Goal: Transaction & Acquisition: Purchase product/service

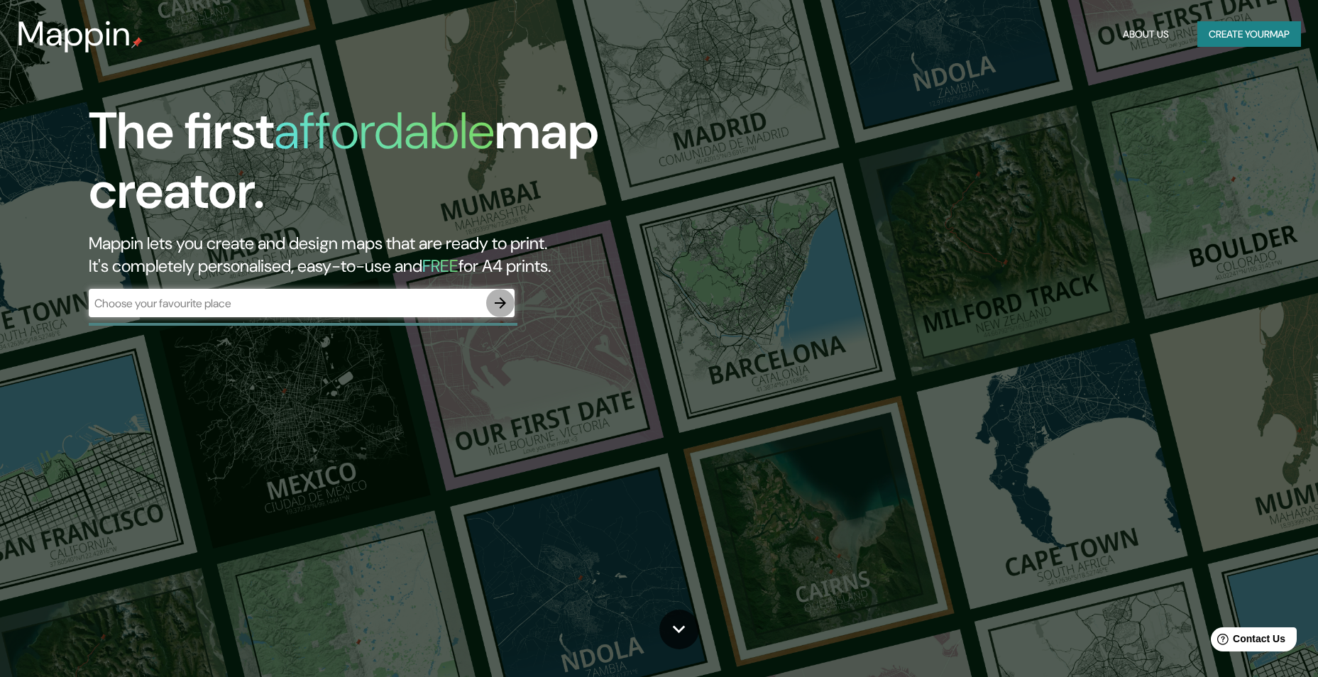
click at [511, 294] on button "button" at bounding box center [500, 303] width 28 height 28
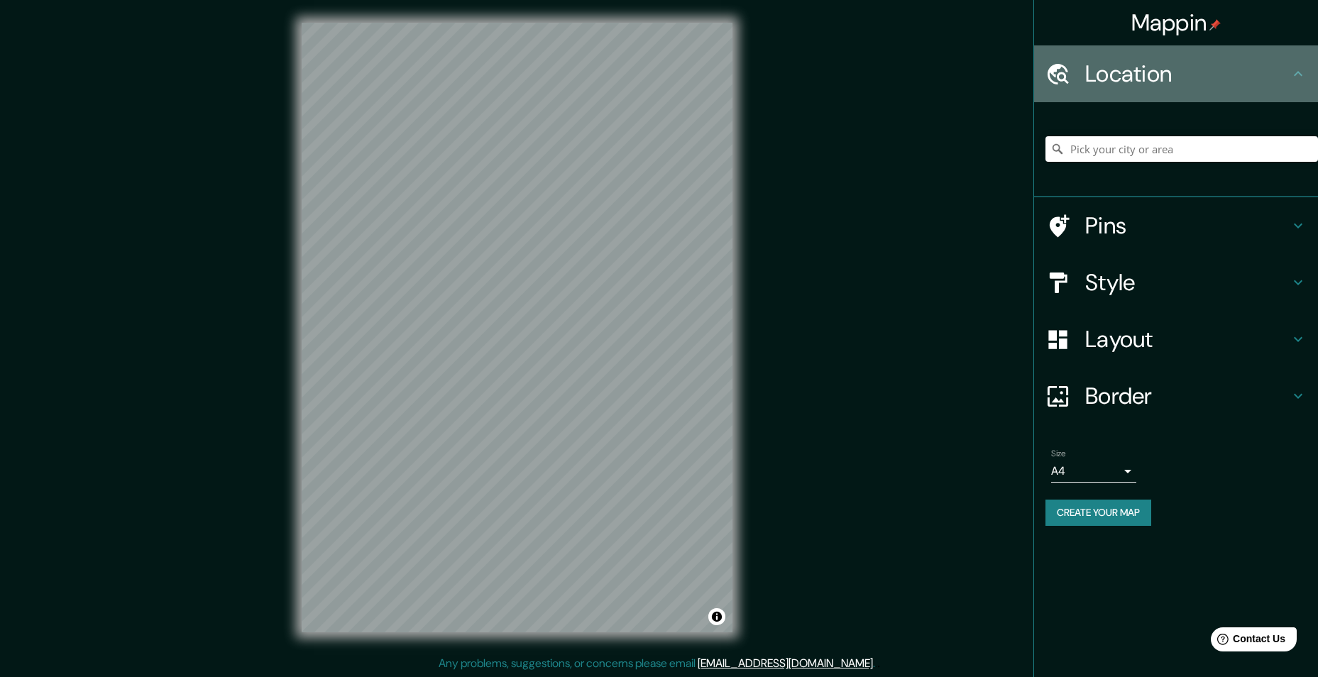
click at [1296, 76] on icon at bounding box center [1298, 73] width 17 height 17
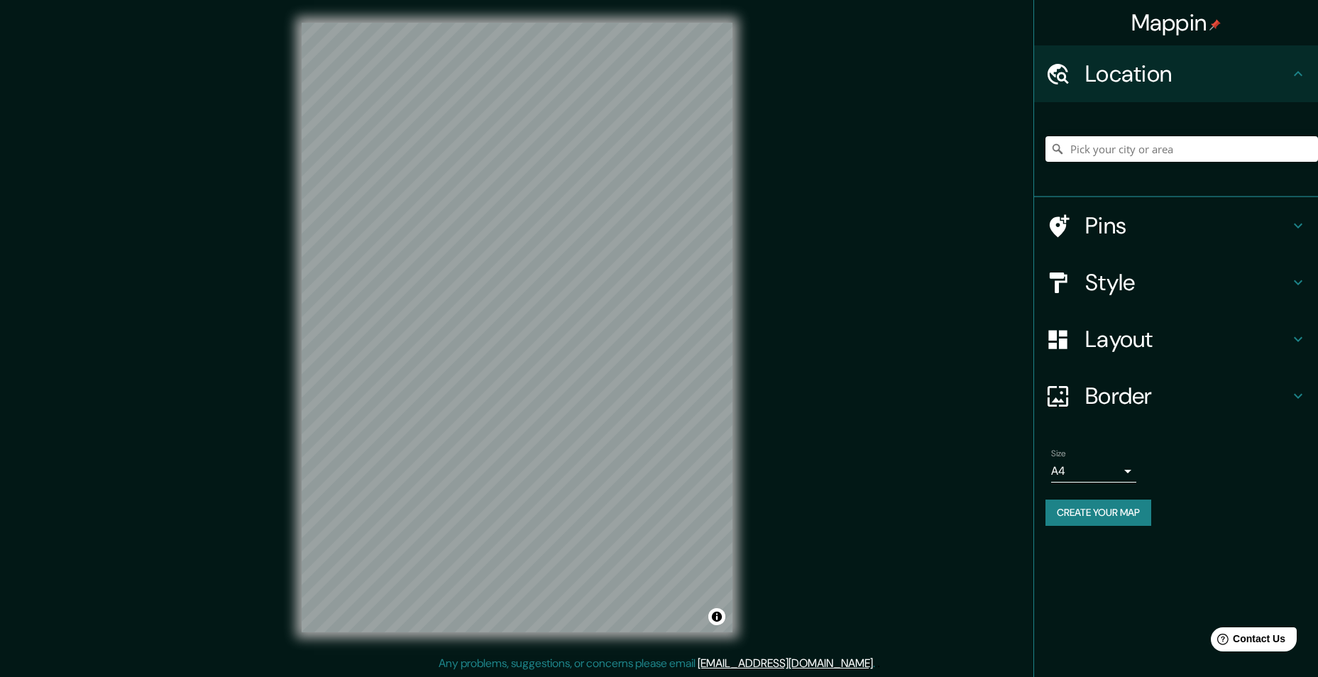
click at [1228, 226] on h4 "Pins" at bounding box center [1187, 226] width 204 height 28
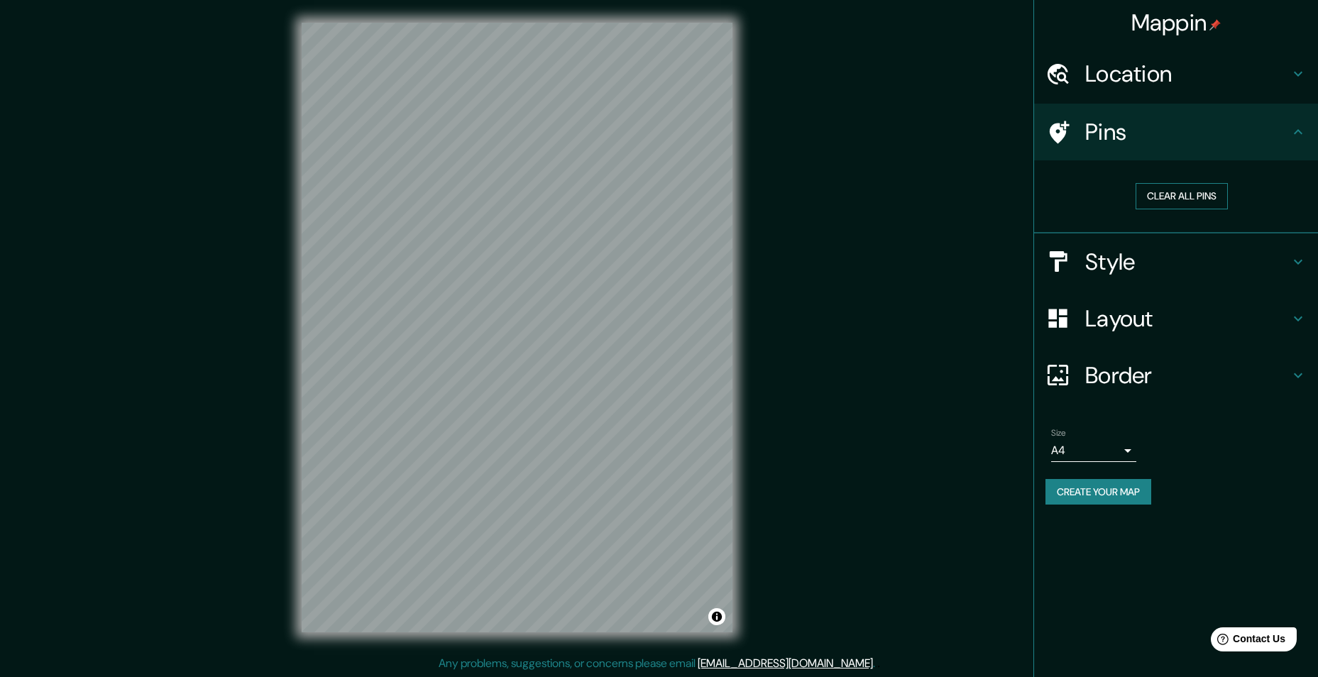
click at [1200, 200] on button "Clear all pins" at bounding box center [1182, 196] width 92 height 26
click at [1128, 453] on body "Mappin Location Pins Clear all pins Style Layout Border Choose a border. Hint :…" at bounding box center [659, 338] width 1318 height 677
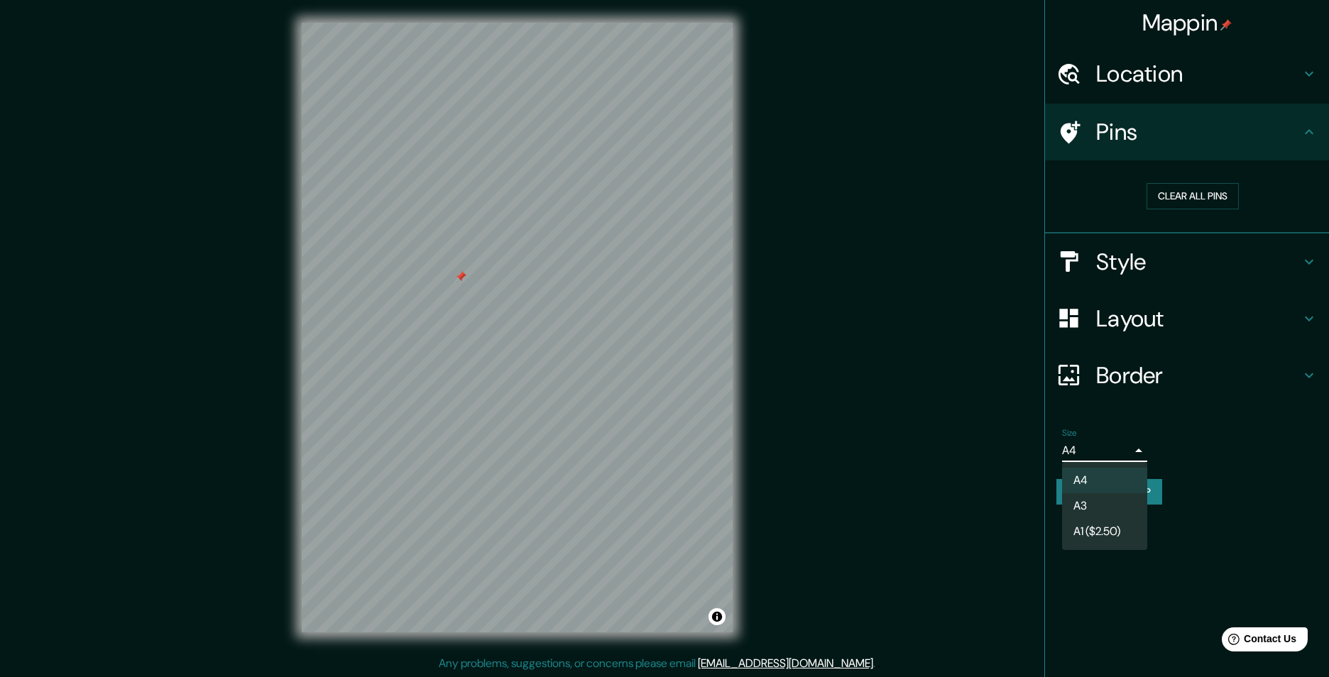
click at [1107, 476] on li "A4" at bounding box center [1104, 481] width 85 height 26
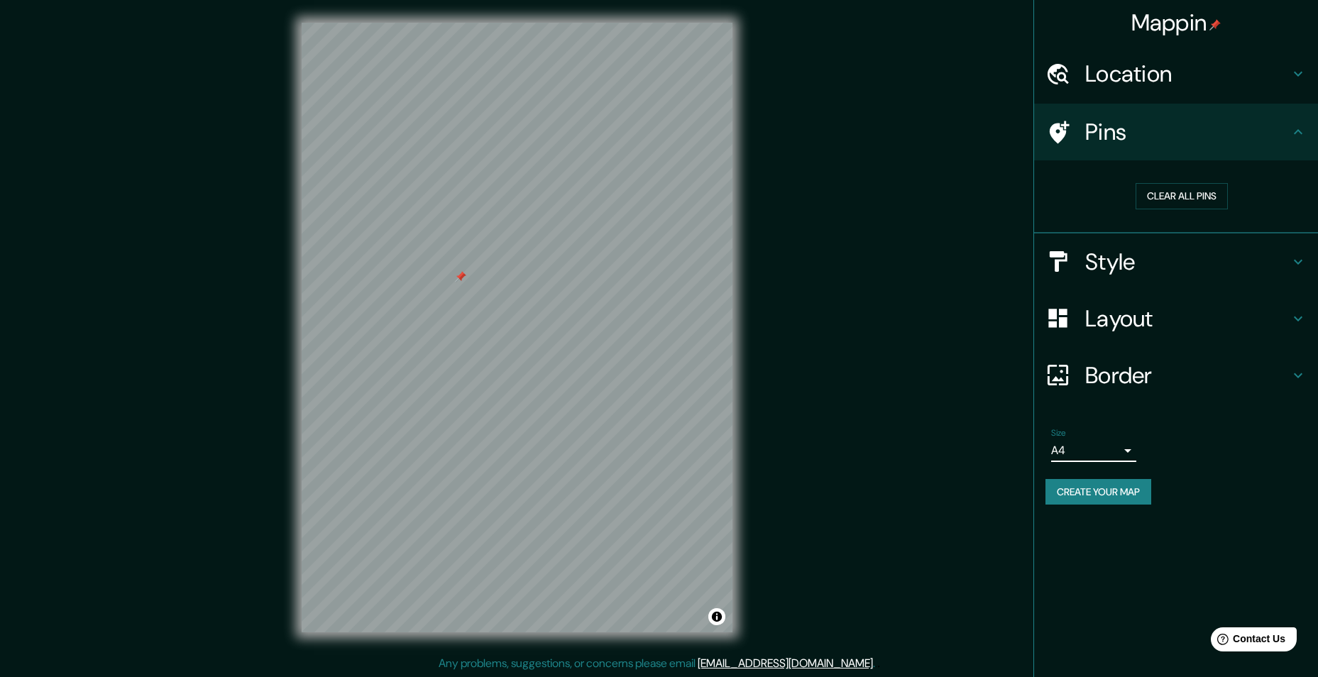
click at [1207, 330] on h4 "Layout" at bounding box center [1187, 319] width 204 height 28
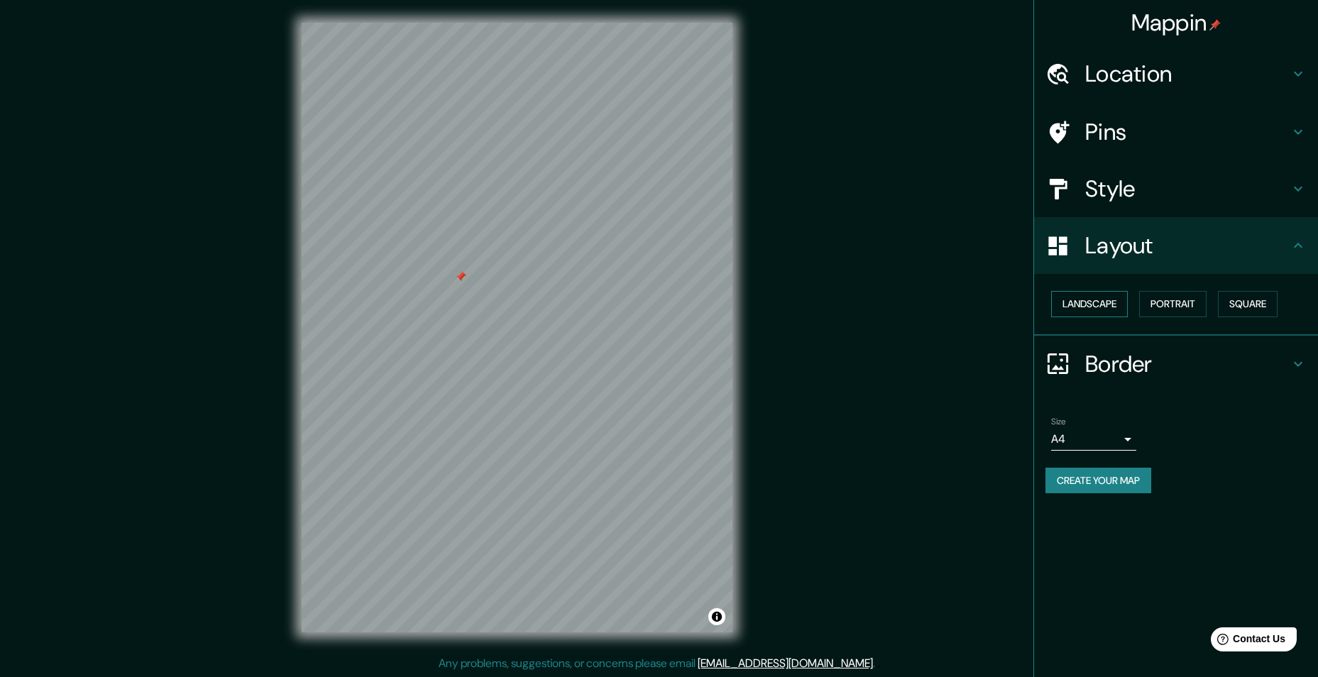
click at [1082, 305] on button "Landscape" at bounding box center [1089, 304] width 77 height 26
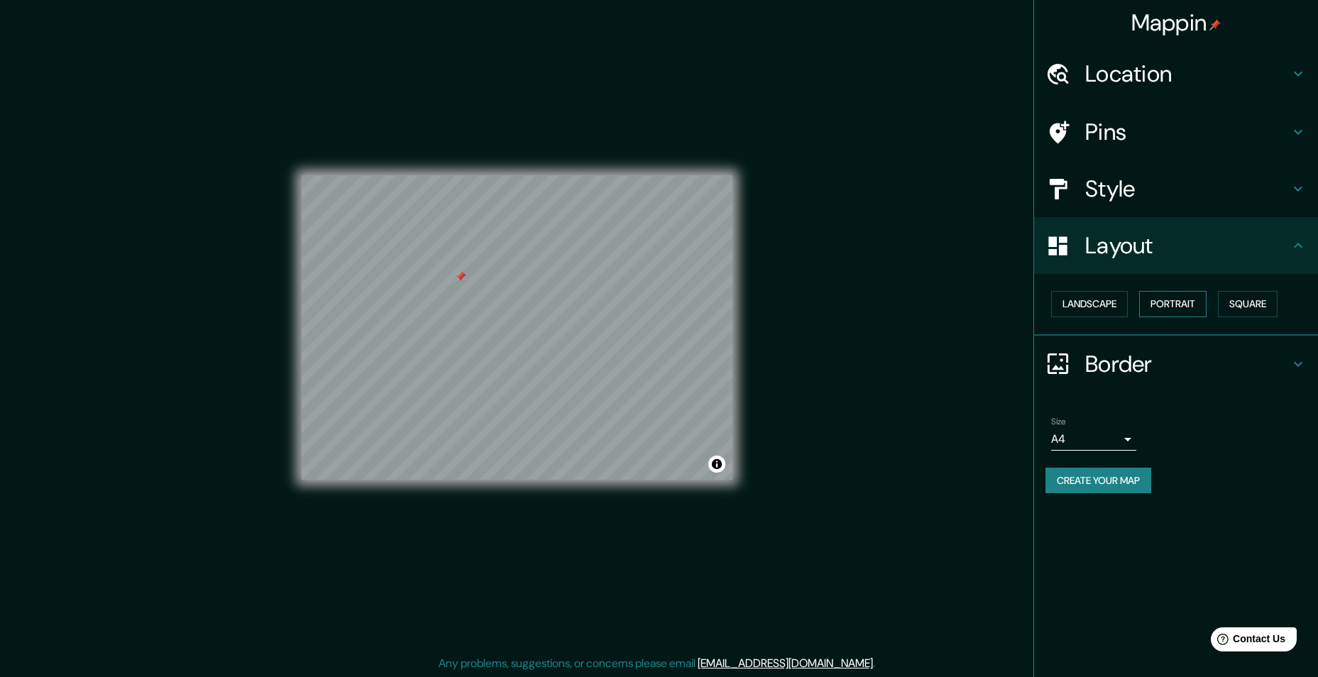
click at [1172, 308] on button "Portrait" at bounding box center [1172, 304] width 67 height 26
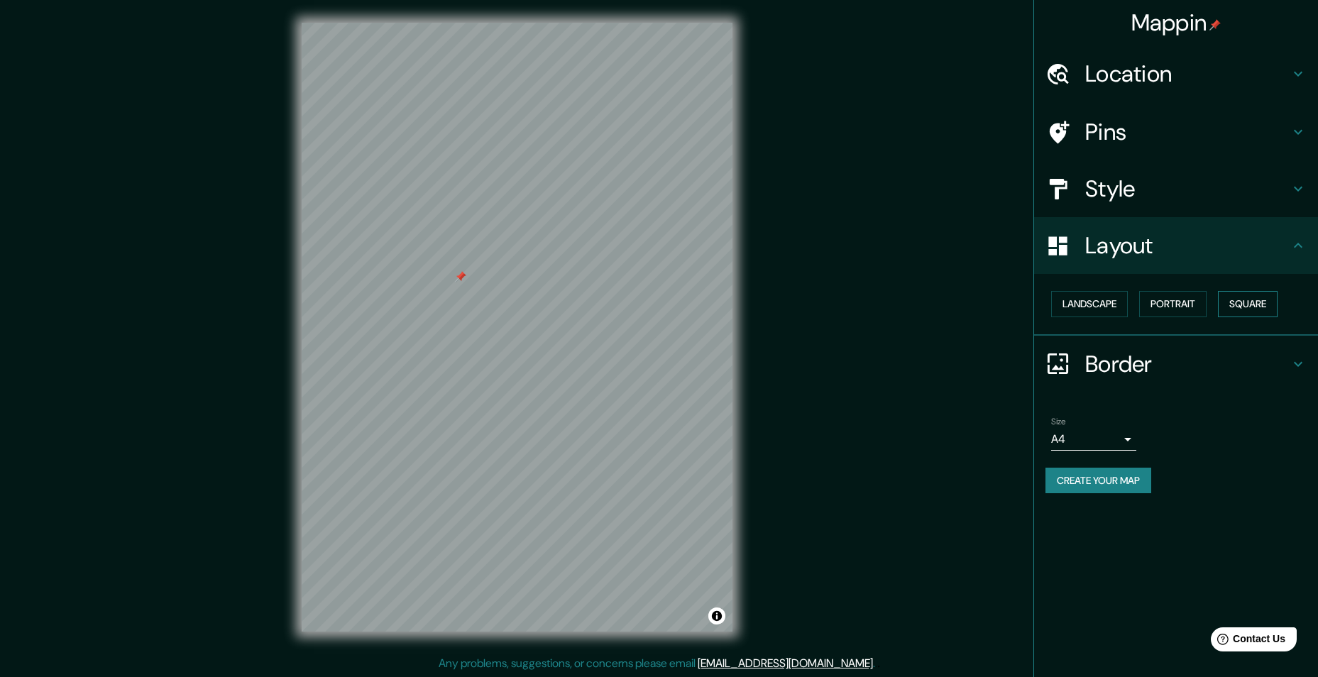
click at [1246, 309] on button "Square" at bounding box center [1248, 304] width 60 height 26
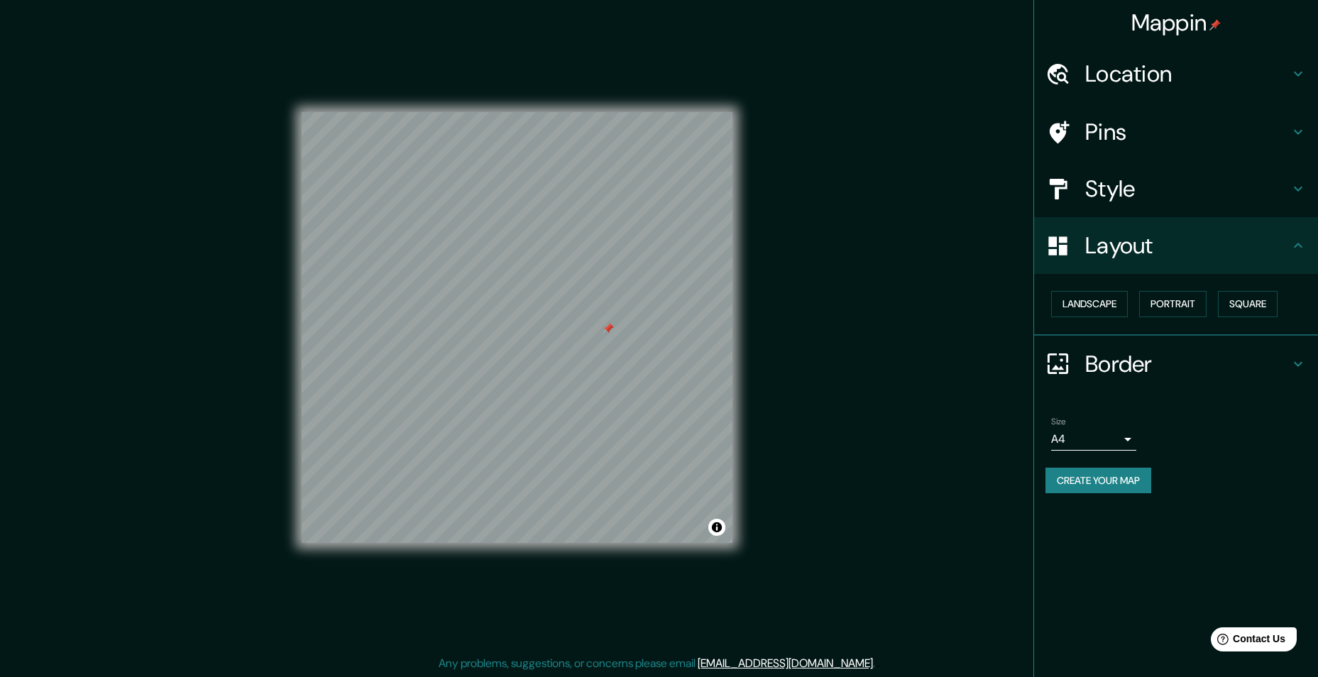
click at [1259, 195] on h4 "Style" at bounding box center [1187, 189] width 204 height 28
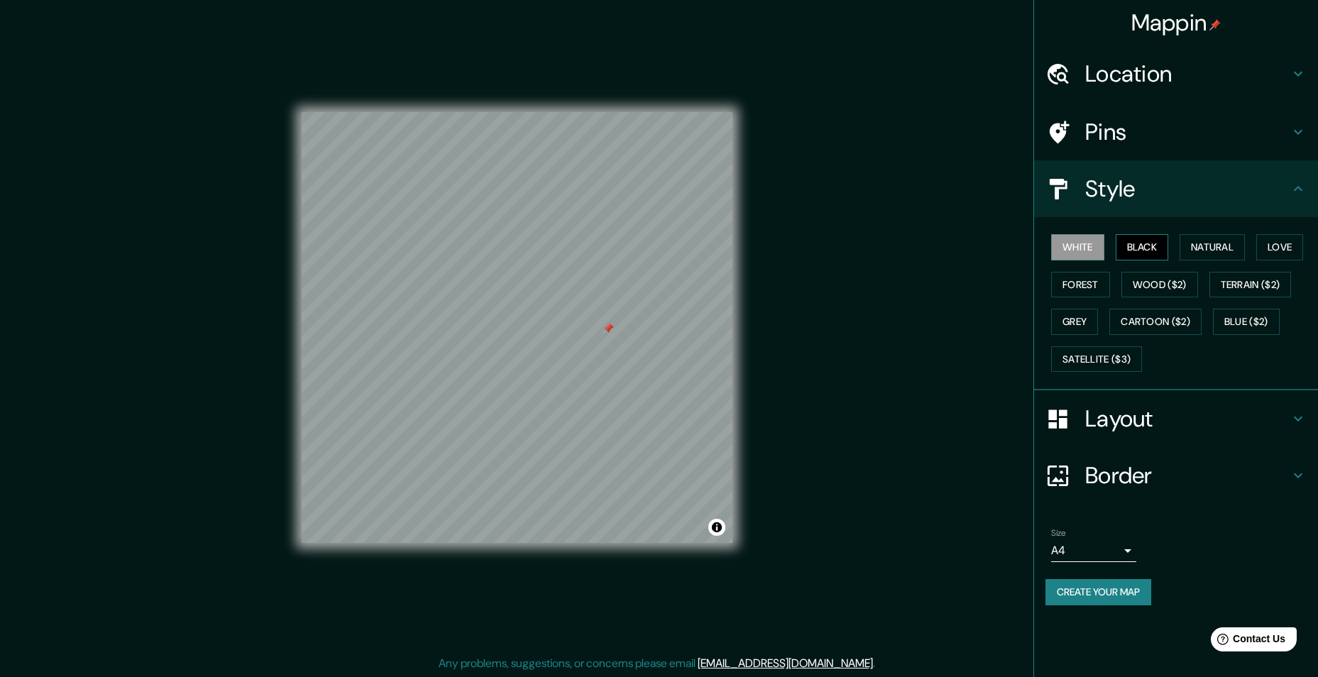
click at [1161, 248] on button "Black" at bounding box center [1142, 247] width 53 height 26
click at [1205, 243] on button "Natural" at bounding box center [1212, 247] width 65 height 26
click at [1268, 241] on button "Love" at bounding box center [1279, 247] width 47 height 26
click at [1090, 285] on button "Forest" at bounding box center [1080, 285] width 59 height 26
click at [1176, 280] on button "Wood ($2)" at bounding box center [1159, 285] width 77 height 26
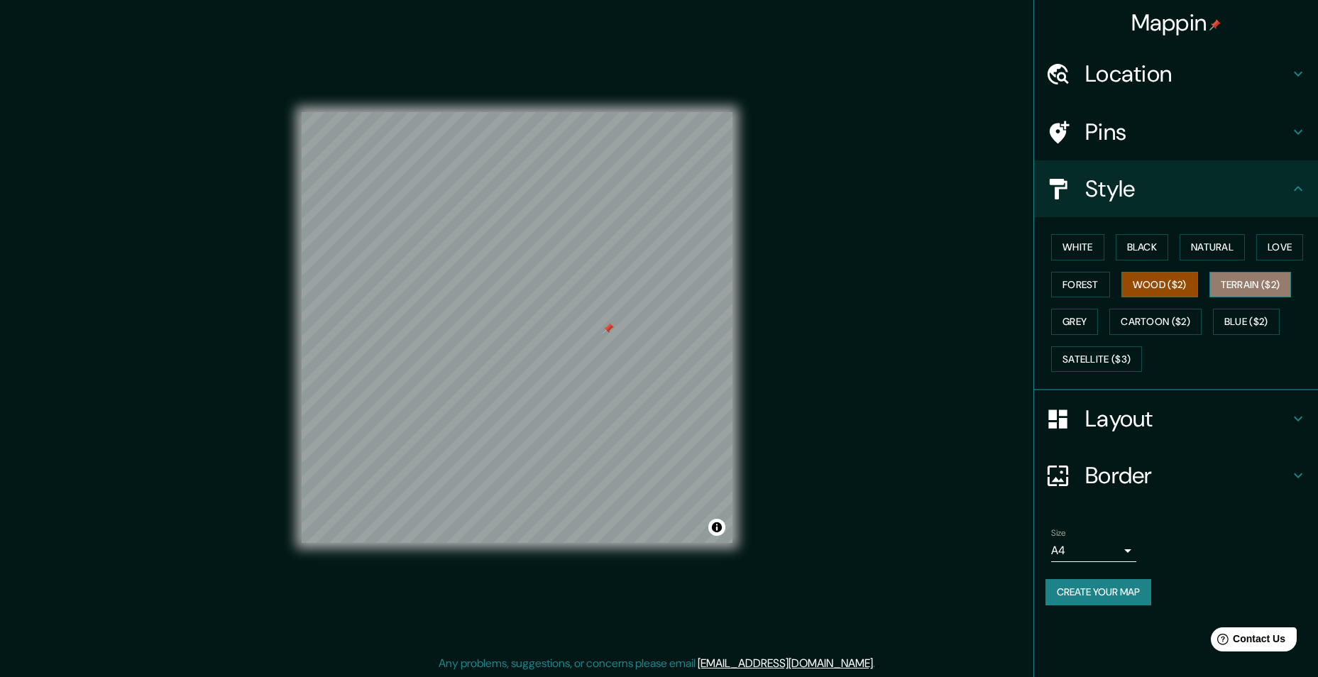
click at [1236, 283] on button "Terrain ($2)" at bounding box center [1251, 285] width 82 height 26
click at [1092, 327] on button "Grey" at bounding box center [1074, 322] width 47 height 26
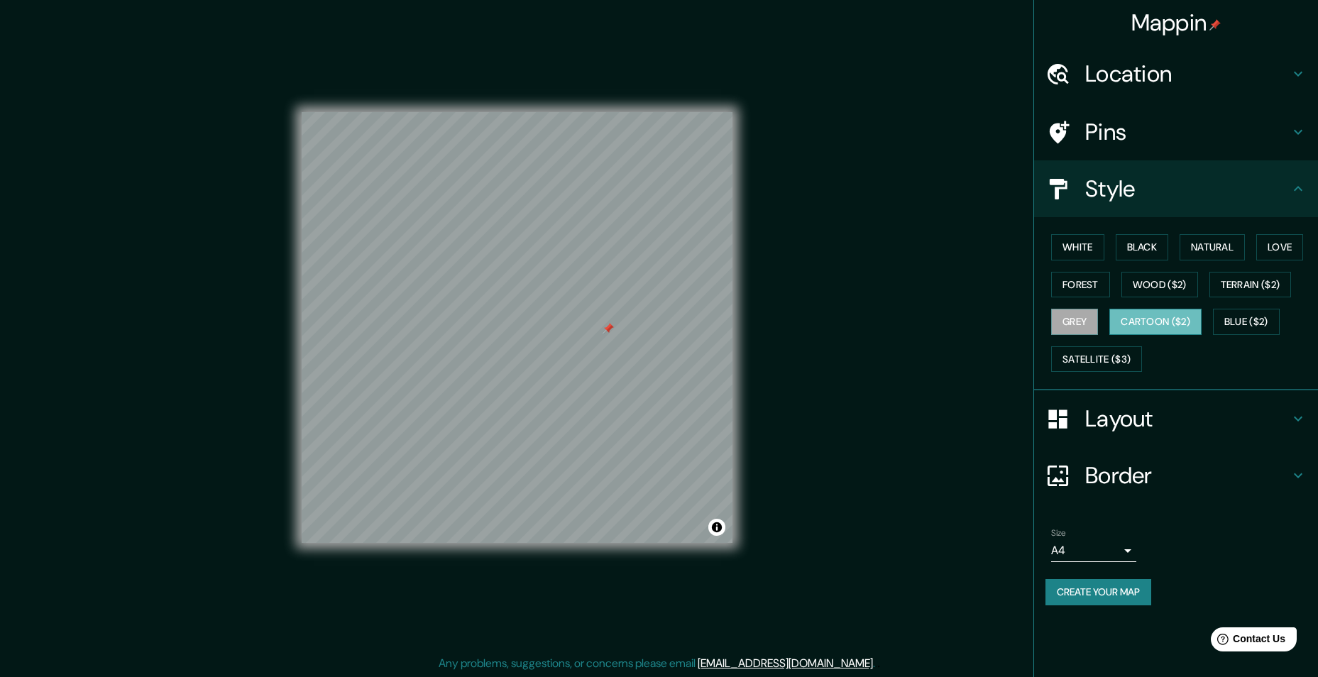
click at [1166, 323] on button "Cartoon ($2)" at bounding box center [1155, 322] width 92 height 26
click at [1247, 320] on button "Blue ($2)" at bounding box center [1246, 322] width 67 height 26
click at [1119, 357] on button "Satellite ($3)" at bounding box center [1096, 359] width 91 height 26
drag, startPoint x: 603, startPoint y: 322, endPoint x: 590, endPoint y: 327, distance: 13.5
click at [590, 327] on div at bounding box center [589, 326] width 11 height 11
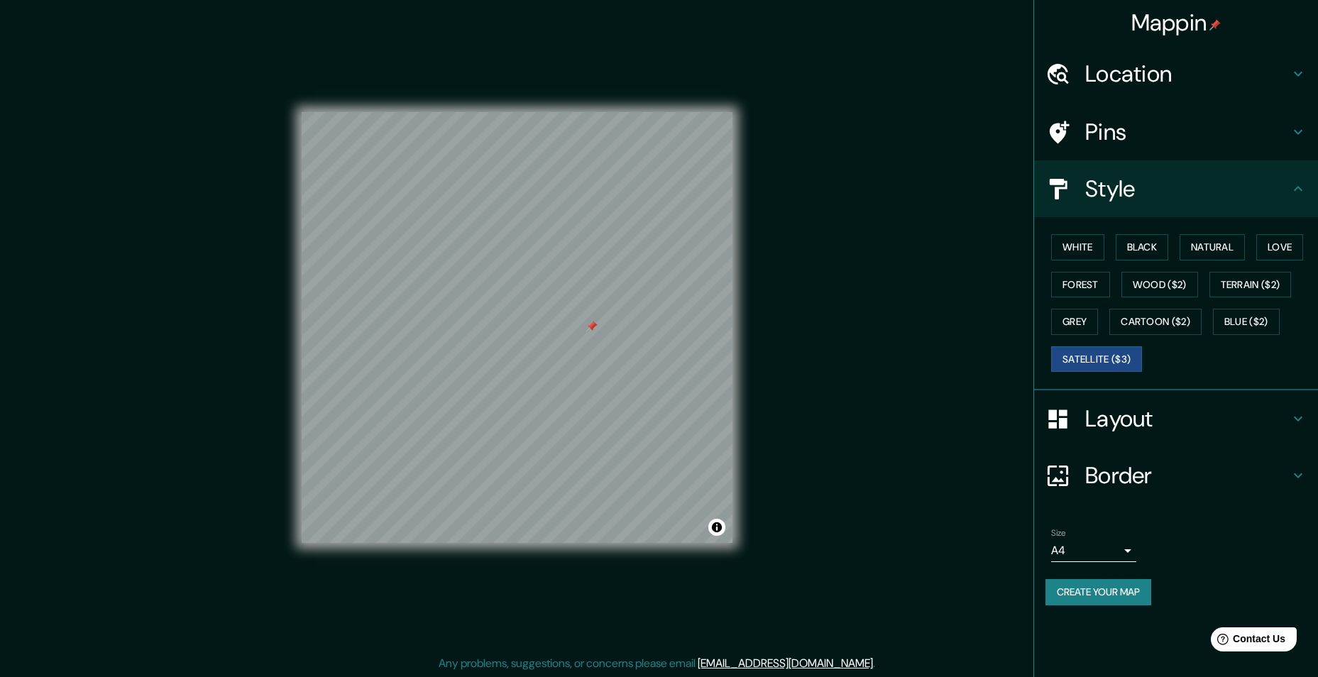
click at [1149, 126] on h4 "Pins" at bounding box center [1187, 132] width 204 height 28
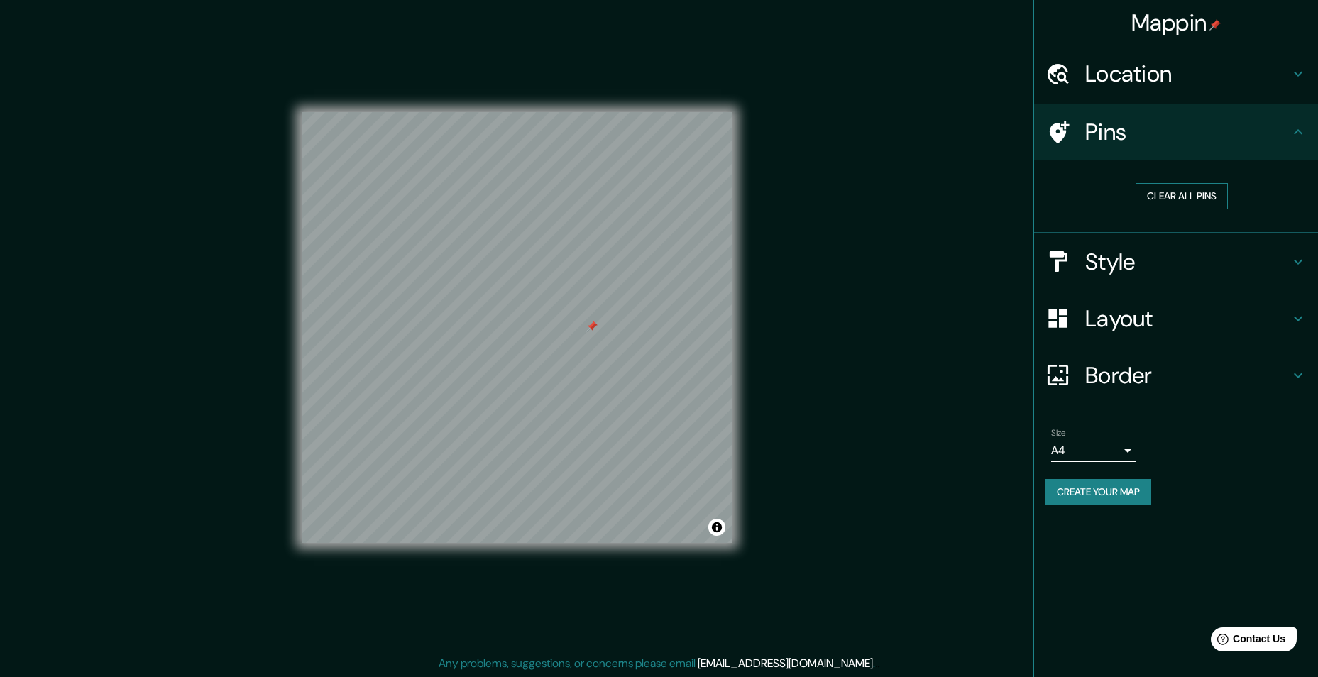
click at [1173, 194] on button "Clear all pins" at bounding box center [1182, 196] width 92 height 26
click at [1209, 253] on h4 "Style" at bounding box center [1187, 262] width 204 height 28
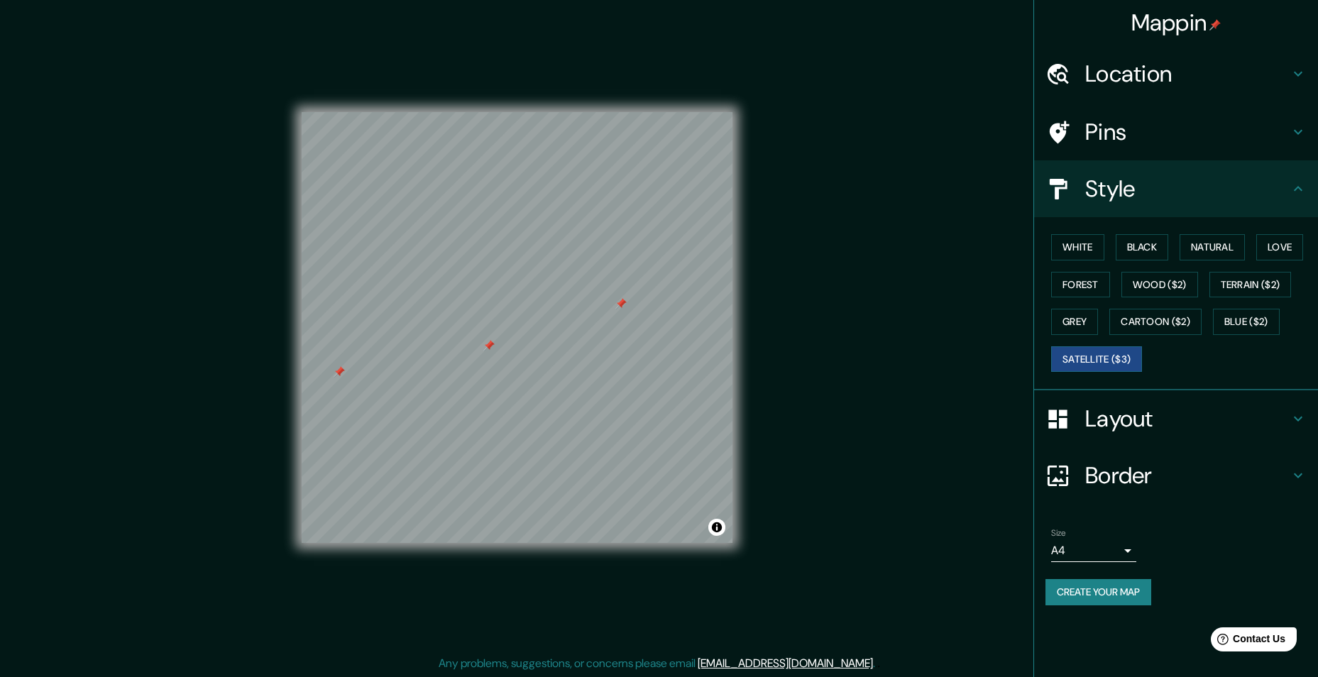
click at [1161, 417] on h4 "Layout" at bounding box center [1187, 419] width 204 height 28
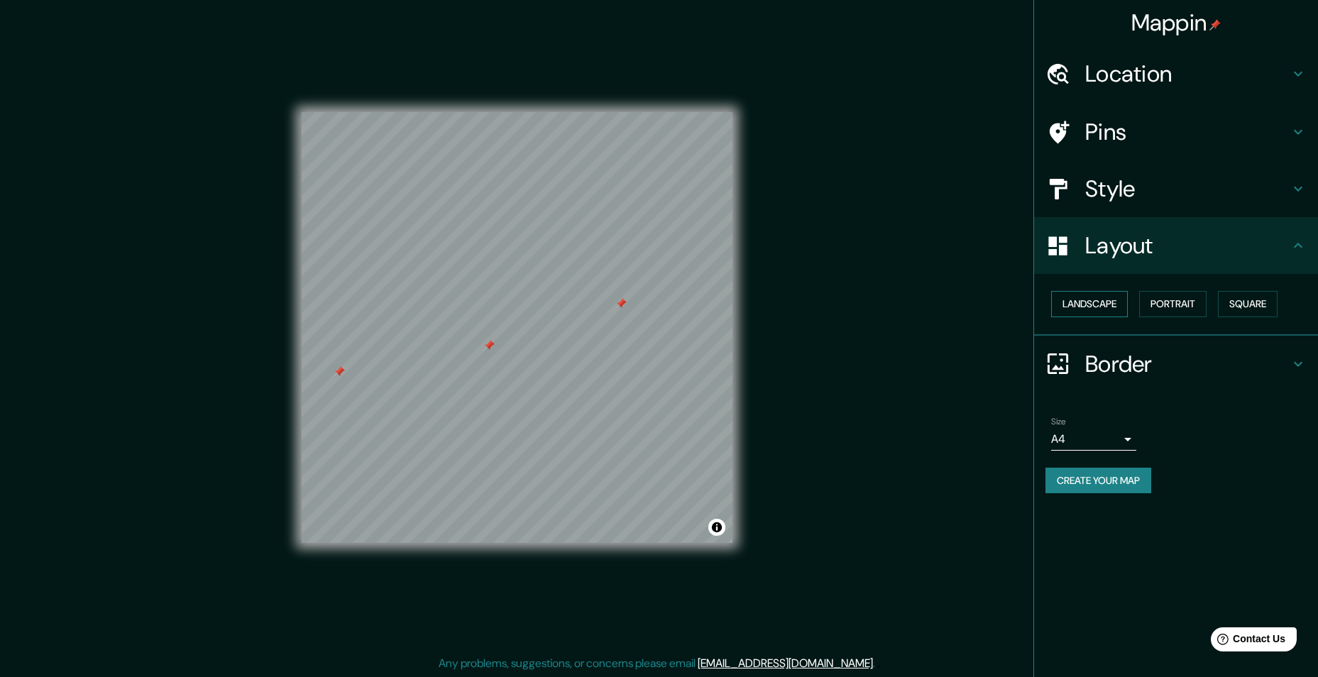
click at [1104, 307] on button "Landscape" at bounding box center [1089, 304] width 77 height 26
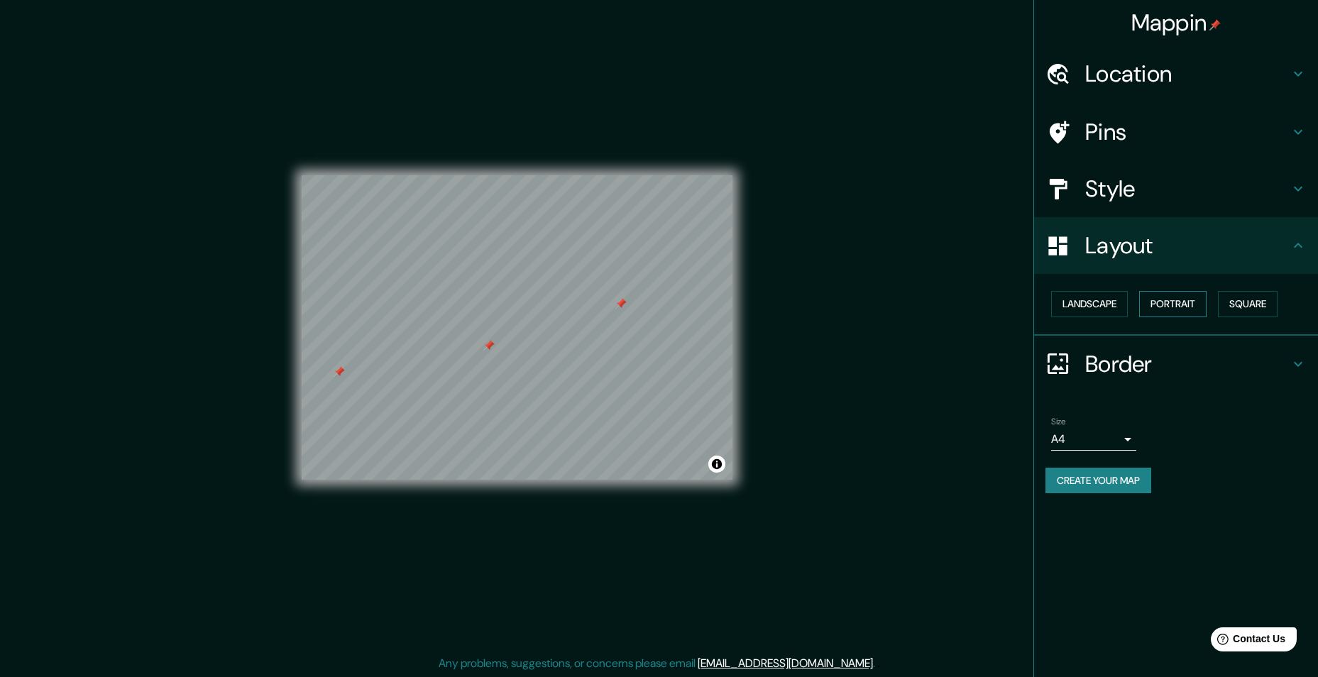
click at [1188, 305] on button "Portrait" at bounding box center [1172, 304] width 67 height 26
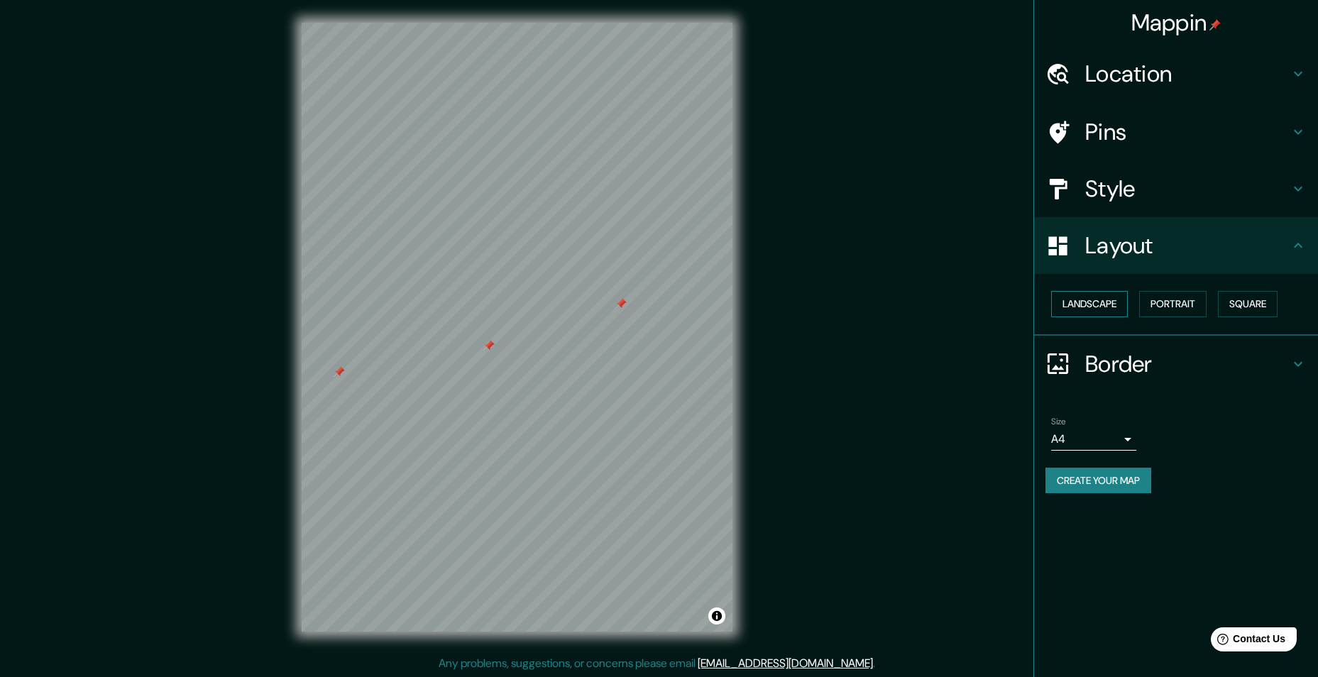
click at [1121, 301] on button "Landscape" at bounding box center [1089, 304] width 77 height 26
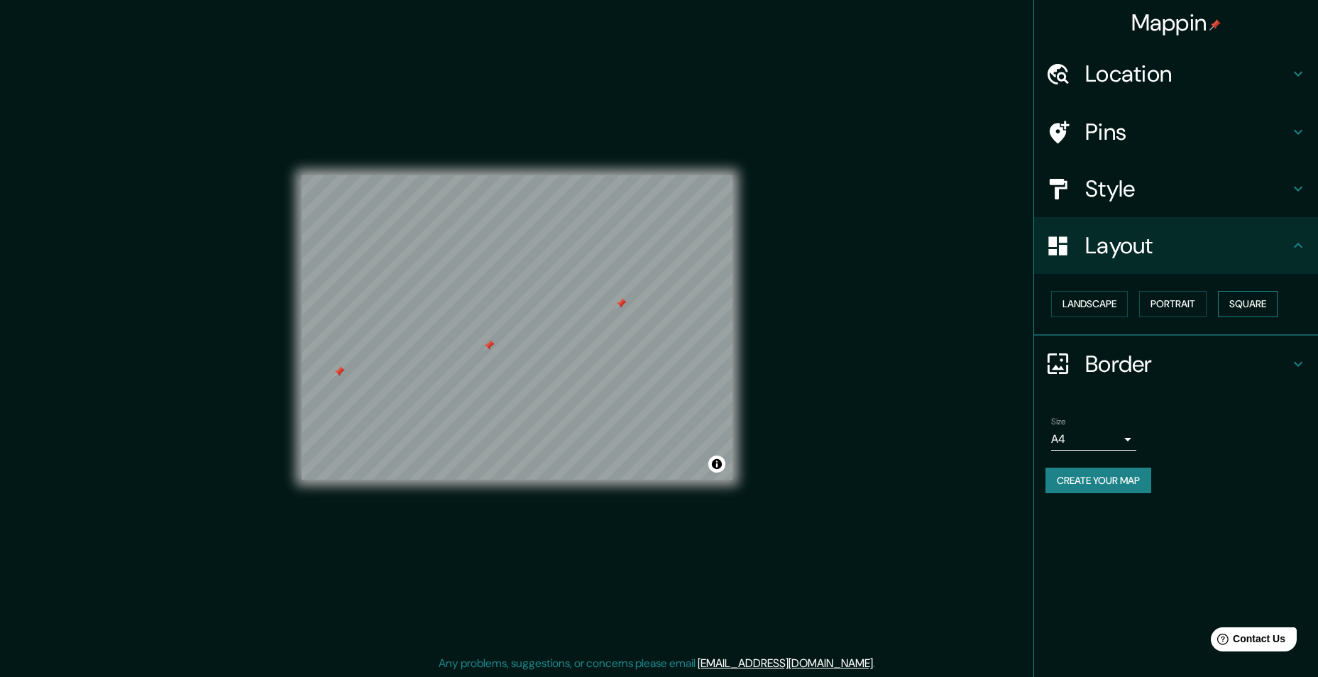
click at [1247, 303] on button "Square" at bounding box center [1248, 304] width 60 height 26
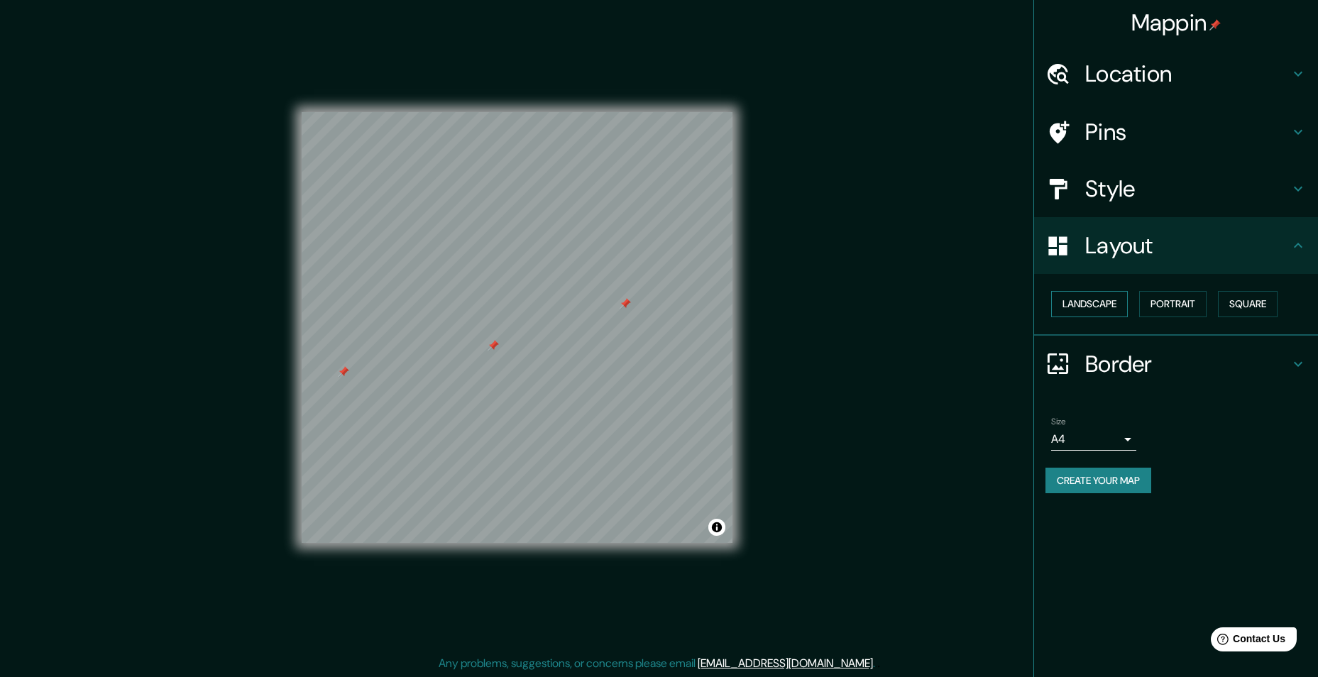
click at [1115, 307] on button "Landscape" at bounding box center [1089, 304] width 77 height 26
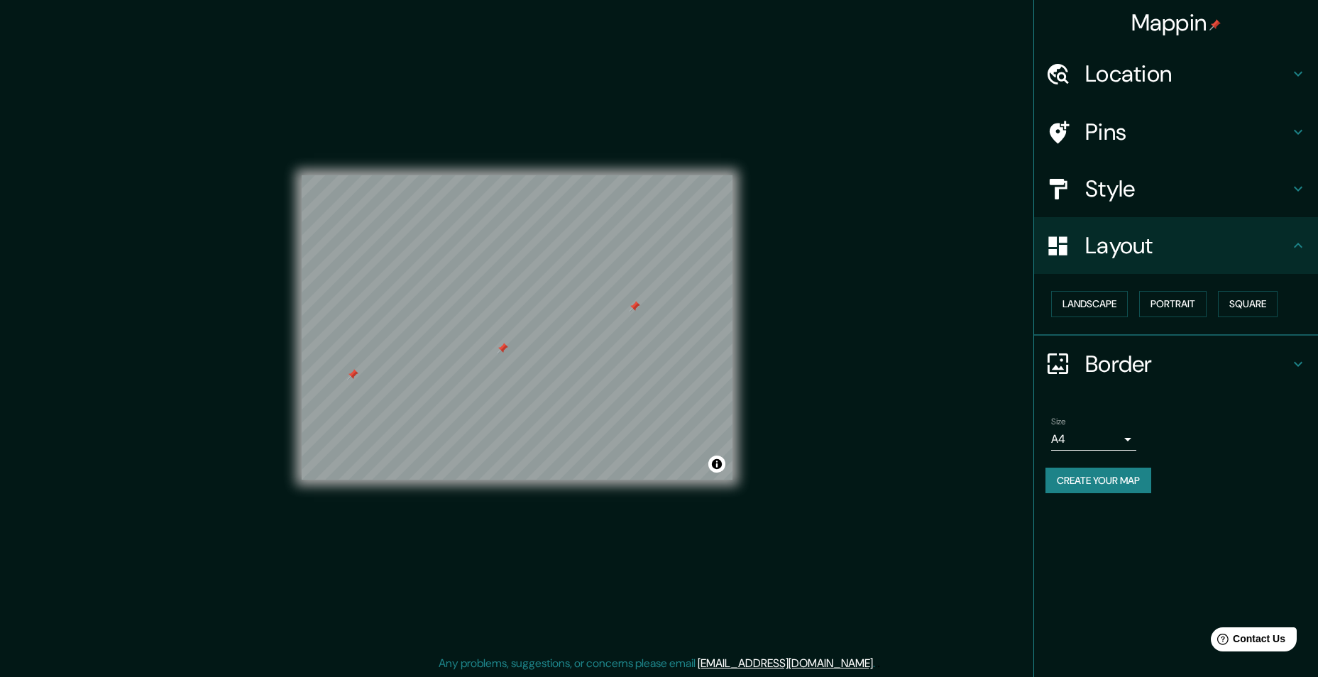
click at [1131, 368] on h4 "Border" at bounding box center [1187, 364] width 204 height 28
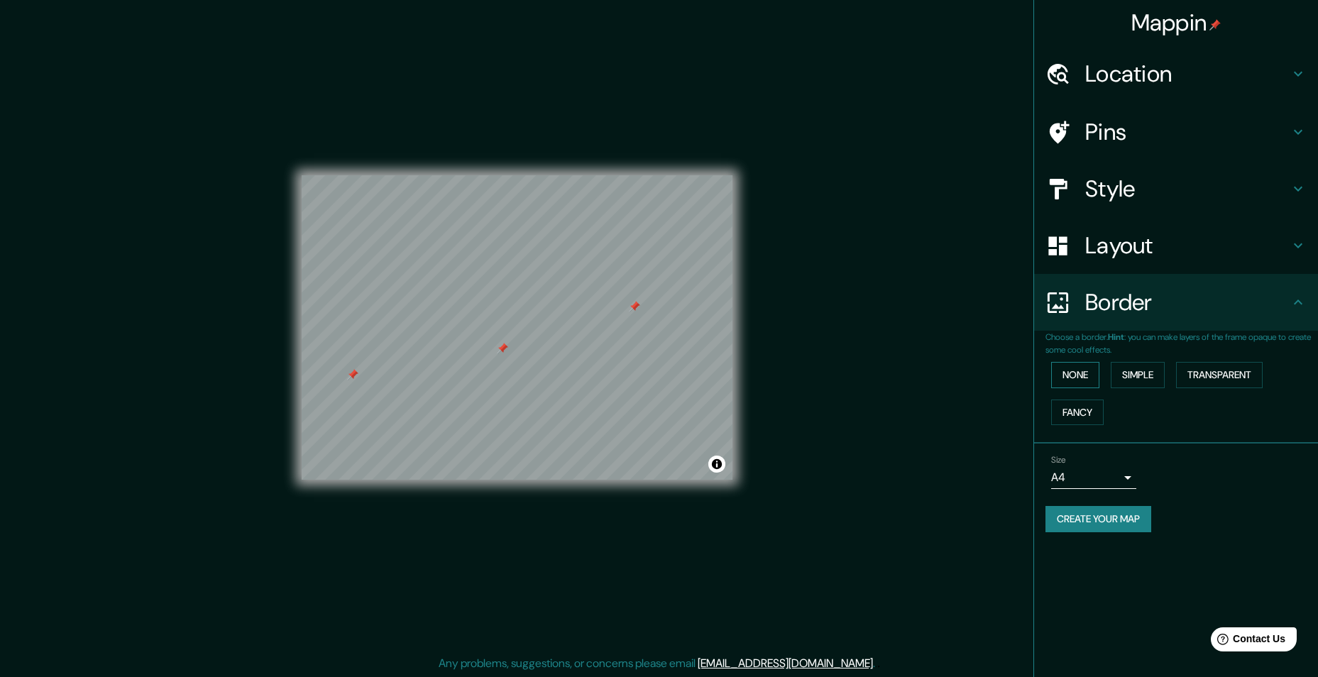
click at [1085, 374] on button "None" at bounding box center [1075, 375] width 48 height 26
click at [1141, 373] on button "Simple" at bounding box center [1138, 375] width 54 height 26
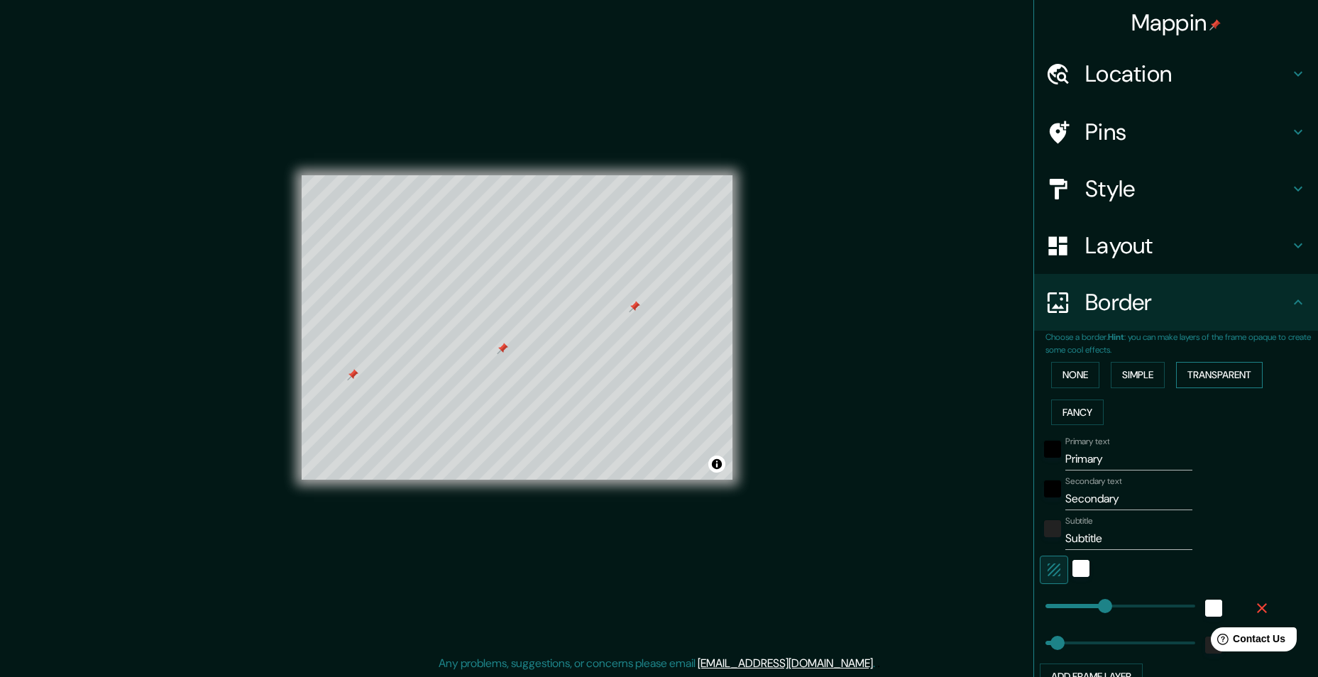
click at [1202, 382] on button "Transparent" at bounding box center [1219, 375] width 87 height 26
click at [1069, 416] on button "Fancy" at bounding box center [1077, 413] width 53 height 26
click at [1222, 372] on button "Transparent" at bounding box center [1219, 375] width 87 height 26
click at [1158, 363] on button "Simple" at bounding box center [1138, 375] width 54 height 26
click at [1134, 375] on button "Simple" at bounding box center [1138, 375] width 54 height 26
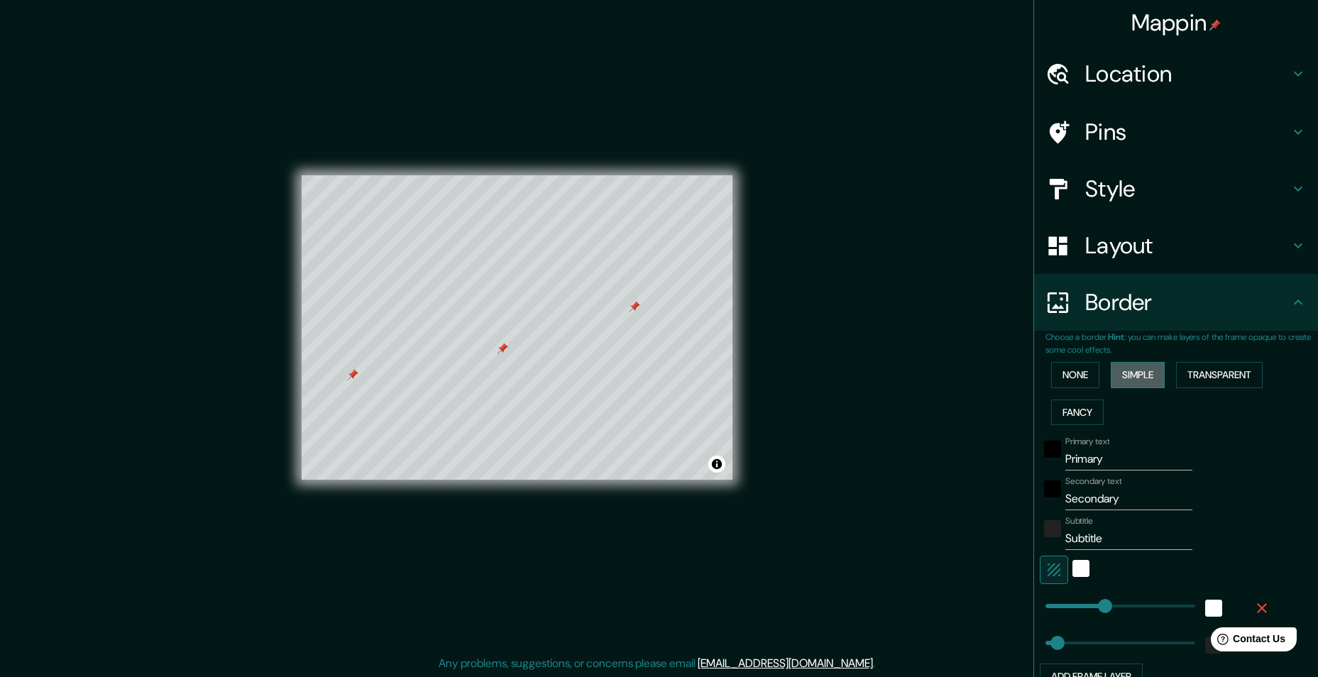
type input "243"
type input "49"
click at [1067, 375] on button "None" at bounding box center [1075, 375] width 48 height 26
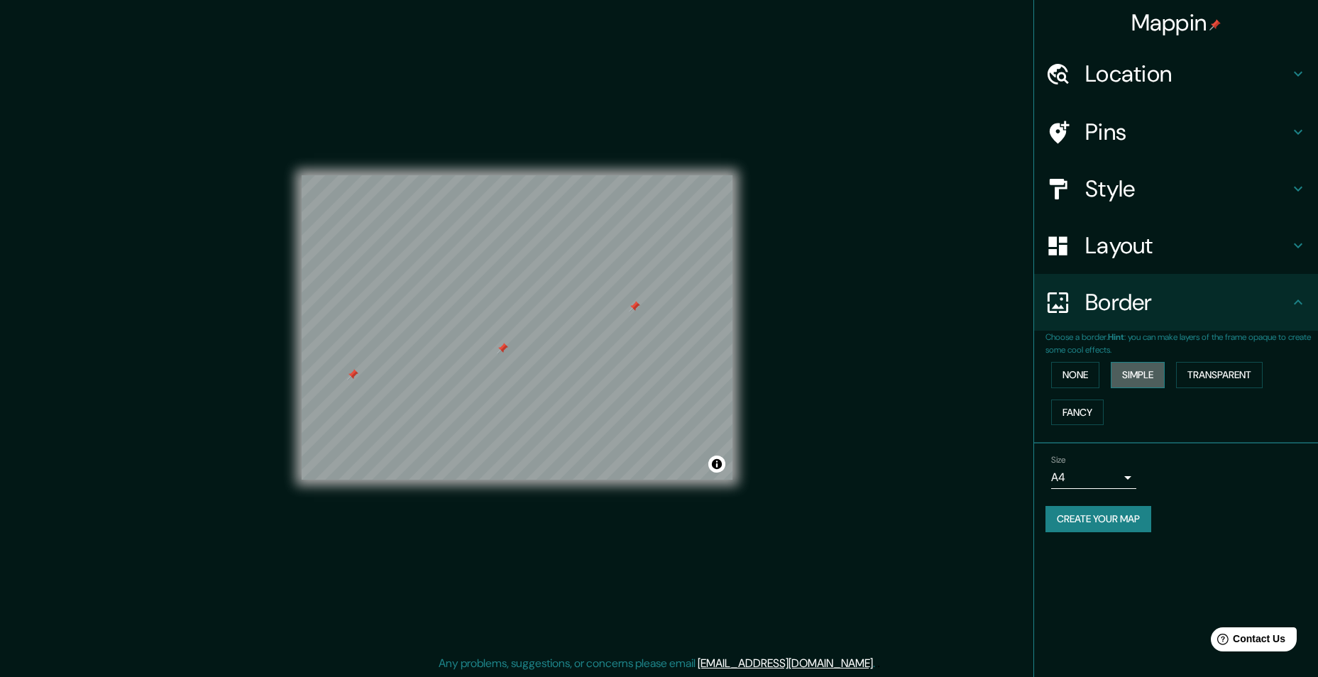
click at [1139, 374] on button "Simple" at bounding box center [1138, 375] width 54 height 26
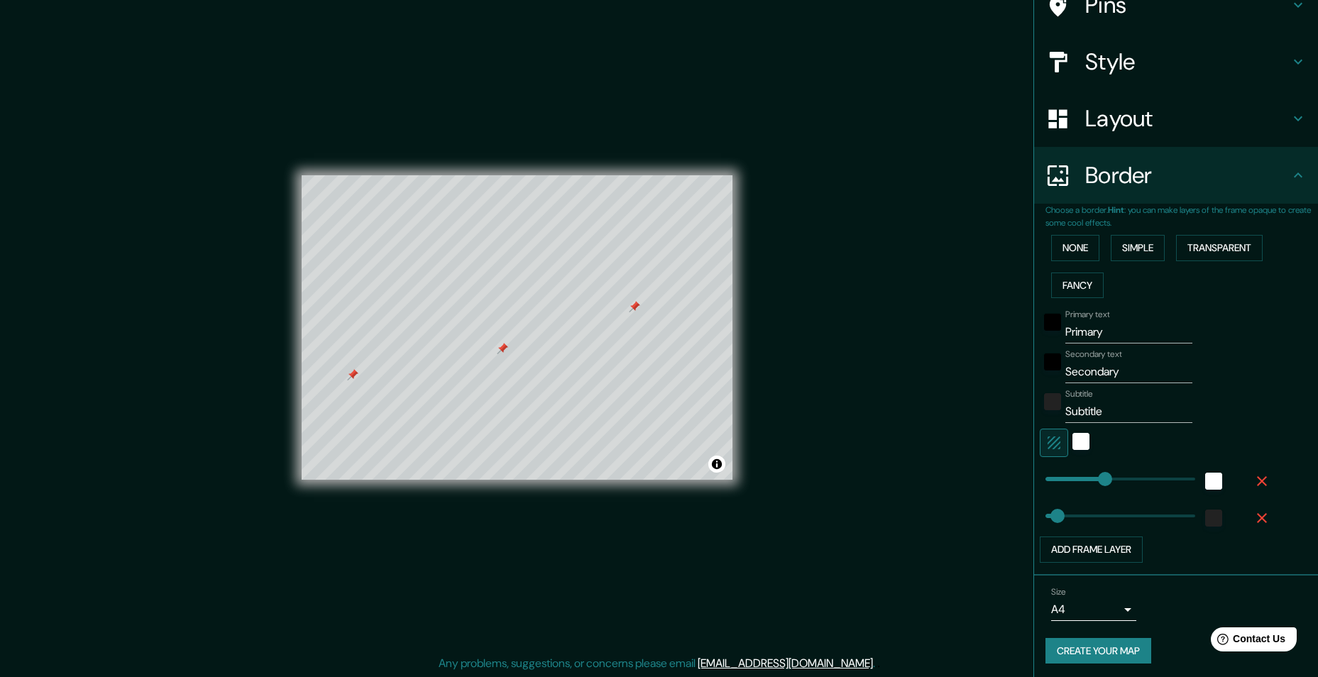
scroll to position [131, 0]
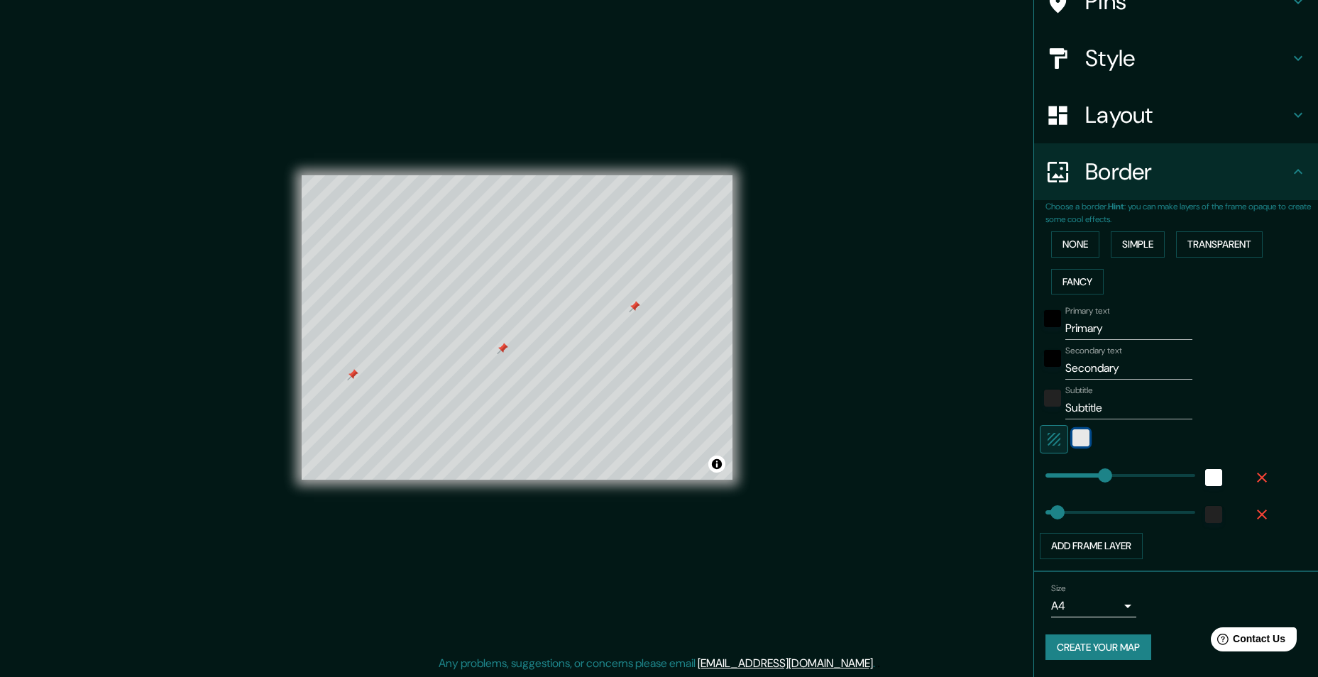
click at [1073, 444] on div "white" at bounding box center [1081, 437] width 17 height 17
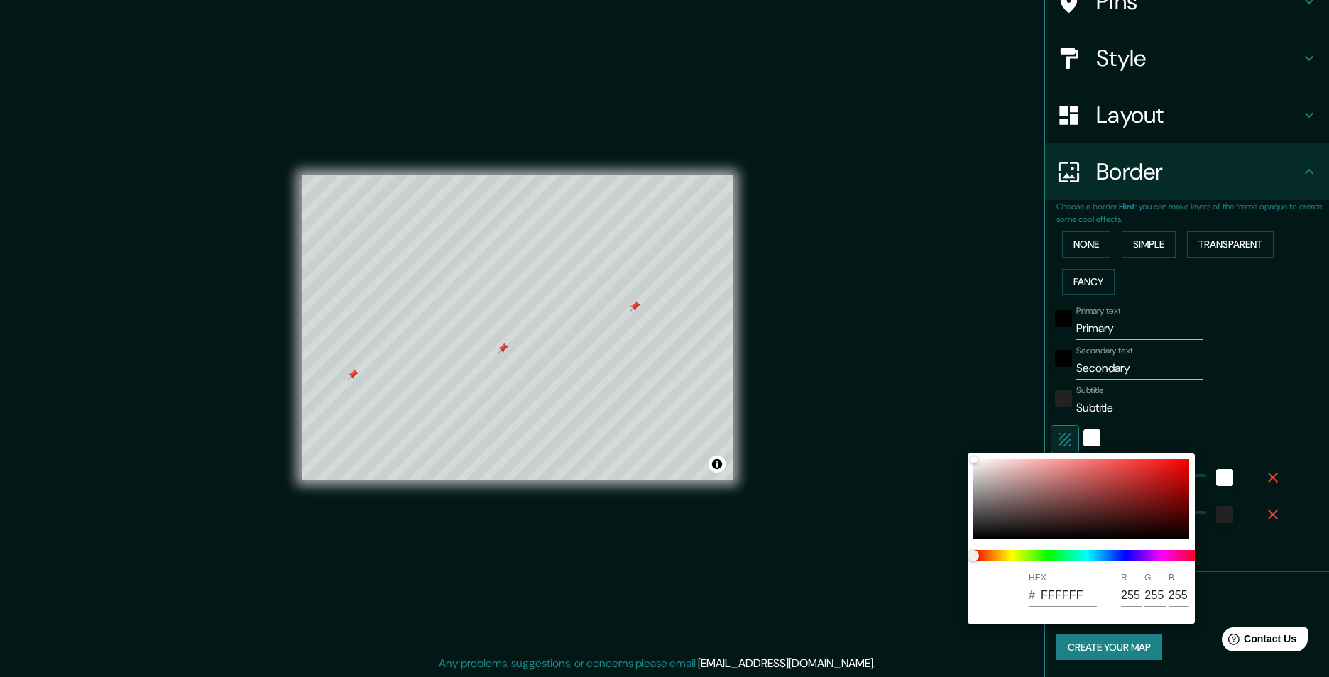
click at [1185, 420] on div at bounding box center [664, 338] width 1329 height 677
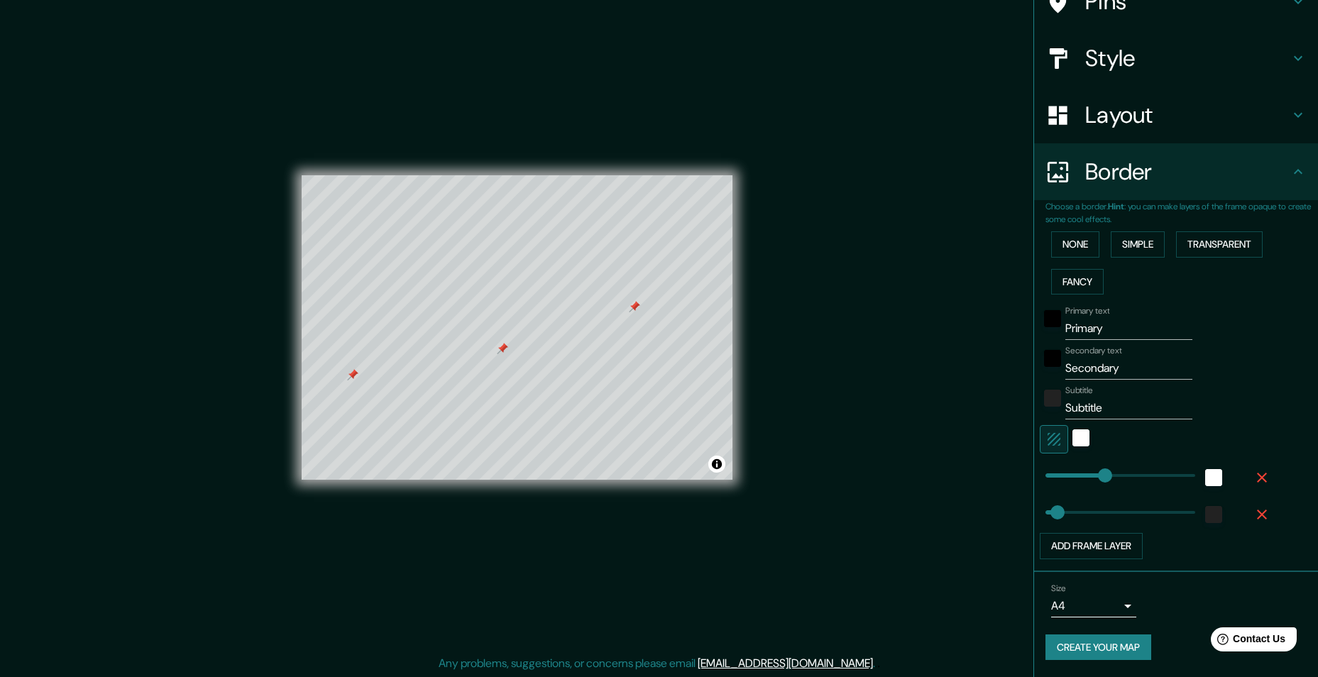
click at [1257, 478] on icon "button" at bounding box center [1262, 478] width 10 height 10
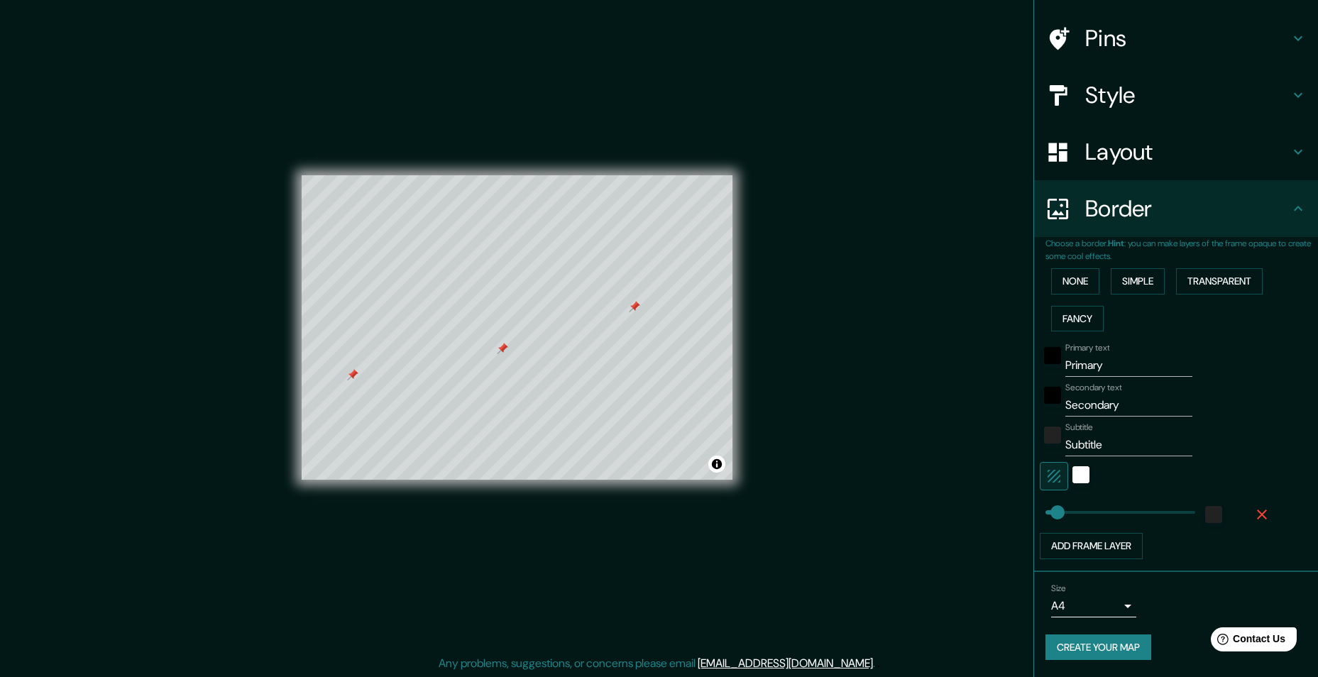
scroll to position [94, 0]
type input "607"
drag, startPoint x: 1051, startPoint y: 515, endPoint x: 1188, endPoint y: 512, distance: 137.7
type input "0"
drag, startPoint x: 1165, startPoint y: 517, endPoint x: 980, endPoint y: 537, distance: 186.3
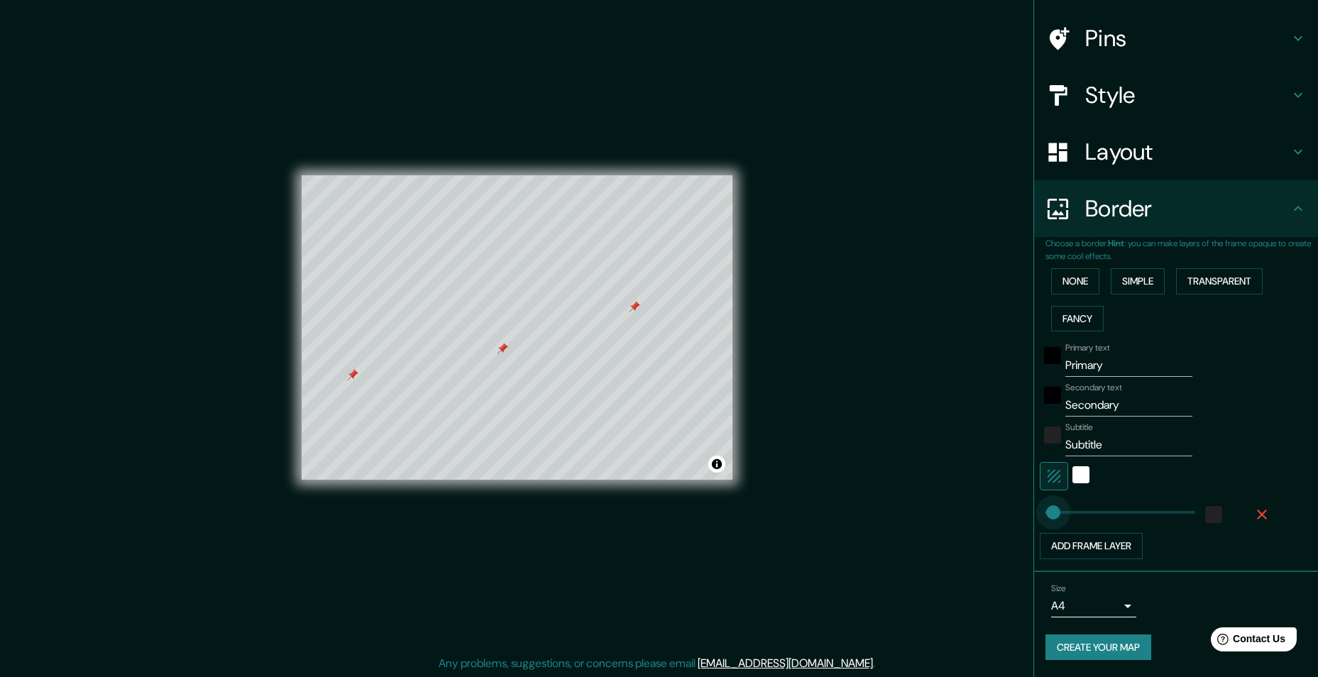
type input "58"
type input "37"
click at [1073, 476] on div "white" at bounding box center [1081, 474] width 17 height 17
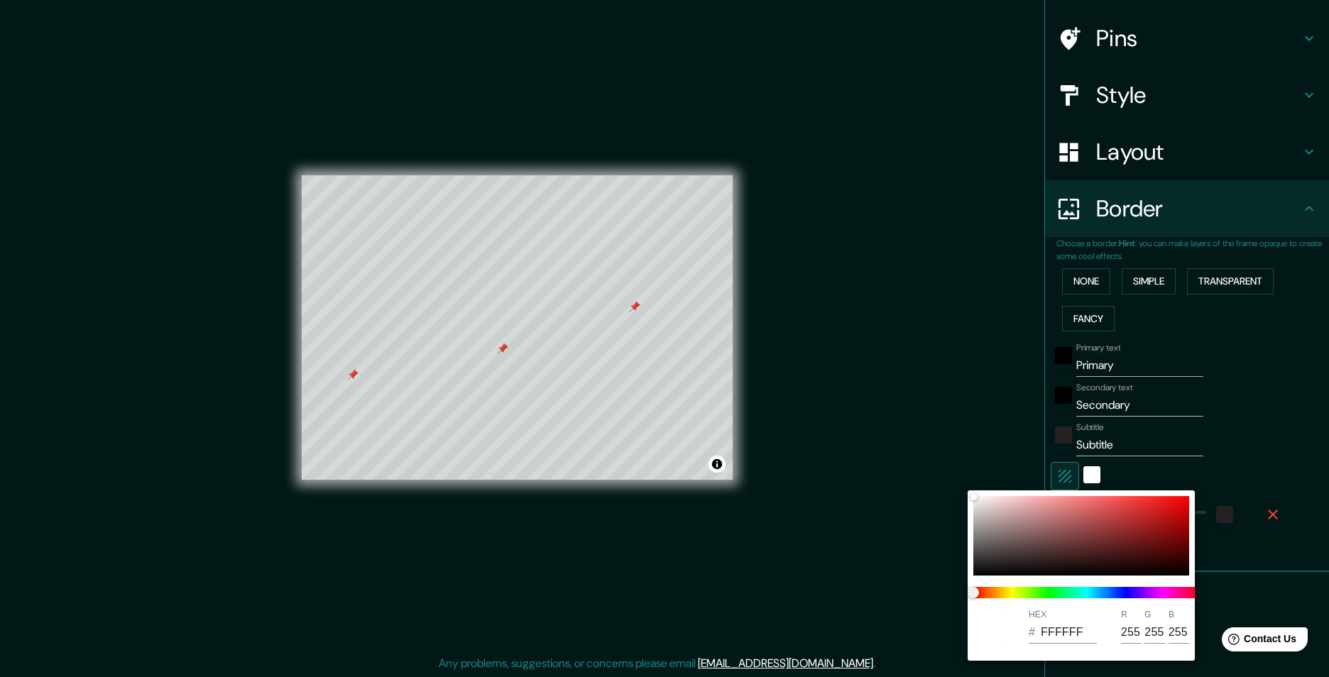
click at [1058, 477] on div at bounding box center [664, 338] width 1329 height 677
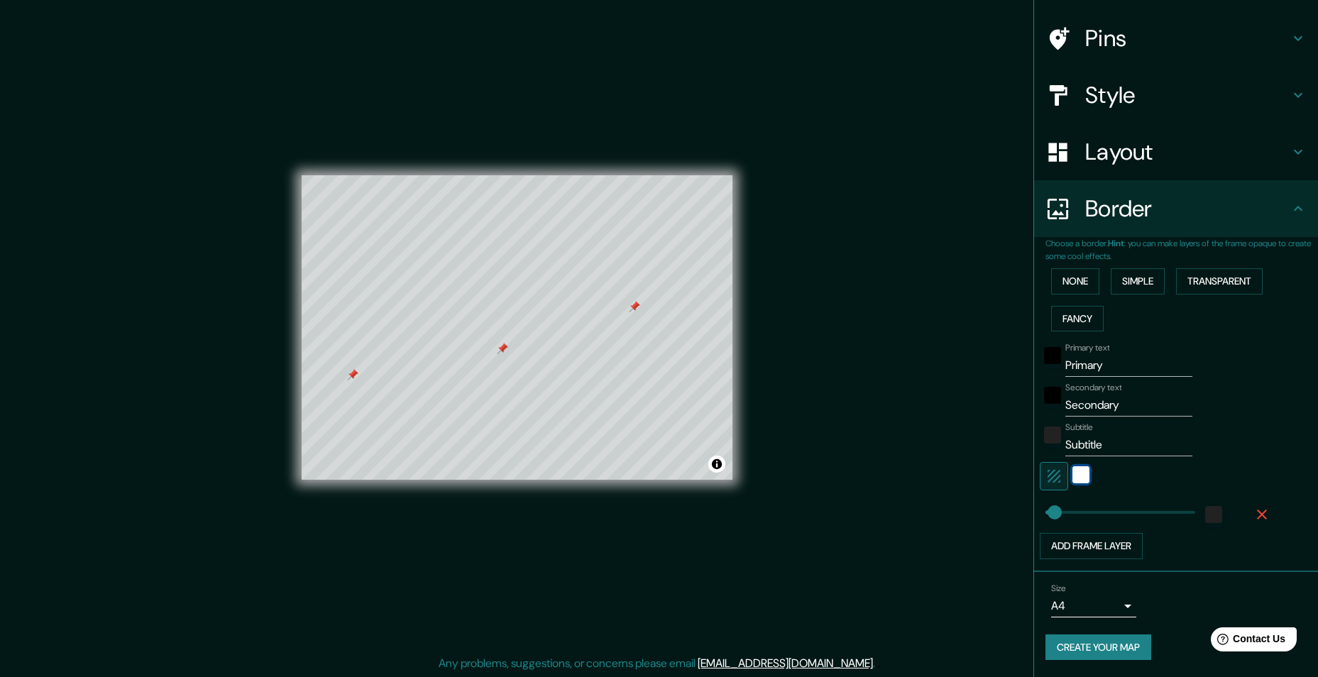
scroll to position [1, 0]
click at [1104, 547] on button "Add frame layer" at bounding box center [1091, 546] width 103 height 26
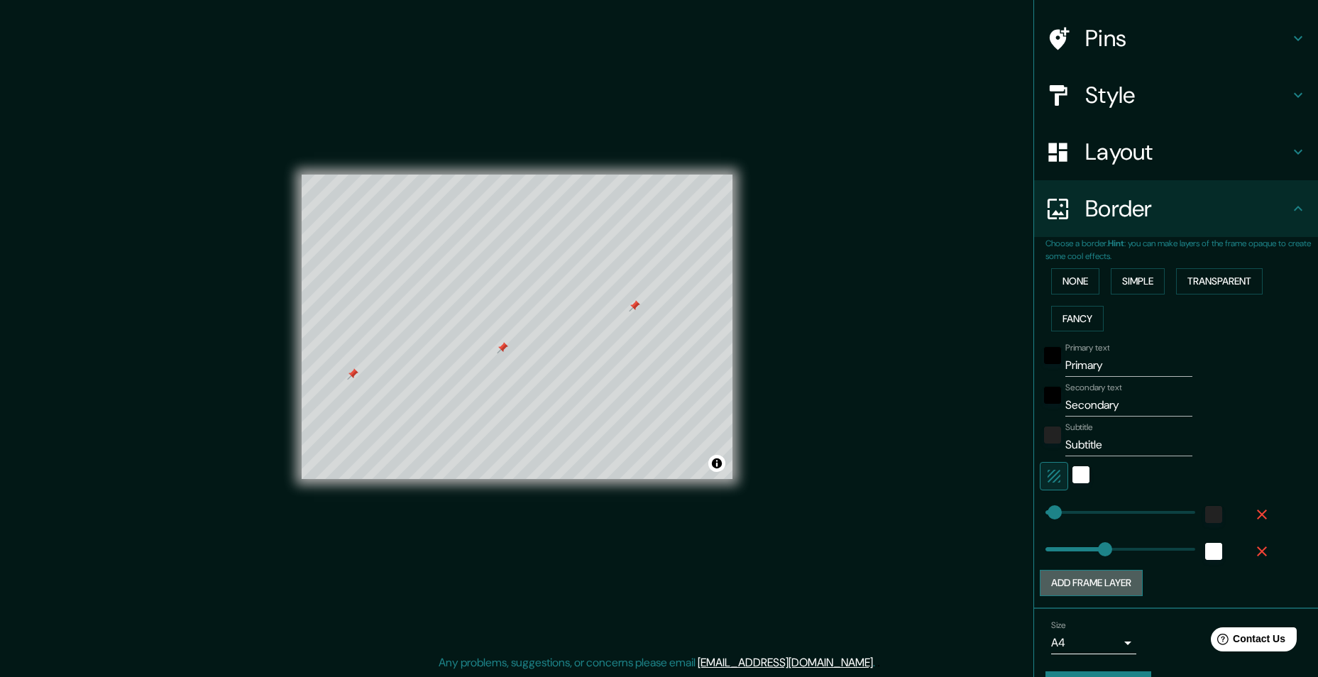
click at [1107, 583] on button "Add frame layer" at bounding box center [1091, 583] width 103 height 26
click at [1254, 591] on icon "button" at bounding box center [1262, 588] width 17 height 17
type input "243"
click at [1254, 556] on icon "button" at bounding box center [1262, 551] width 17 height 17
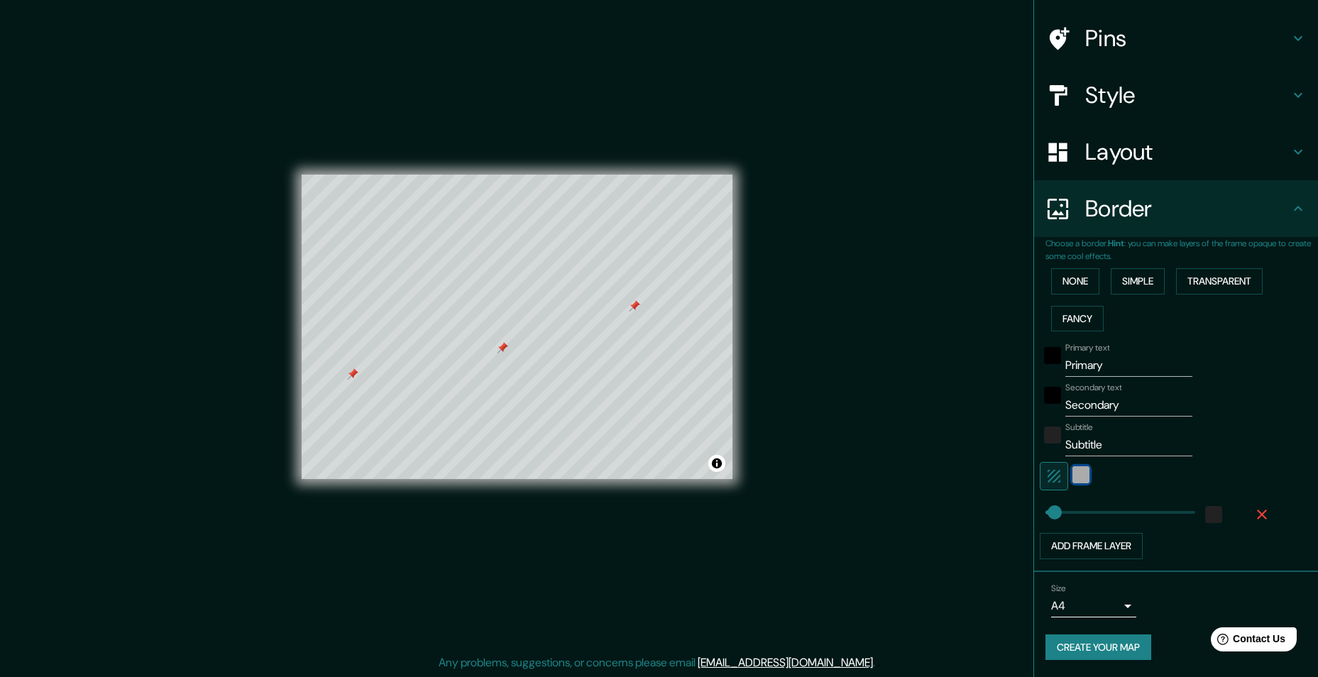
click at [1076, 473] on div "white" at bounding box center [1081, 474] width 17 height 17
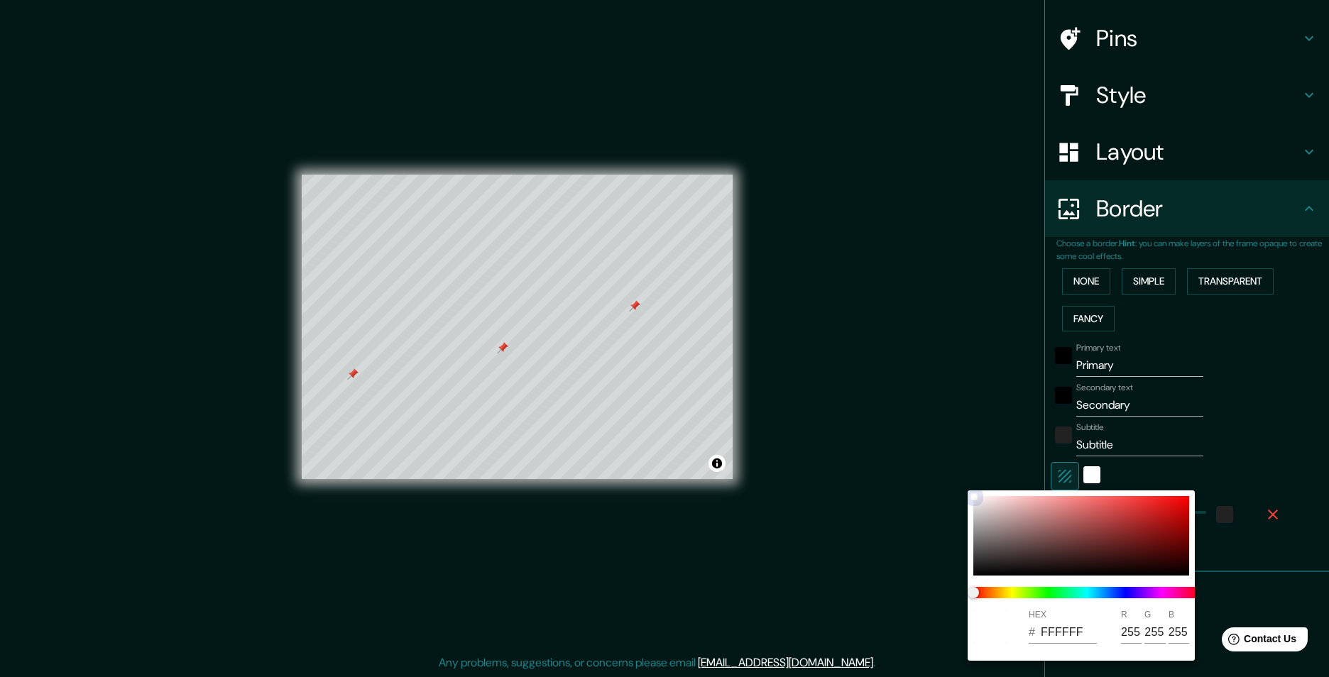
type input "736262"
type input "115"
type input "98"
type input "252020"
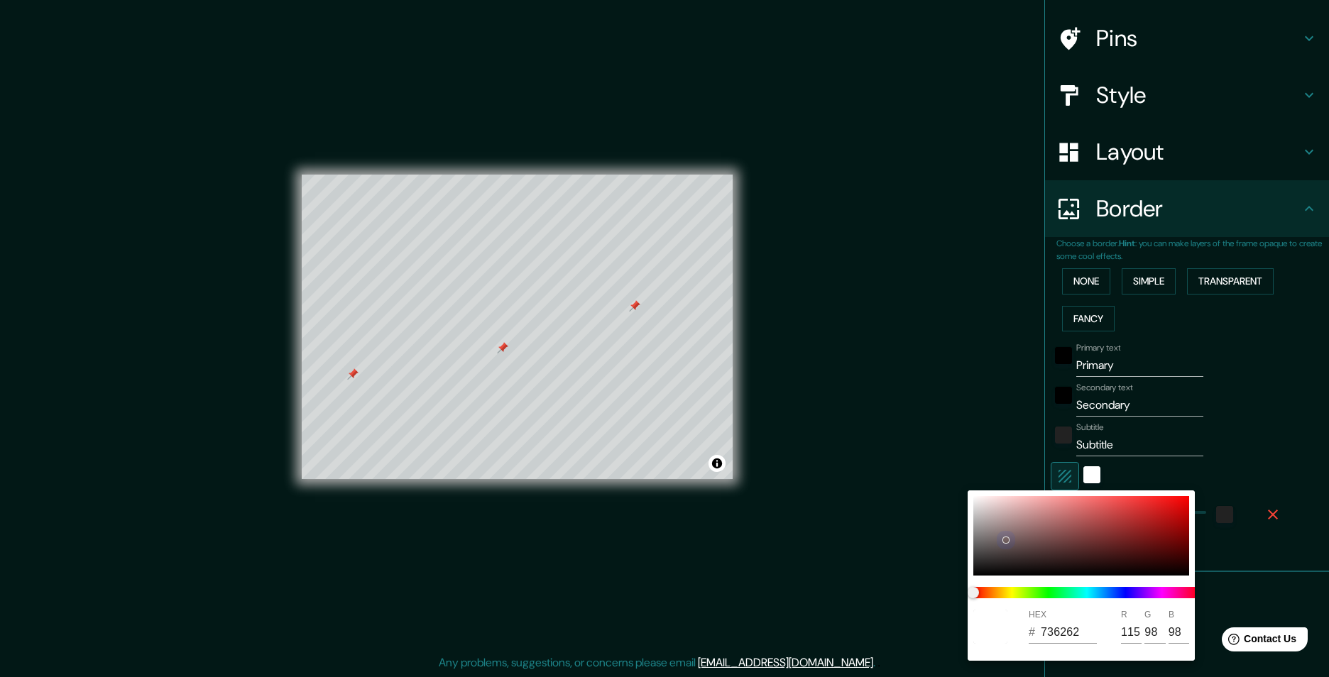
type input "37"
type input "32"
type input "1C1818"
type input "28"
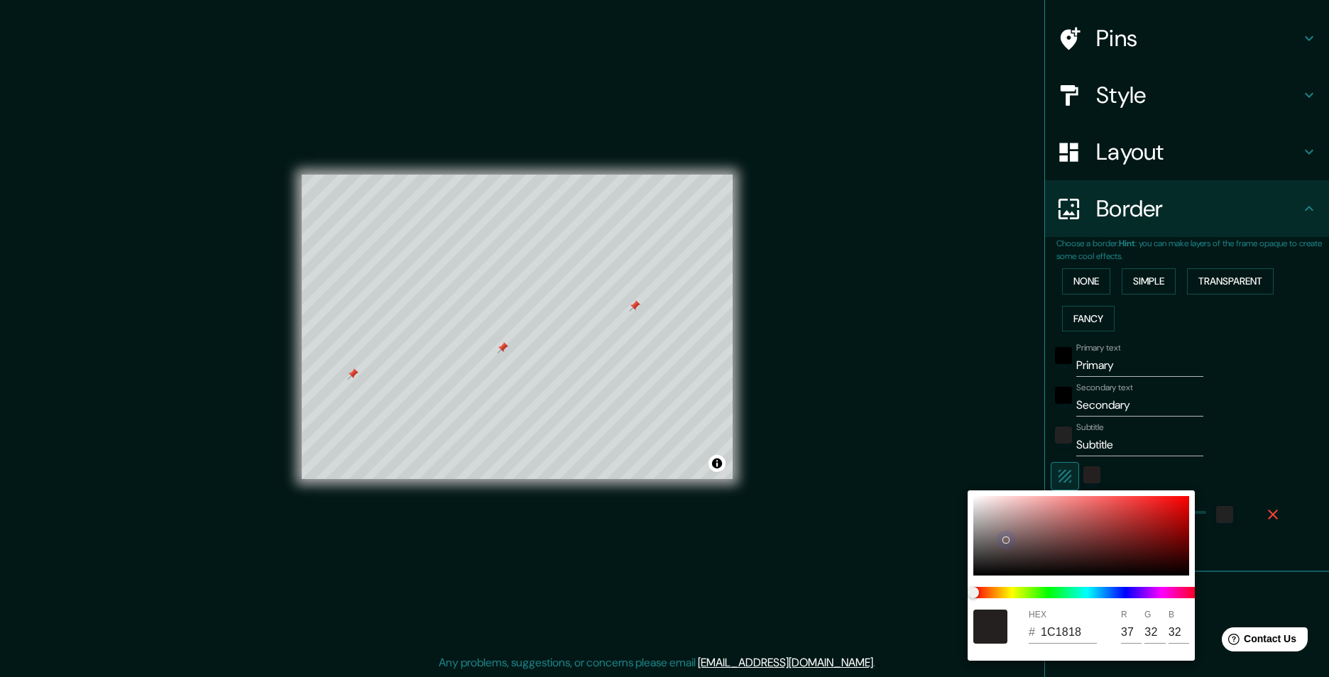
type input "24"
type input "1C1919"
type input "25"
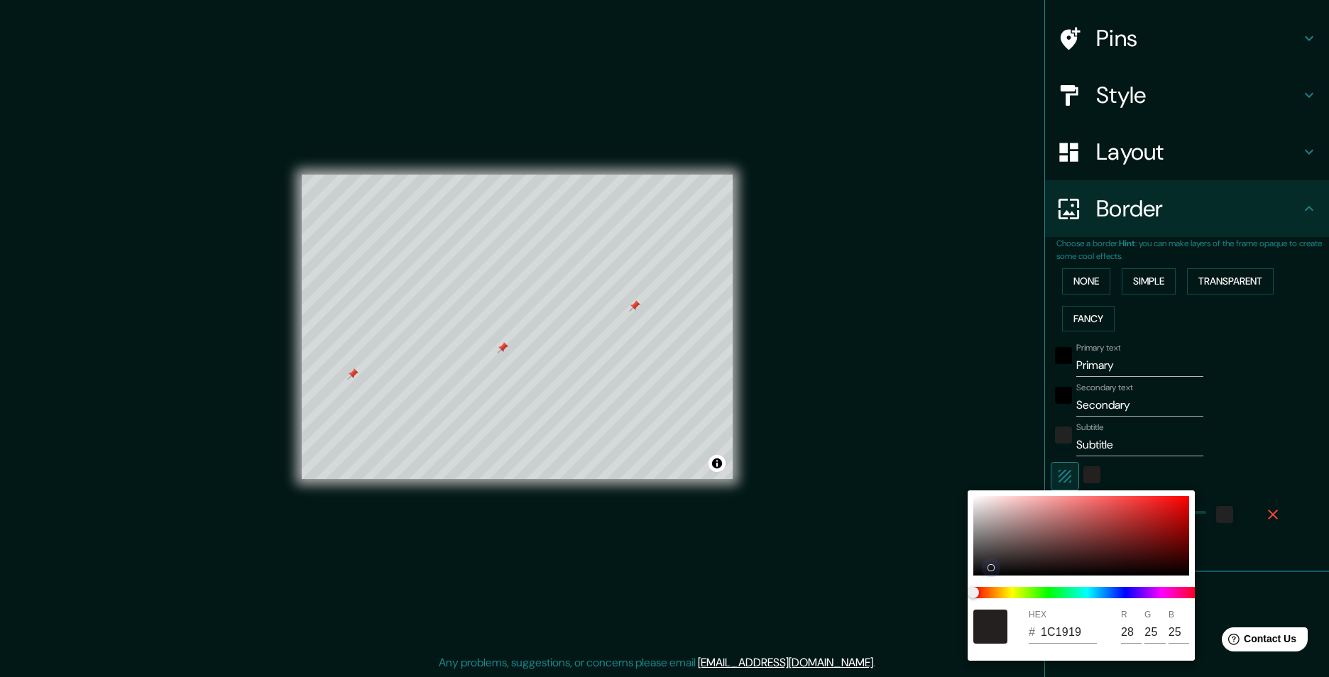
type input "191717"
type input "25"
type input "23"
type input "151313"
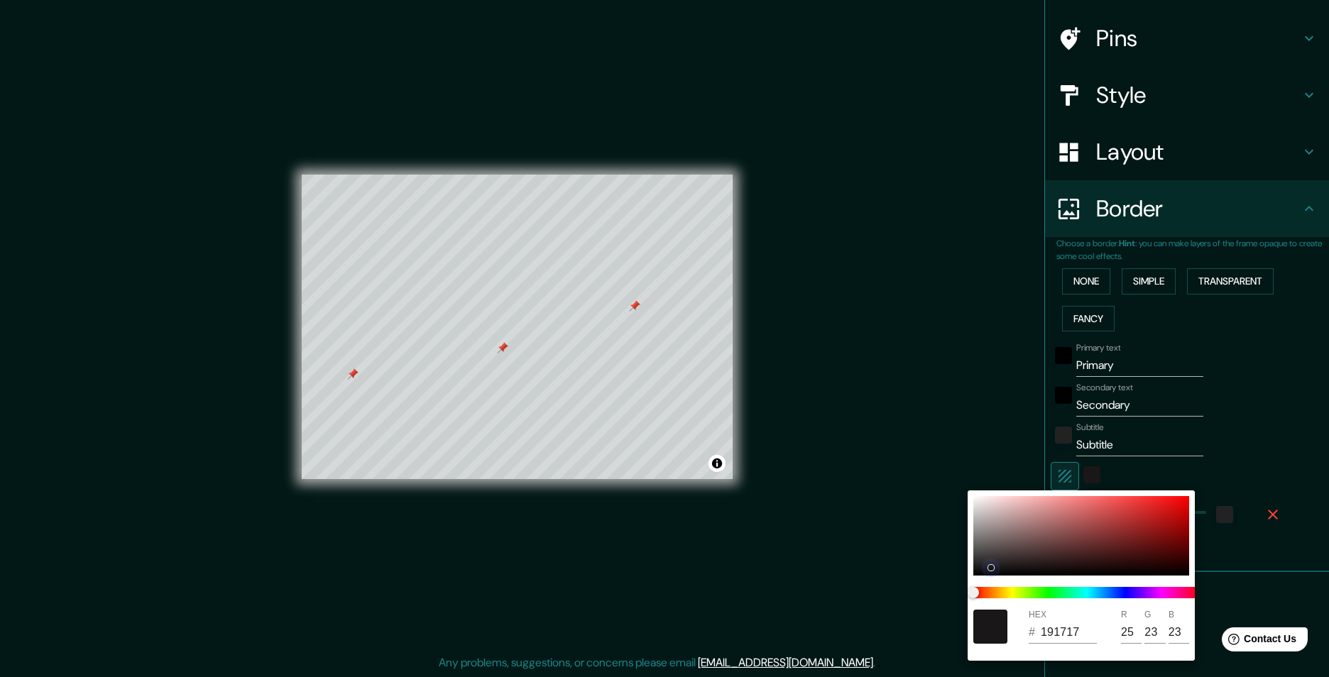
type input "21"
type input "19"
type input "151414"
type input "20"
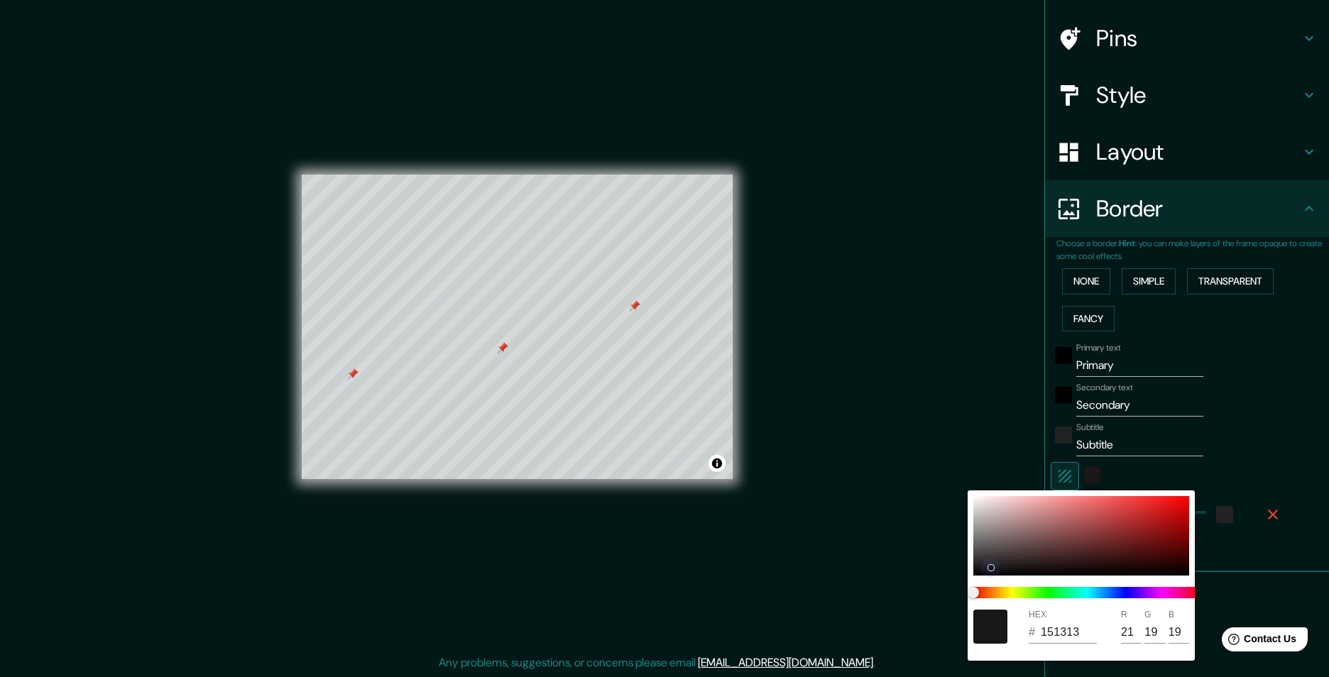
type input "20"
type input "101010"
type input "16"
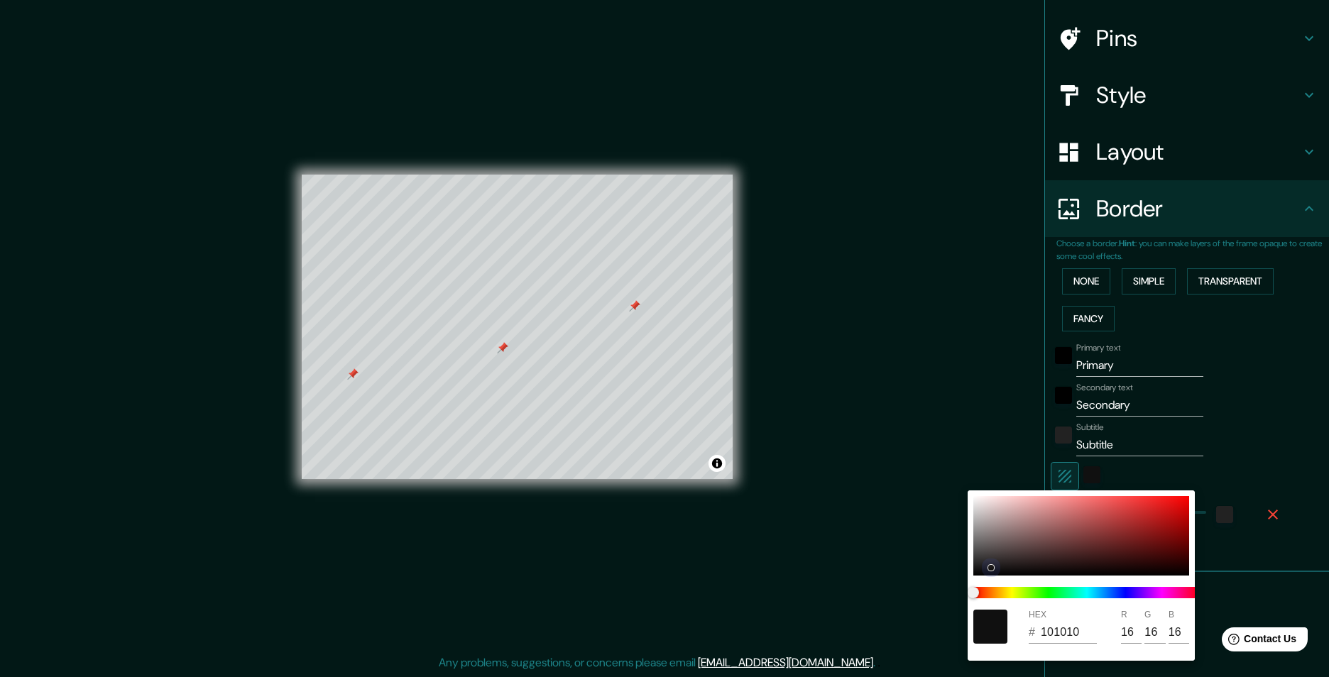
type input "0E0D0D"
type input "14"
type input "13"
type input "0E0E0E"
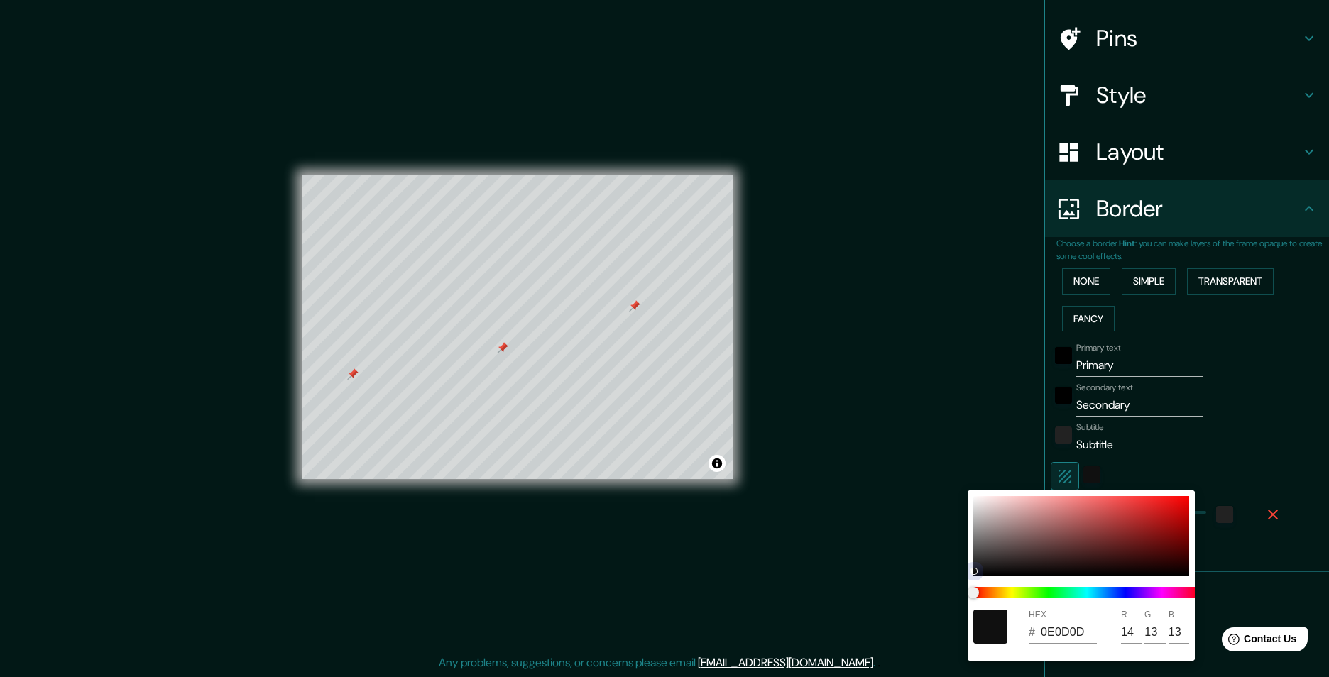
type input "14"
type input "0B0B0B"
type input "11"
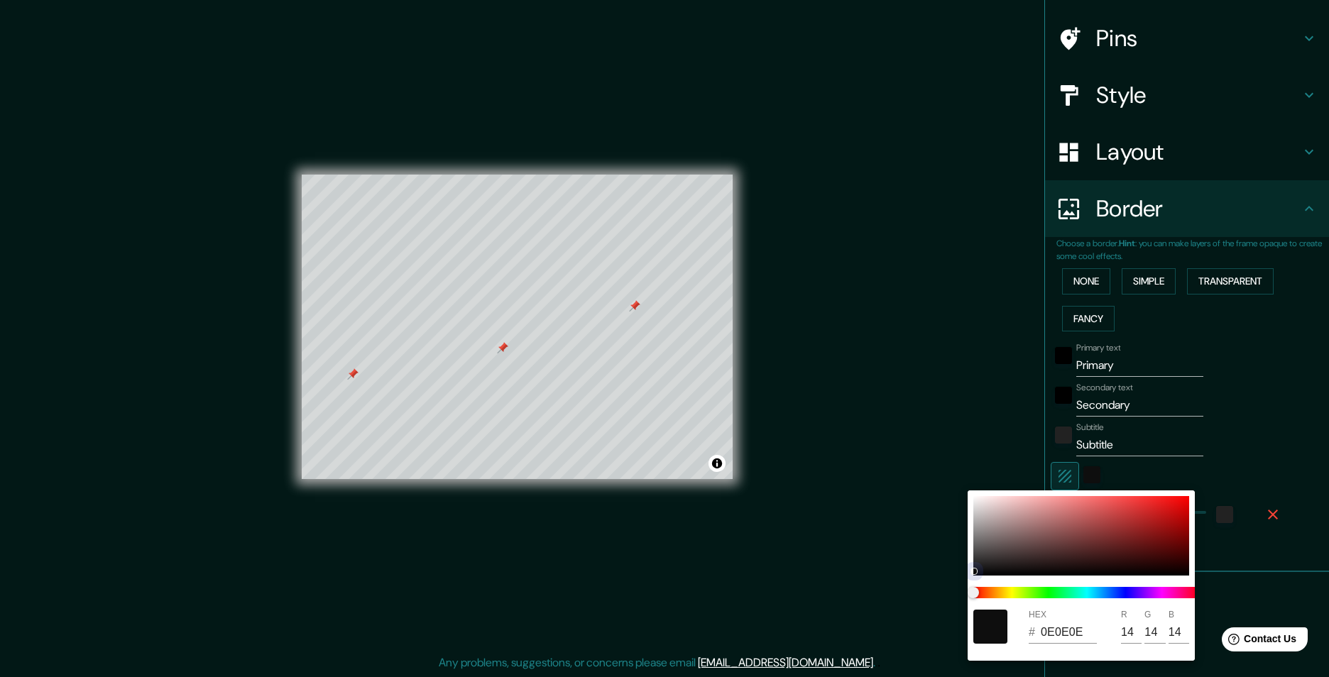
type input "11"
type input "857676"
type input "133"
type input "118"
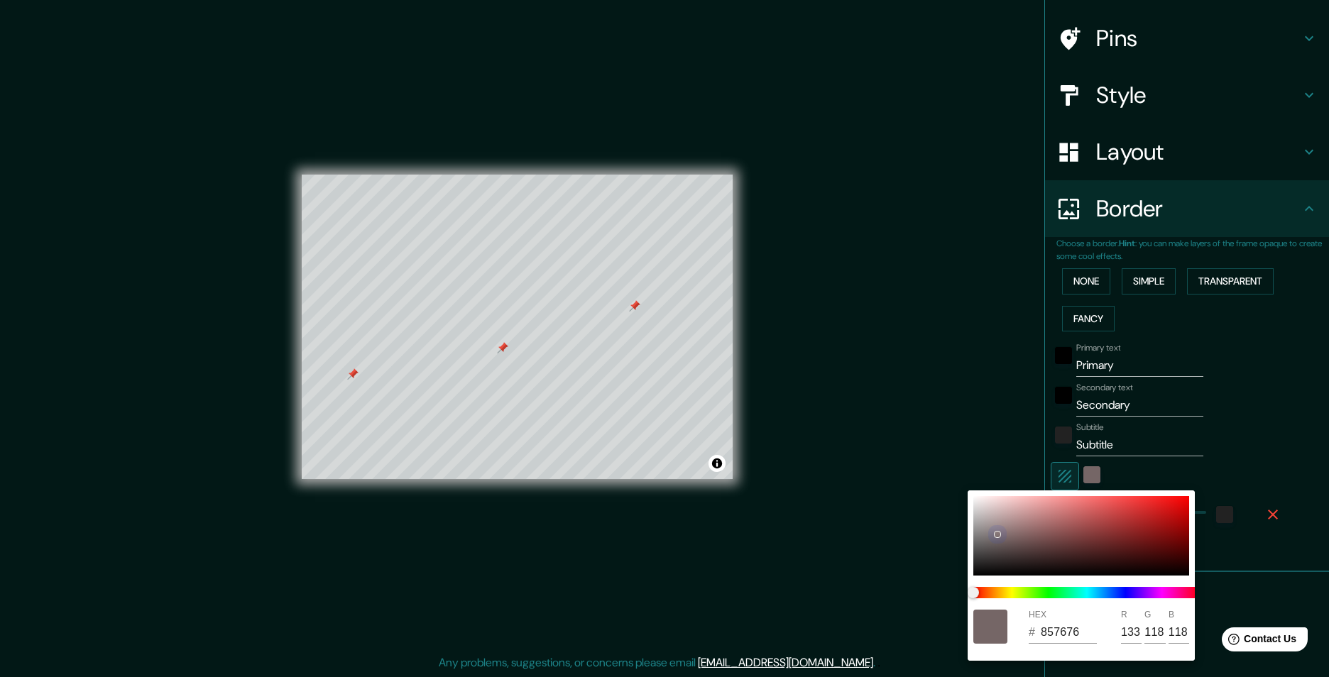
type input "A19595"
type input "161"
type input "149"
type input "B5ADAD"
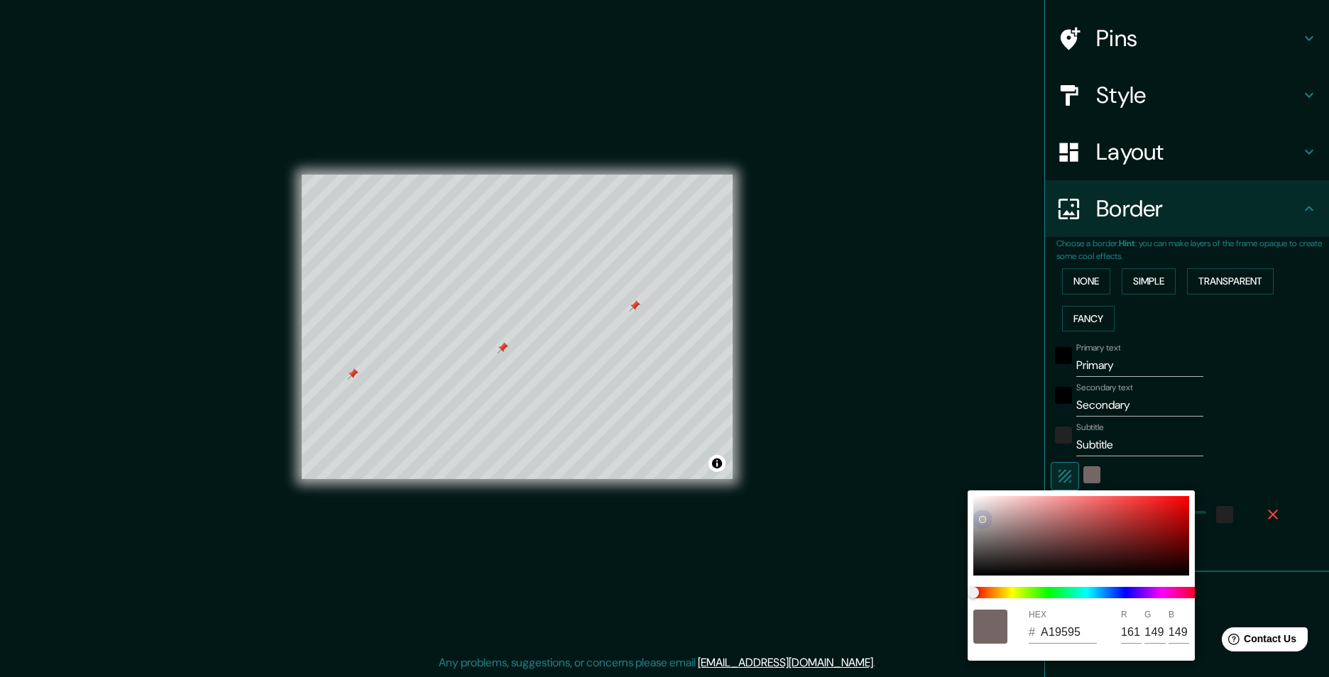
type input "181"
type input "173"
type input "CAC5C5"
type input "202"
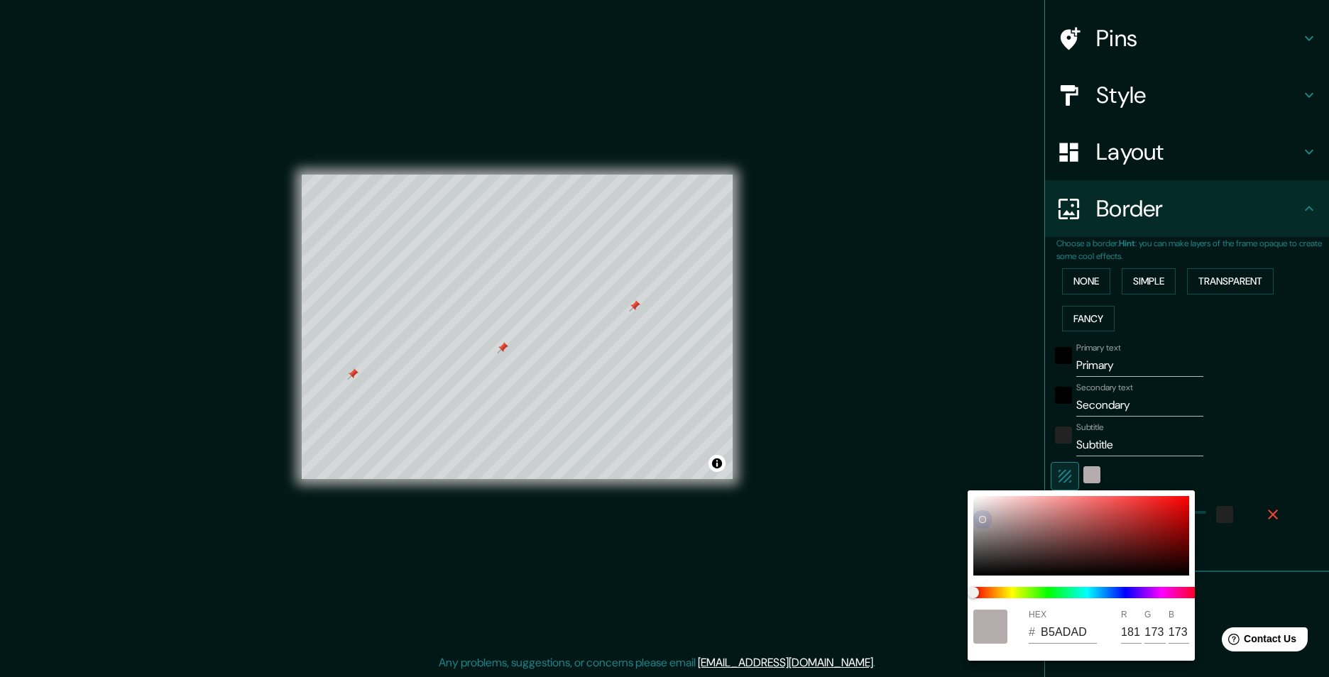
type input "197"
type input "D8D5D5"
type input "216"
type input "213"
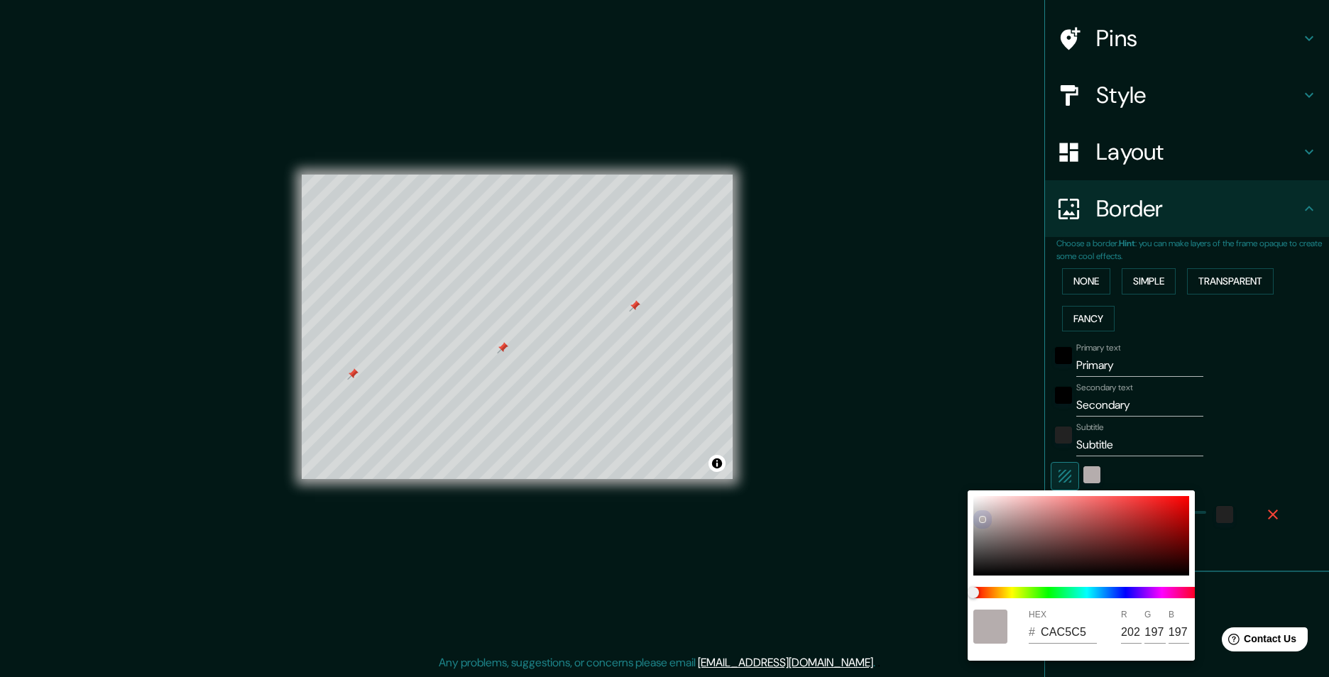
type input "213"
type input "E8E8E8"
type input "232"
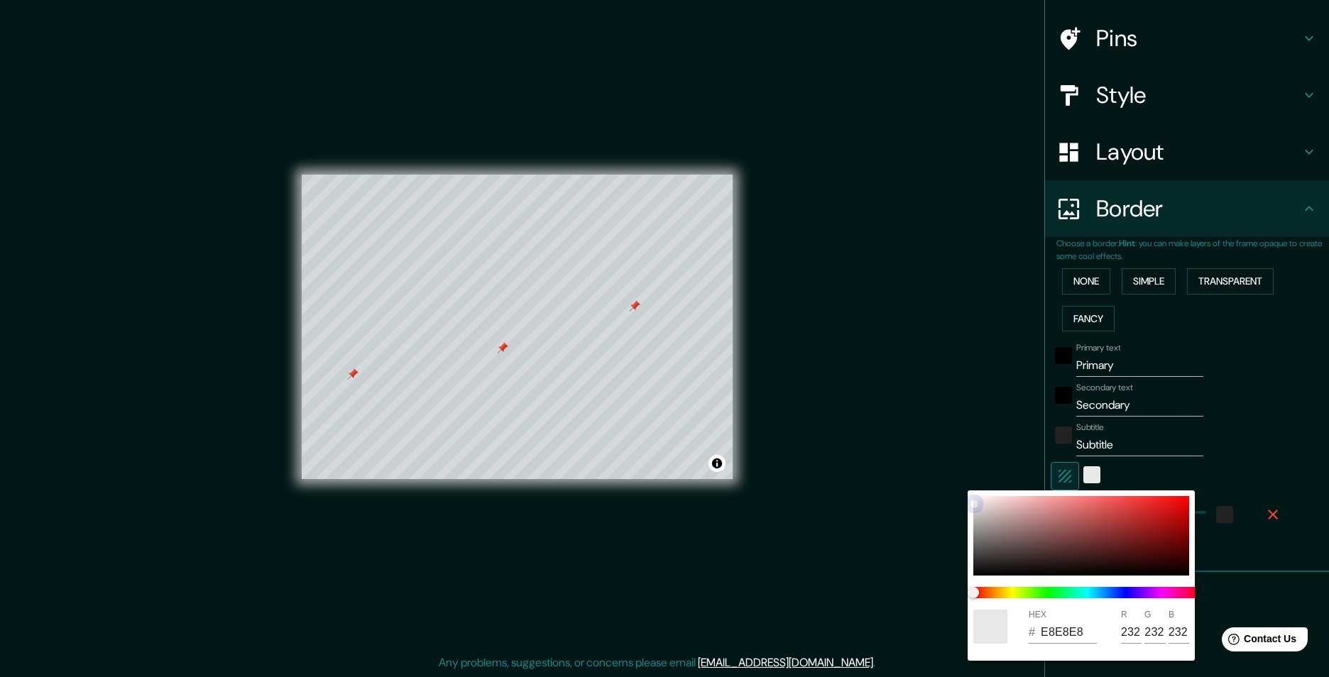
drag, startPoint x: 1006, startPoint y: 539, endPoint x: 970, endPoint y: 495, distance: 57.1
click at [970, 495] on div "HEX # E8E8E8 R 232 G 232 B 232" at bounding box center [1080, 575] width 227 height 170
click at [1263, 435] on div at bounding box center [664, 338] width 1329 height 677
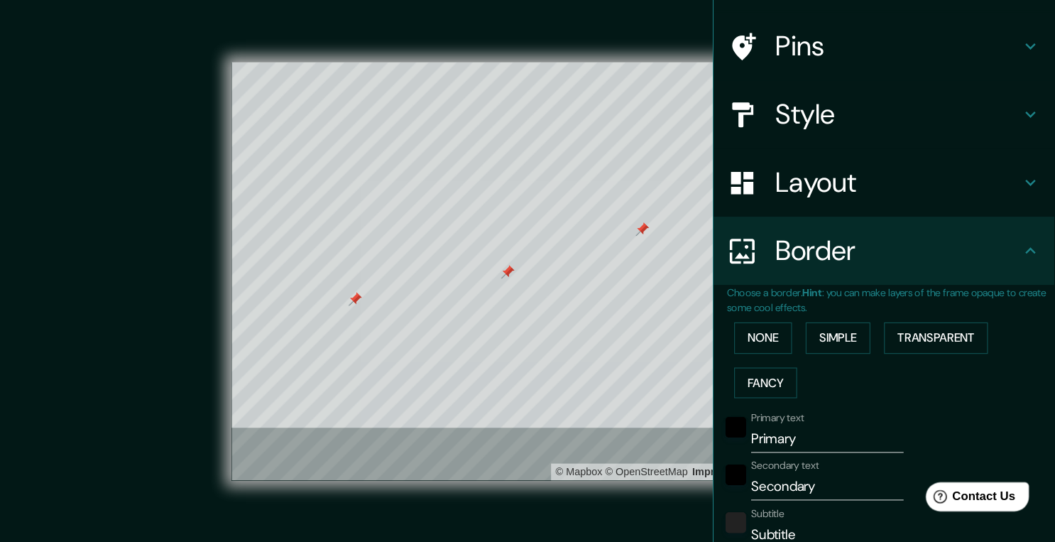
scroll to position [94, 0]
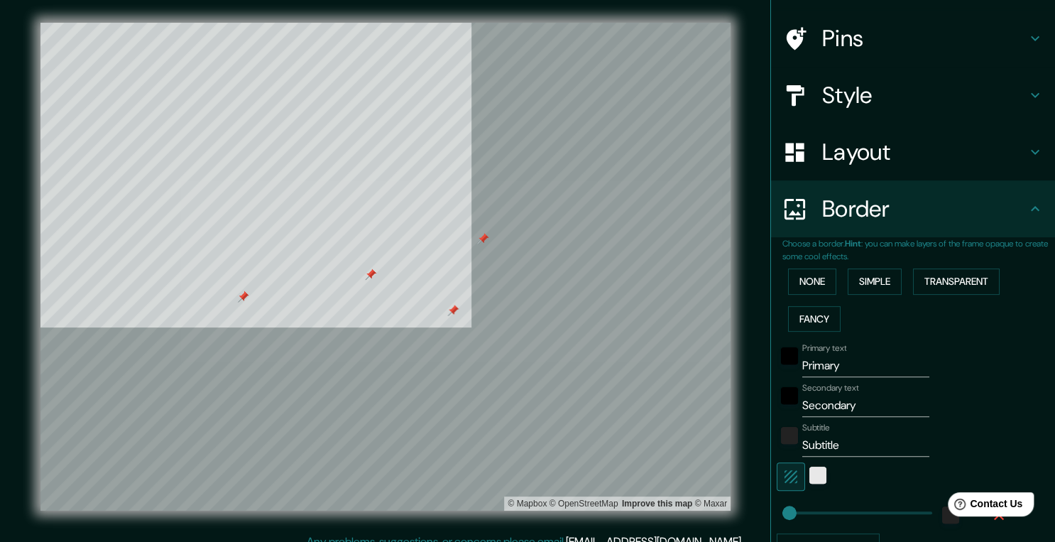
click at [464, 23] on div at bounding box center [385, 23] width 690 height 0
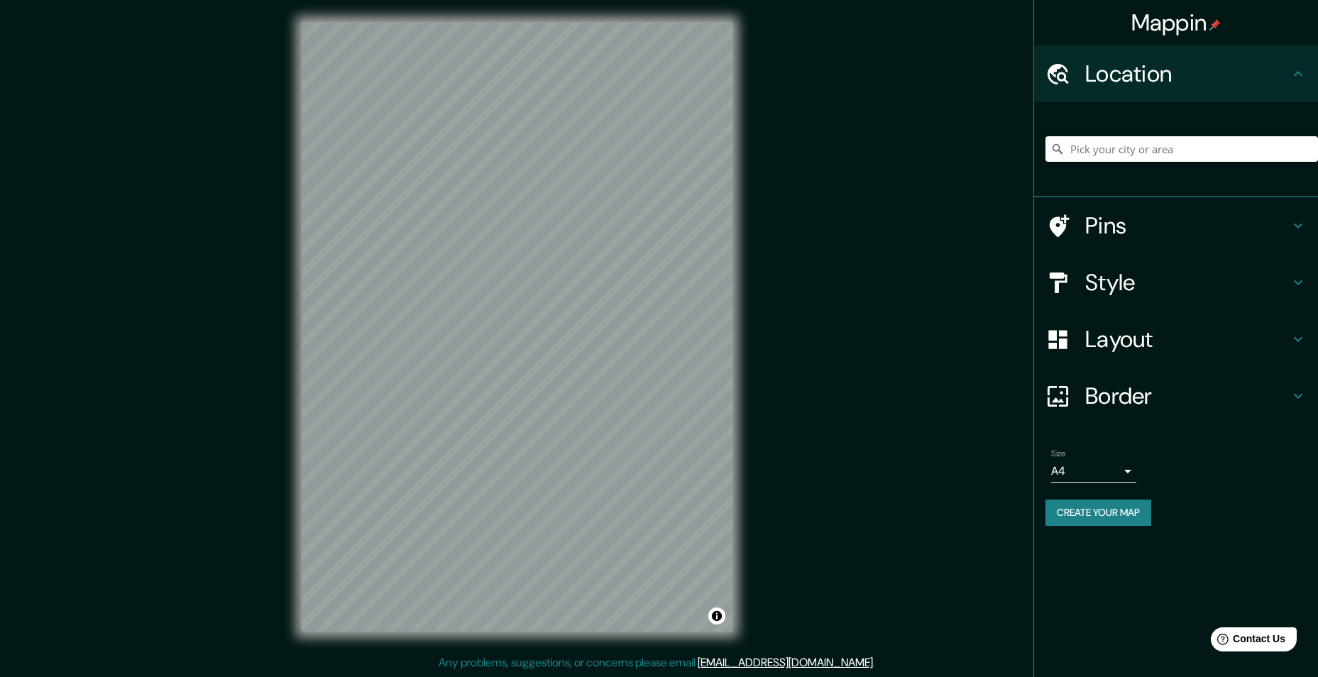
click at [1158, 229] on h4 "Pins" at bounding box center [1187, 226] width 204 height 28
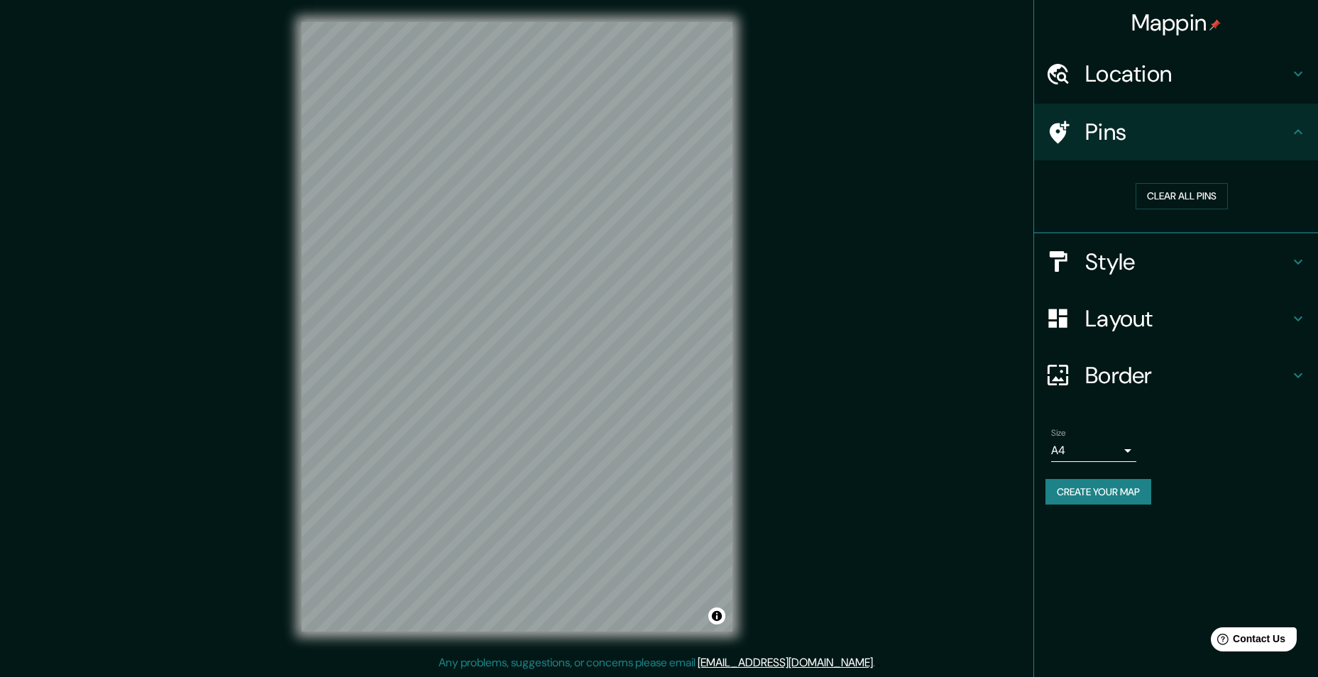
click at [1202, 249] on h4 "Style" at bounding box center [1187, 262] width 204 height 28
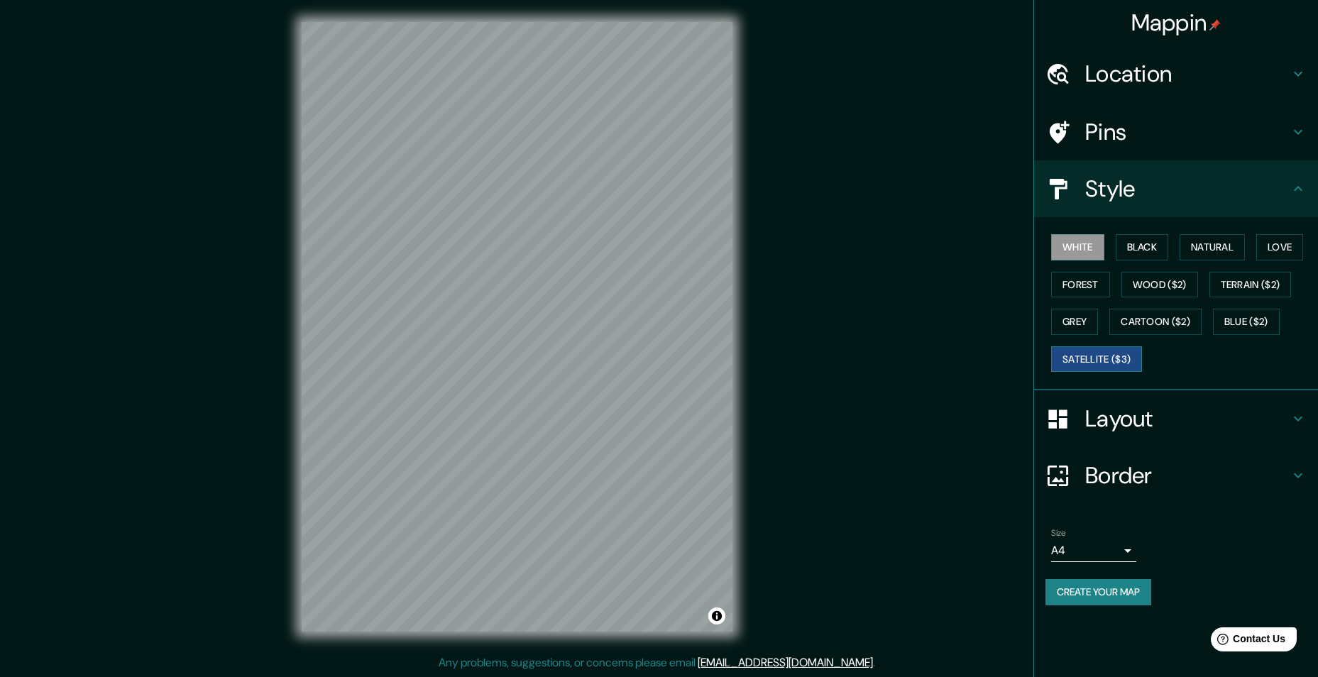
click at [1092, 346] on button "Satellite ($3)" at bounding box center [1096, 359] width 91 height 26
click at [1158, 417] on h4 "Layout" at bounding box center [1187, 419] width 204 height 28
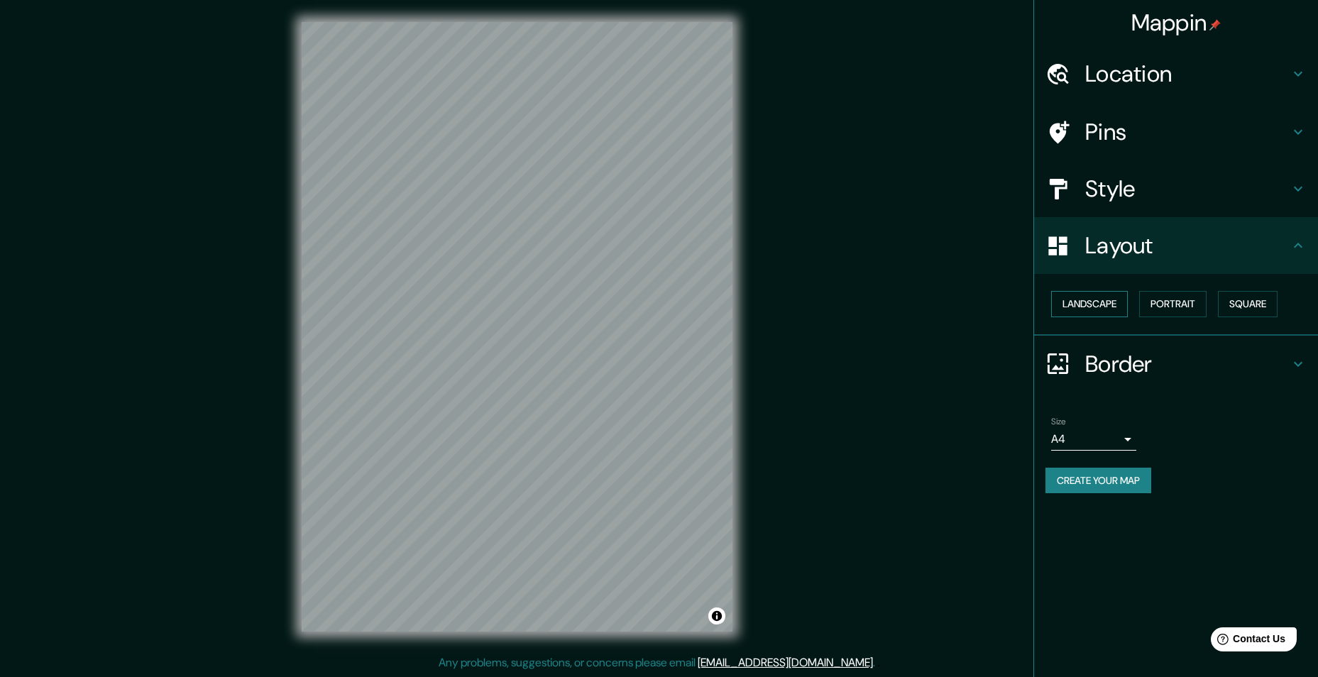
click at [1084, 310] on button "Landscape" at bounding box center [1089, 304] width 77 height 26
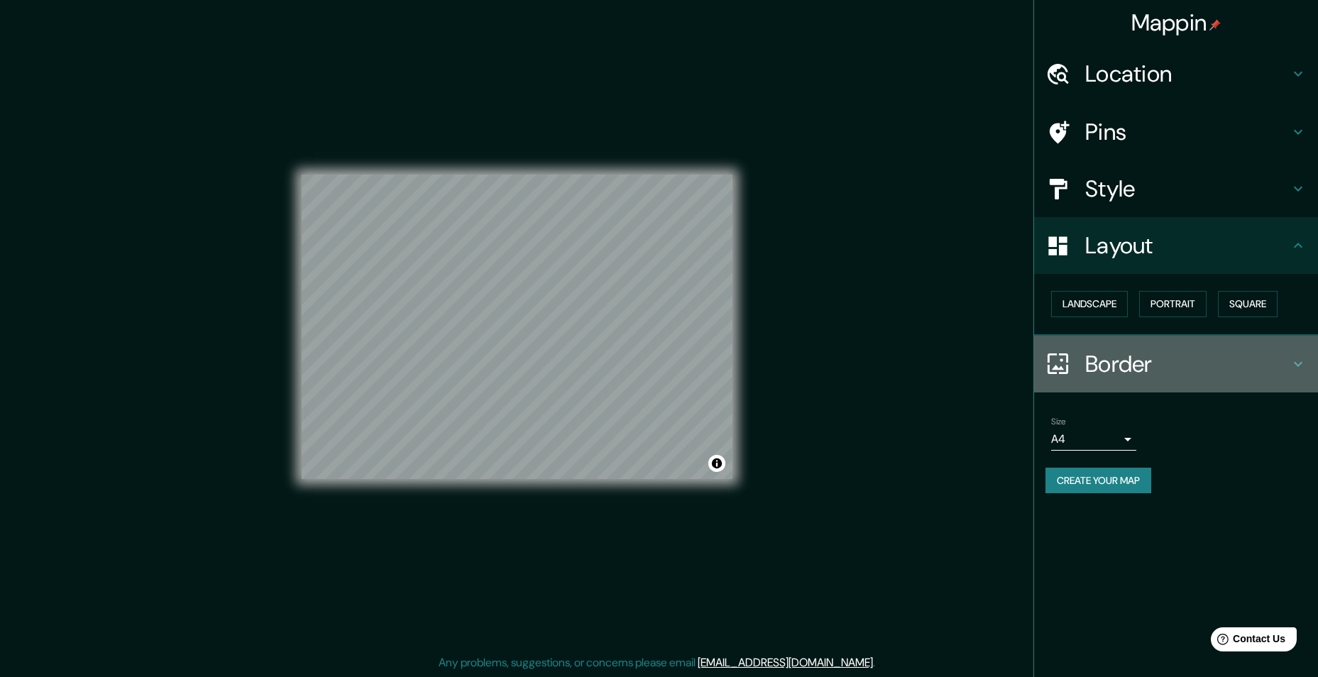
click at [1136, 364] on h4 "Border" at bounding box center [1187, 364] width 204 height 28
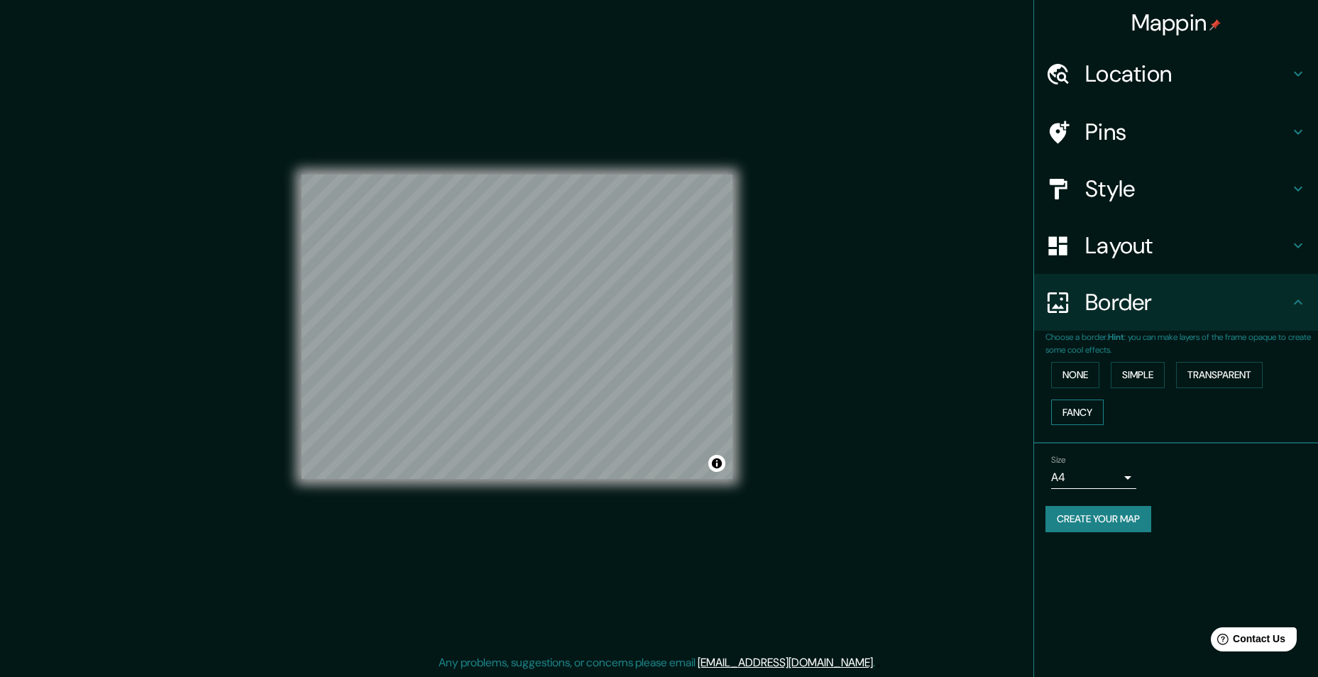
click at [1083, 415] on button "Fancy" at bounding box center [1077, 413] width 53 height 26
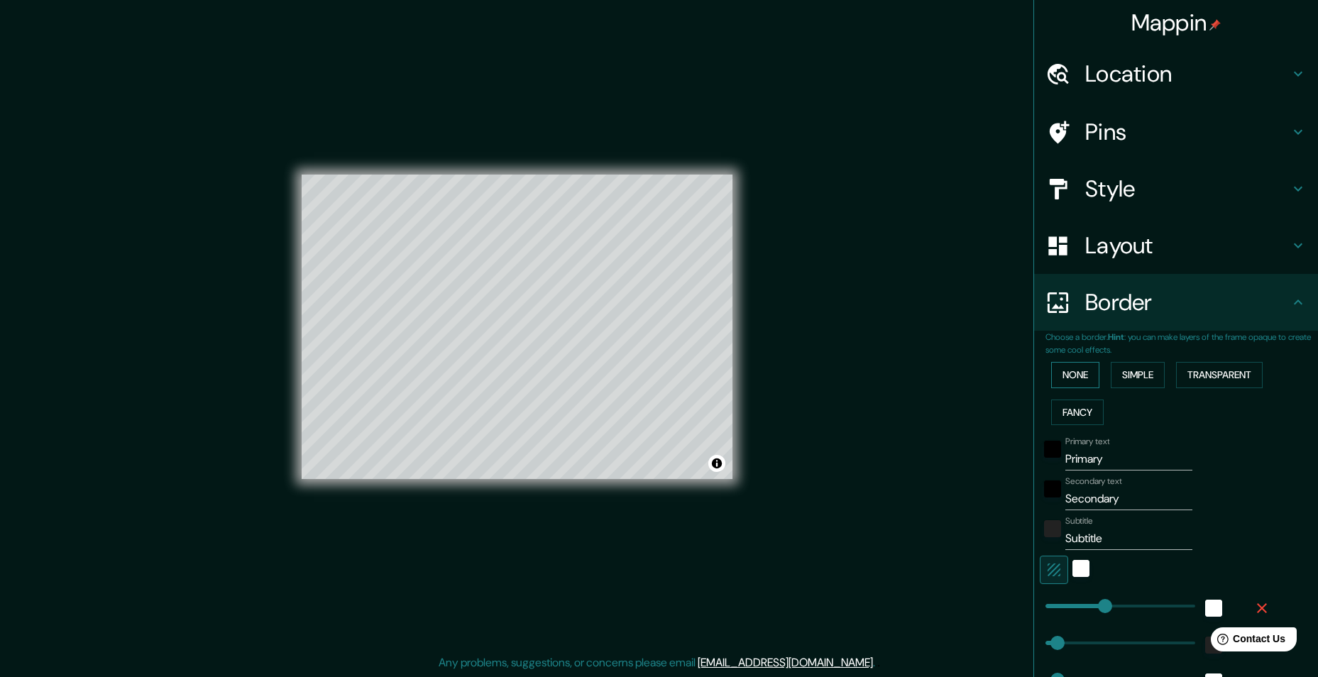
click at [1073, 380] on button "None" at bounding box center [1075, 375] width 48 height 26
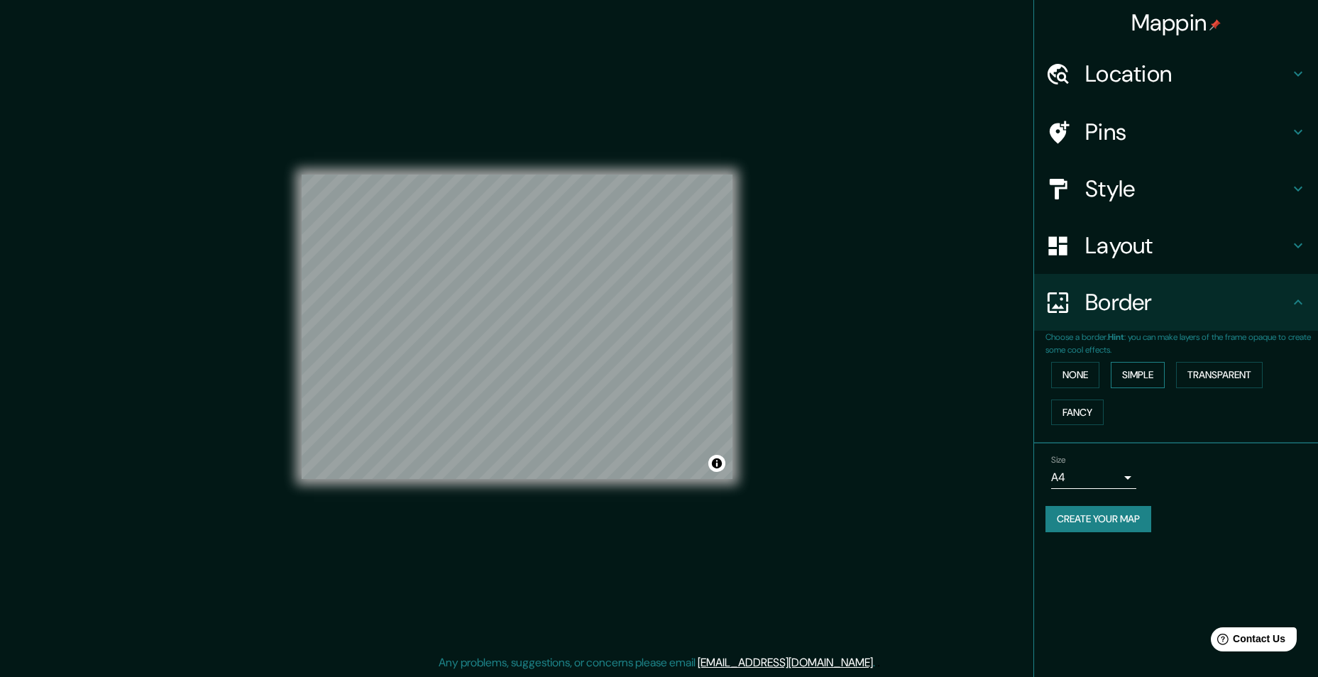
click at [1136, 379] on button "Simple" at bounding box center [1138, 375] width 54 height 26
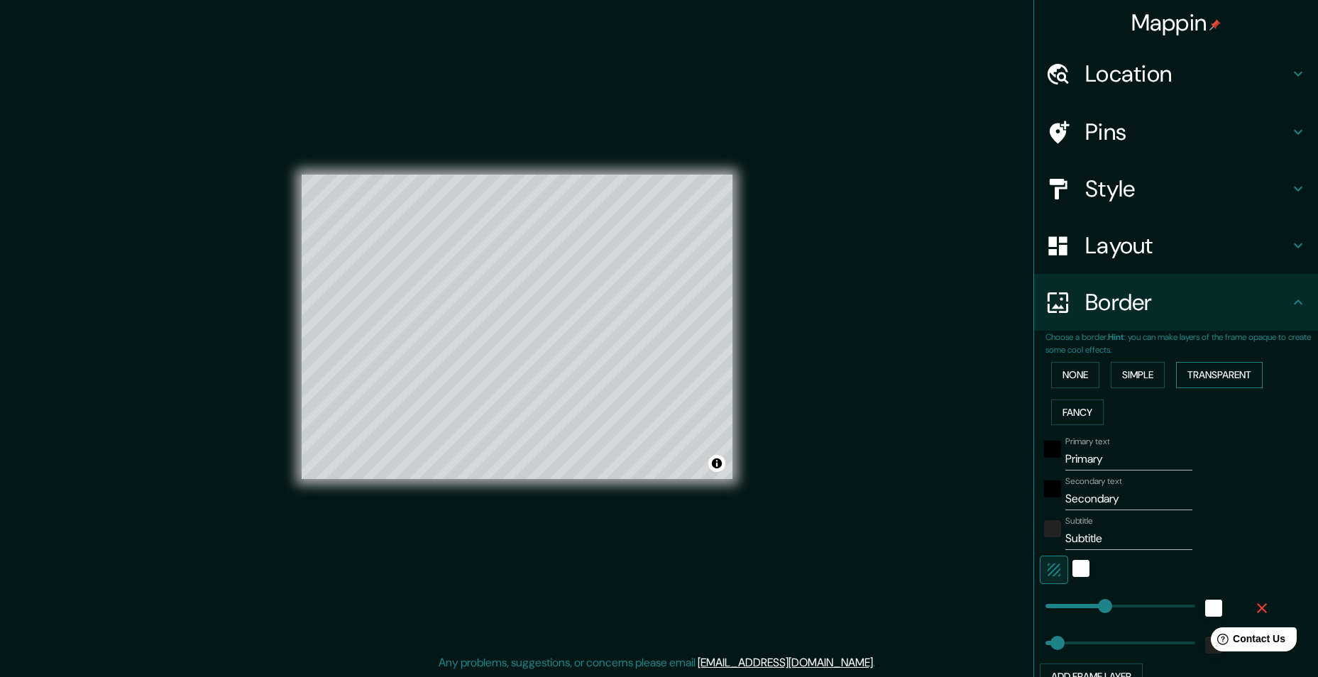
click at [1212, 373] on button "Transparent" at bounding box center [1219, 375] width 87 height 26
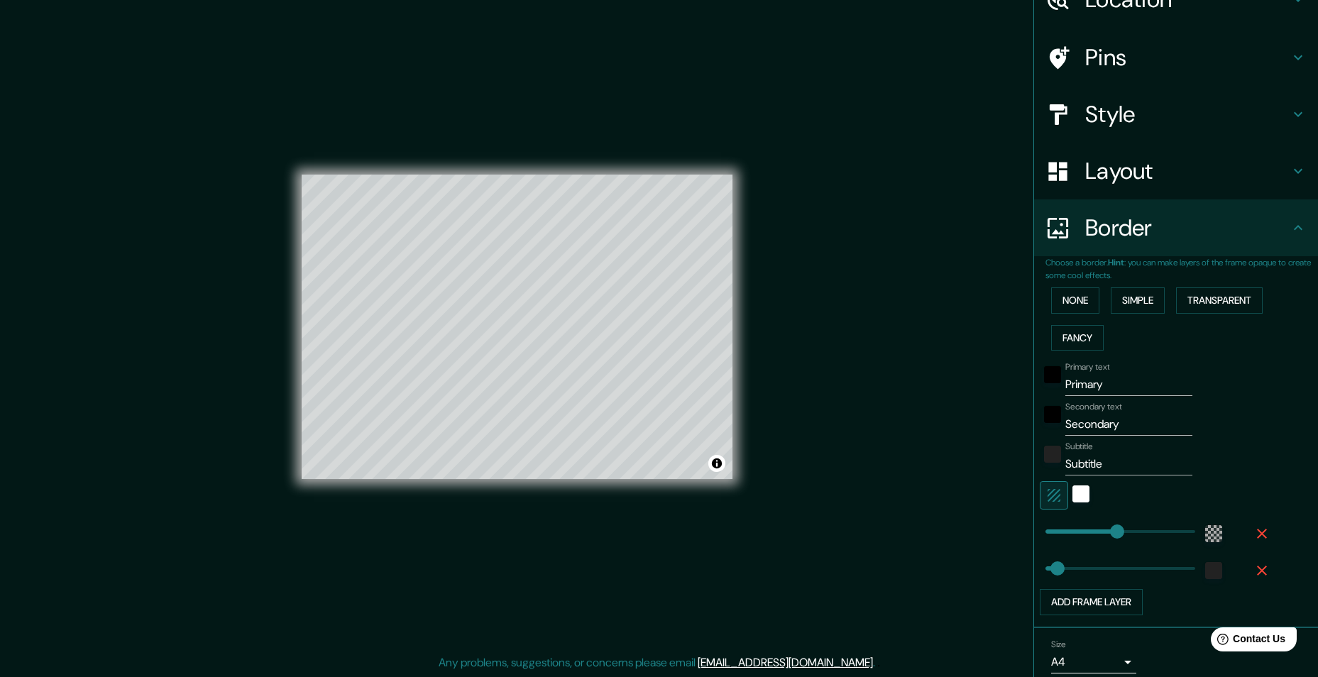
scroll to position [131, 0]
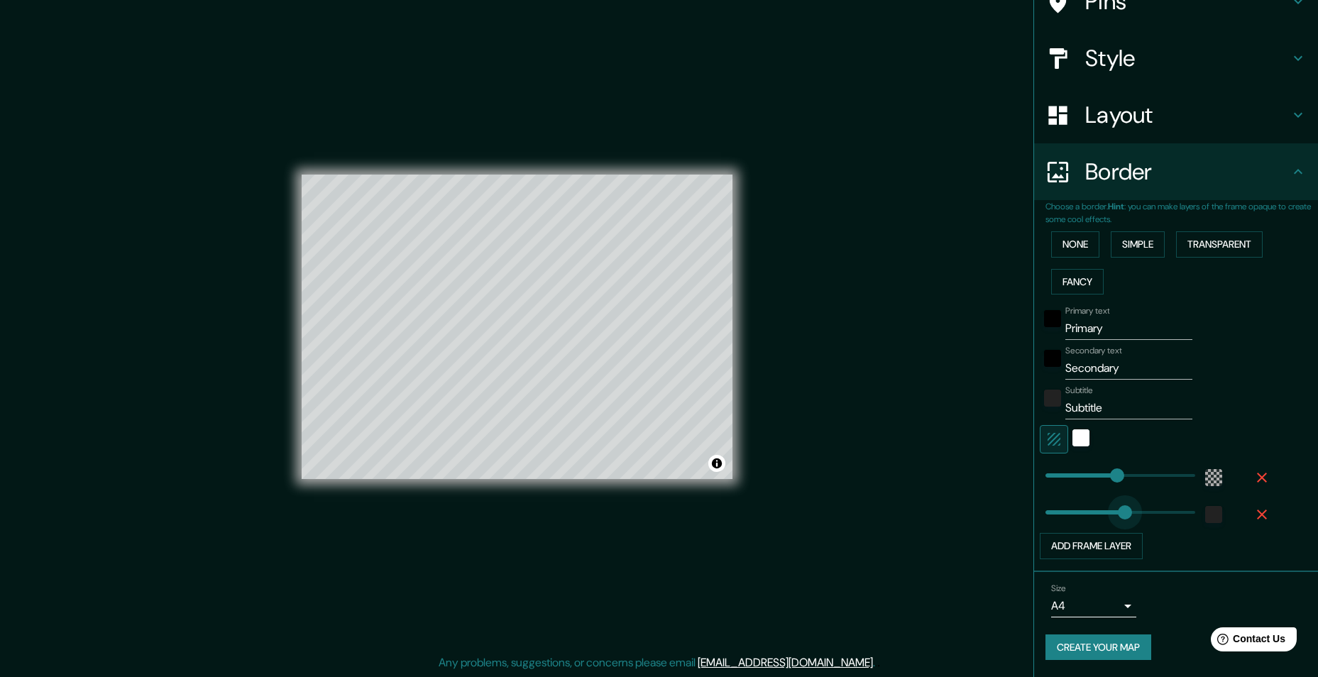
type input "409"
drag, startPoint x: 1045, startPoint y: 515, endPoint x: 1136, endPoint y: 513, distance: 90.9
type input "291"
type input "0"
drag, startPoint x: 1136, startPoint y: 513, endPoint x: 1001, endPoint y: 532, distance: 136.1
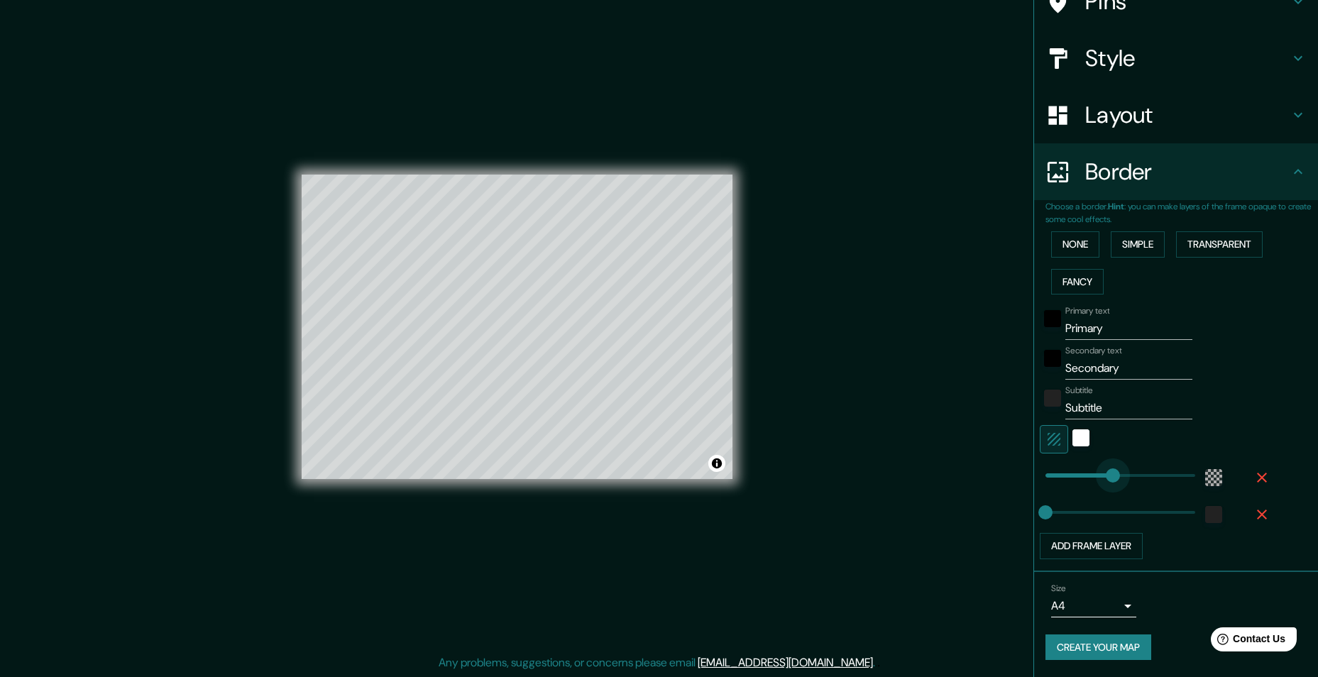
type input "147"
drag, startPoint x: 1107, startPoint y: 479, endPoint x: 1070, endPoint y: 483, distance: 36.4
type input "0"
type input "35"
drag, startPoint x: 1125, startPoint y: 334, endPoint x: 1054, endPoint y: 339, distance: 71.2
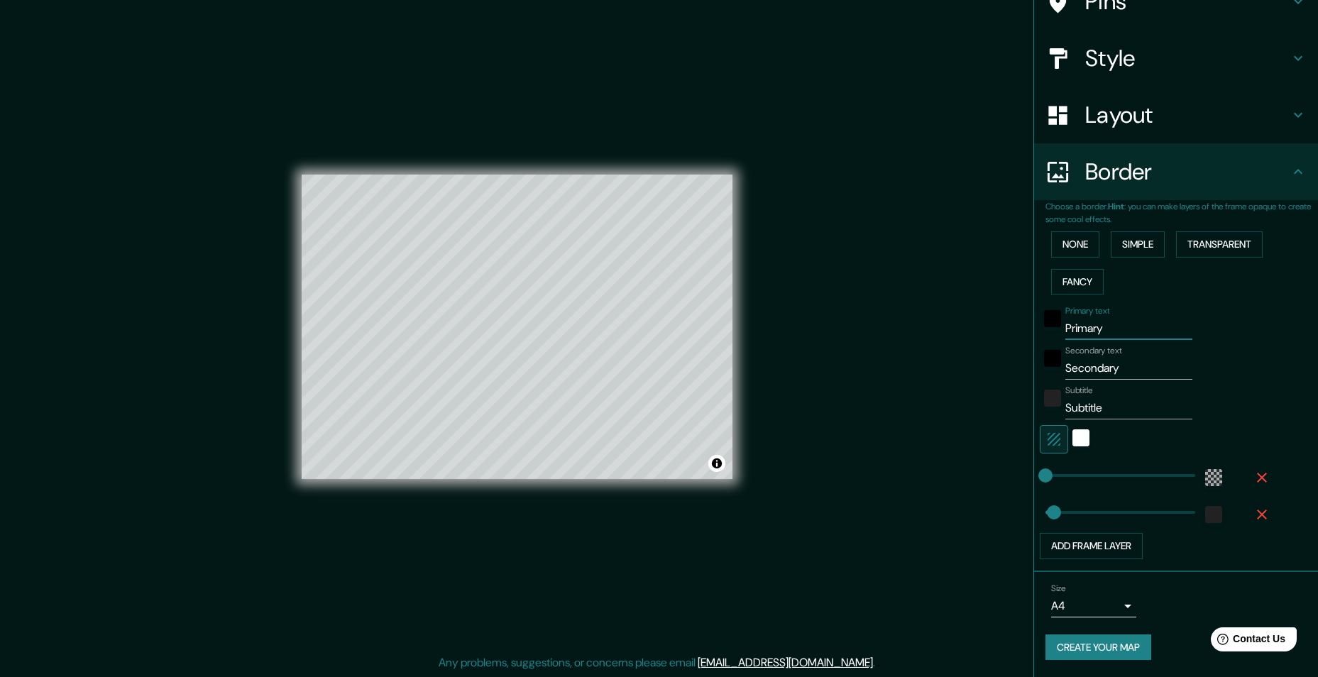
click at [1054, 339] on div "Primary text Primary" at bounding box center [1156, 323] width 233 height 34
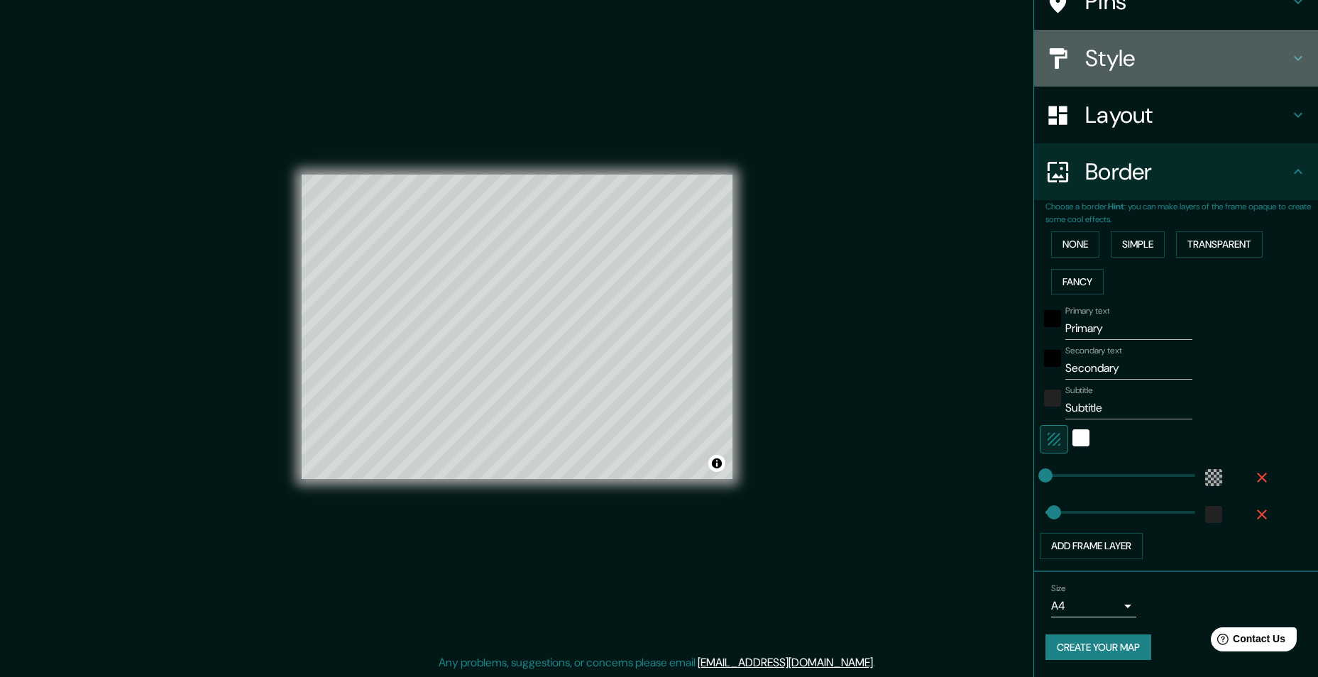
click at [1163, 50] on h4 "Style" at bounding box center [1187, 58] width 204 height 28
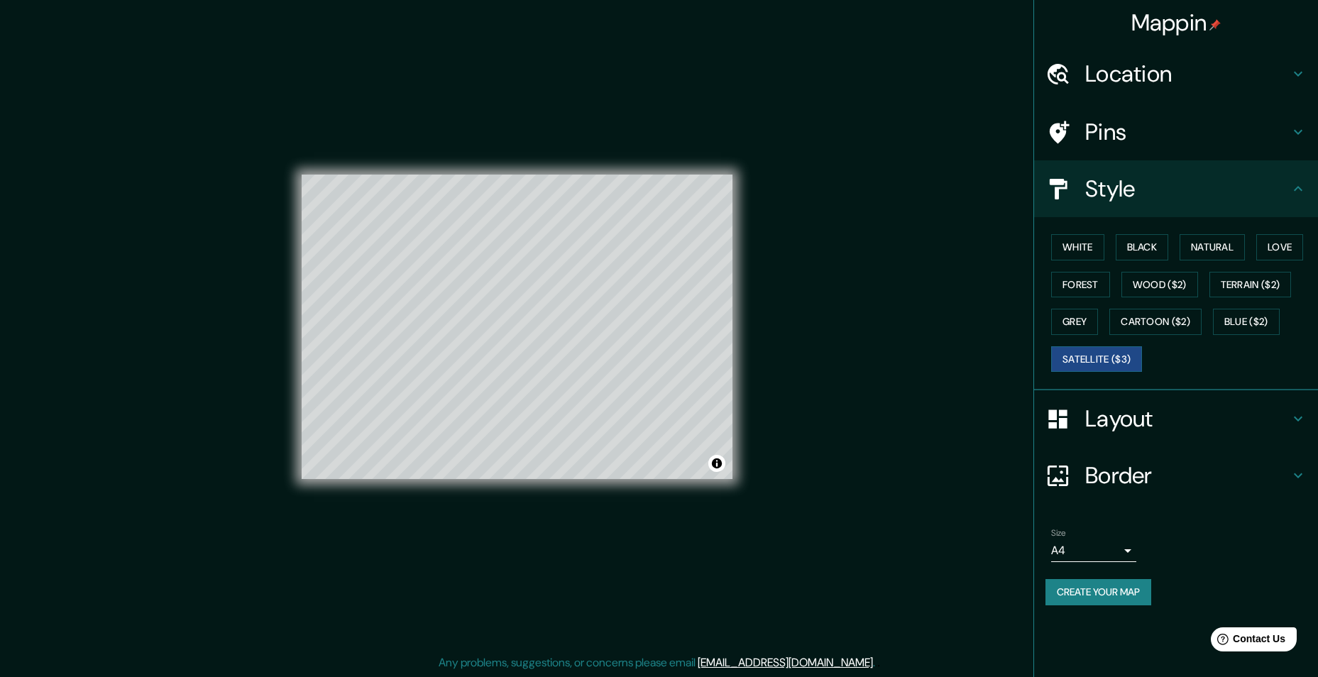
click at [1168, 124] on h4 "Pins" at bounding box center [1187, 132] width 204 height 28
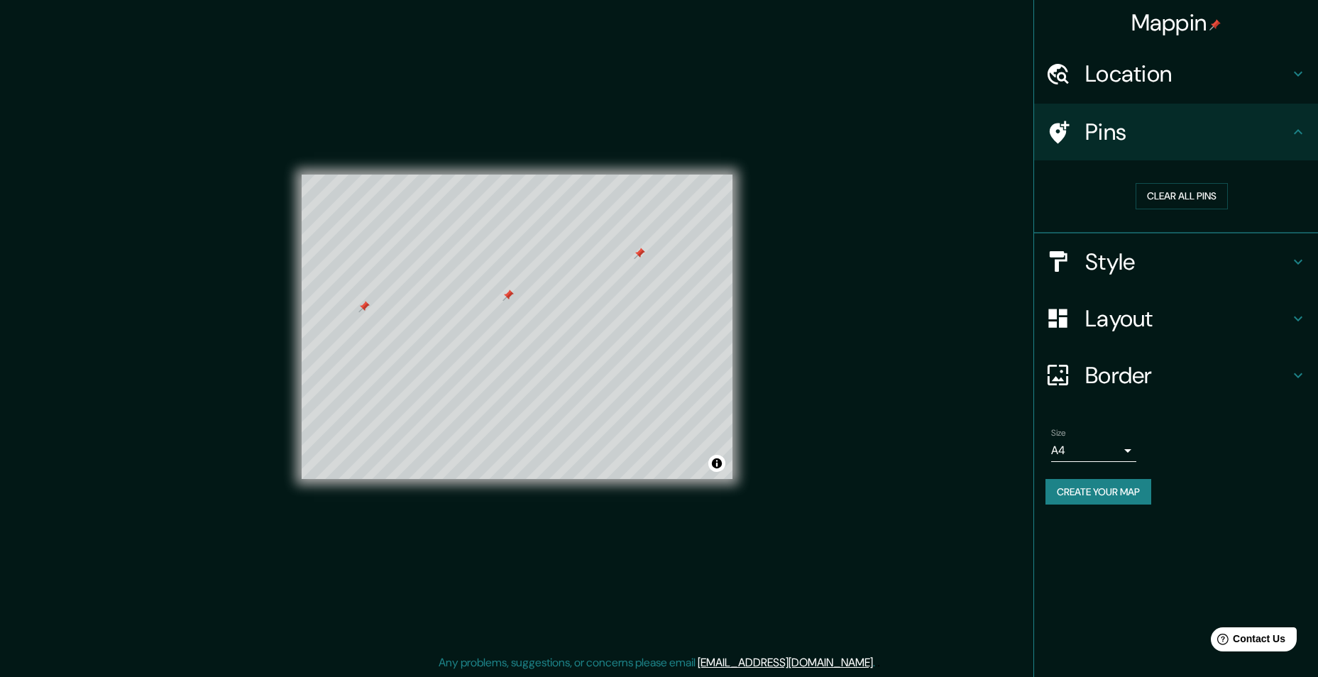
click at [1212, 267] on h4 "Style" at bounding box center [1187, 262] width 204 height 28
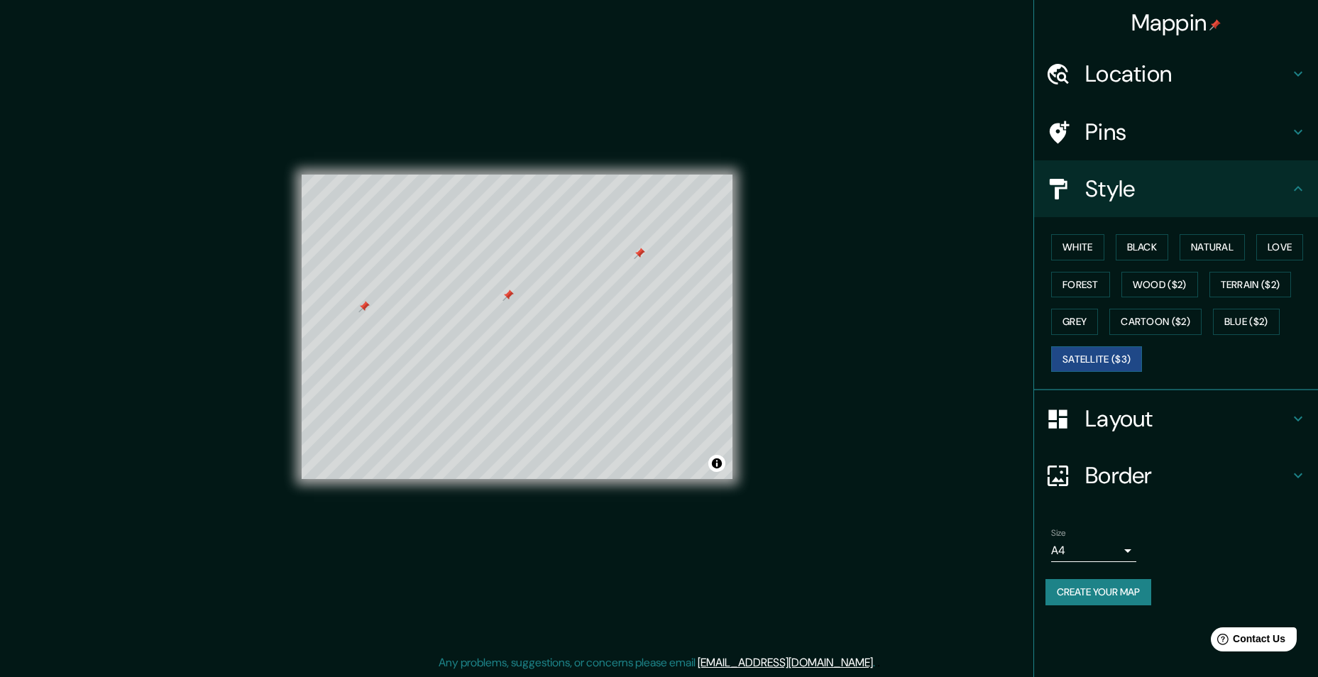
click at [1207, 427] on h4 "Layout" at bounding box center [1187, 419] width 204 height 28
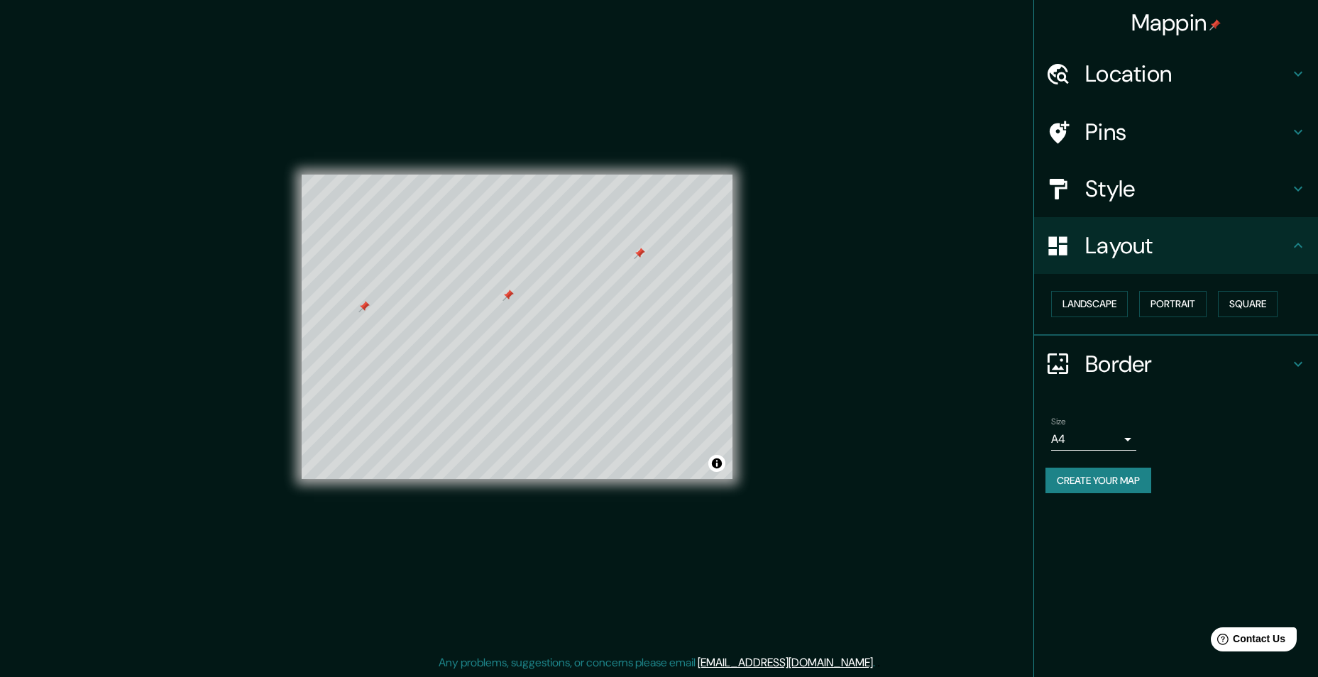
click at [1186, 350] on h4 "Border" at bounding box center [1187, 364] width 204 height 28
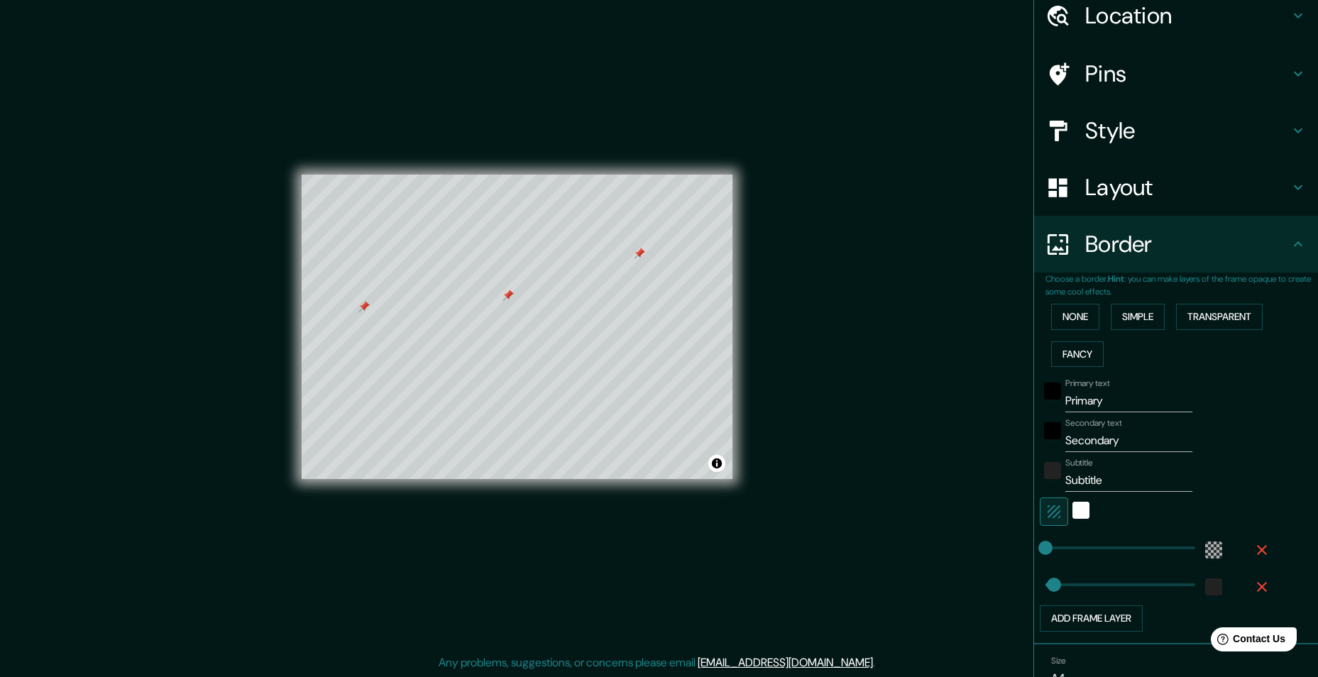
scroll to position [131, 0]
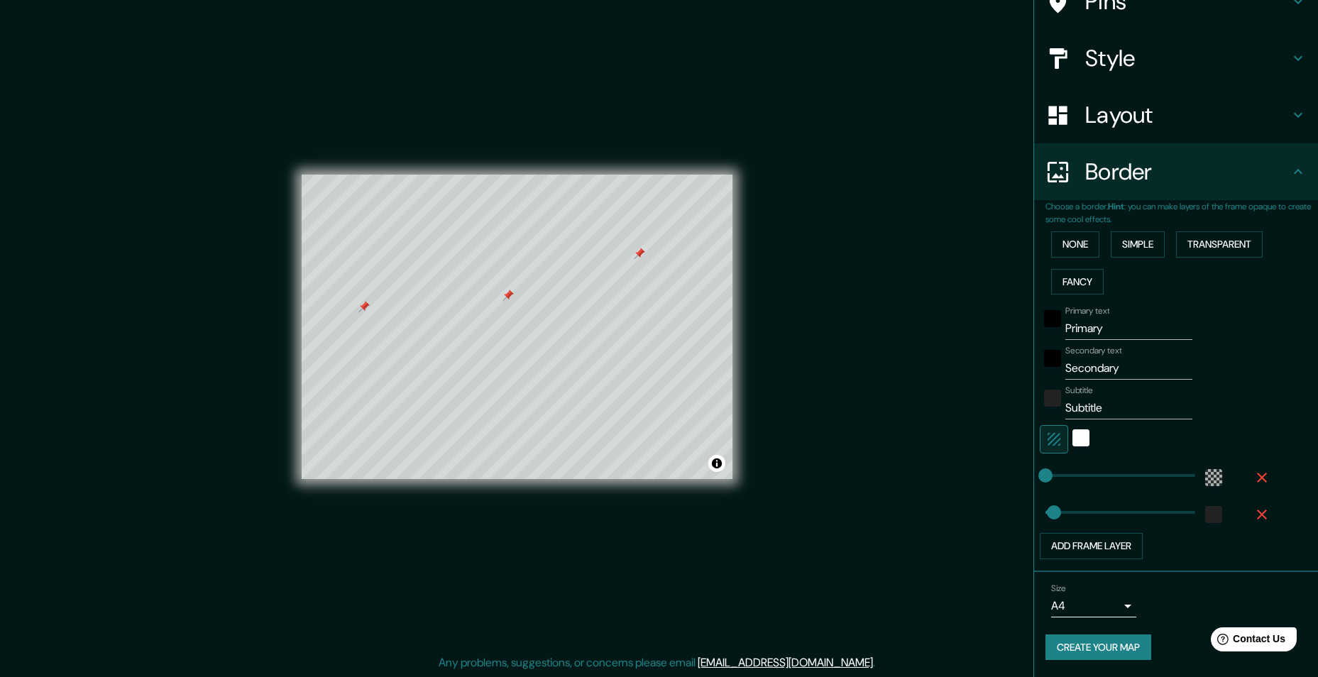
click at [1127, 331] on input "Primary" at bounding box center [1128, 328] width 127 height 23
click at [1076, 250] on button "None" at bounding box center [1075, 244] width 48 height 26
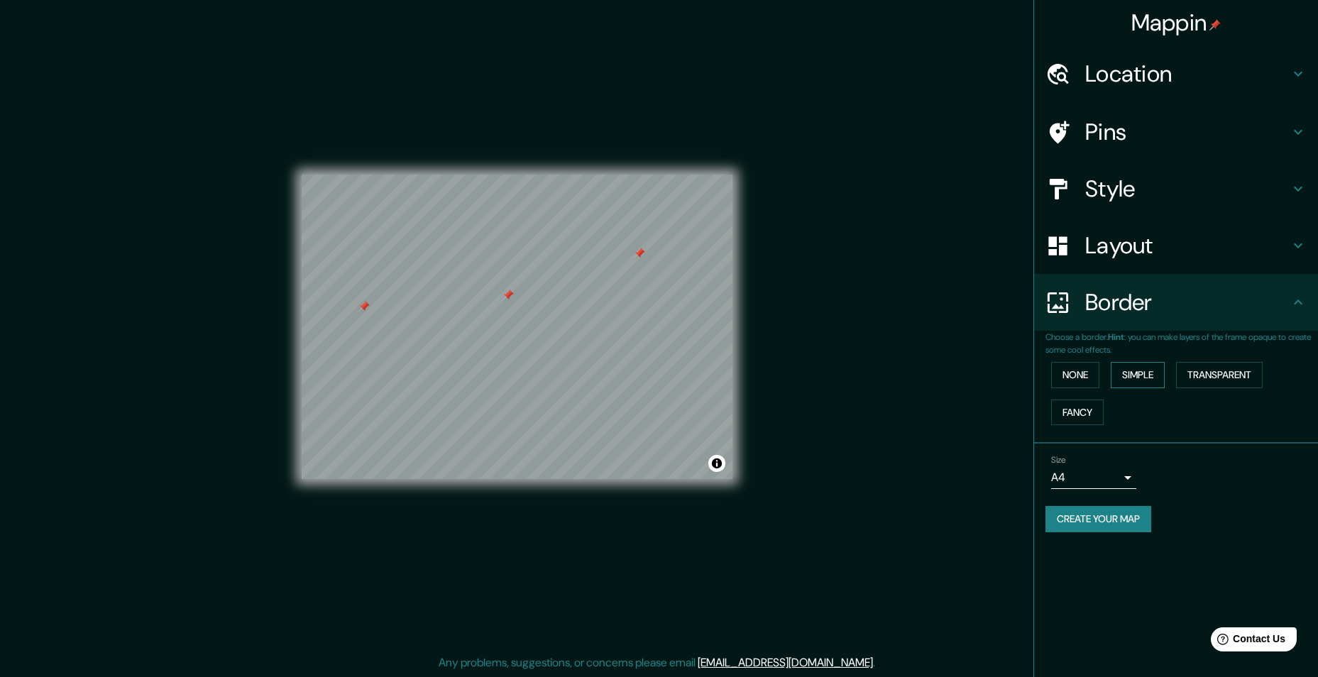
click at [1138, 373] on button "Simple" at bounding box center [1138, 375] width 54 height 26
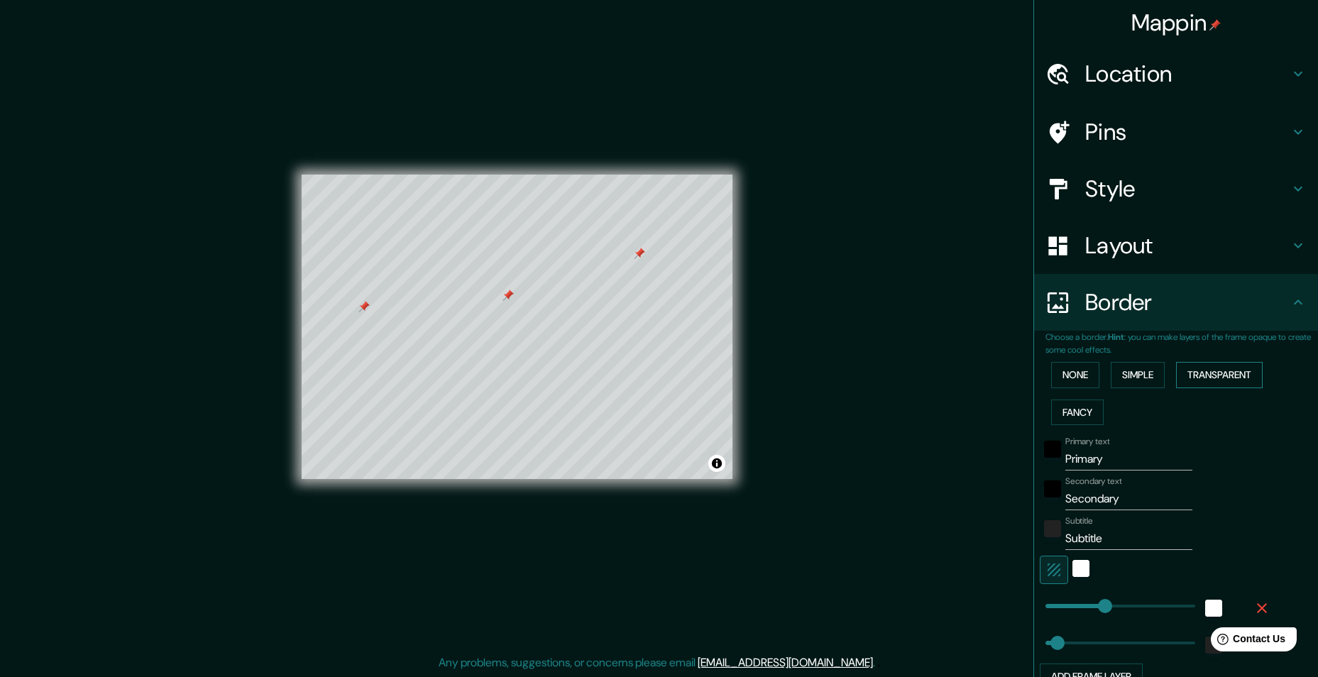
click at [1200, 371] on button "Transparent" at bounding box center [1219, 375] width 87 height 26
click at [1070, 411] on button "Fancy" at bounding box center [1077, 413] width 53 height 26
drag, startPoint x: 1111, startPoint y: 460, endPoint x: 926, endPoint y: 483, distance: 185.9
click at [927, 483] on div "Mappin Location Pins Style Layout Border Choose a border. Hint : you can make l…" at bounding box center [659, 338] width 1318 height 678
type input "243"
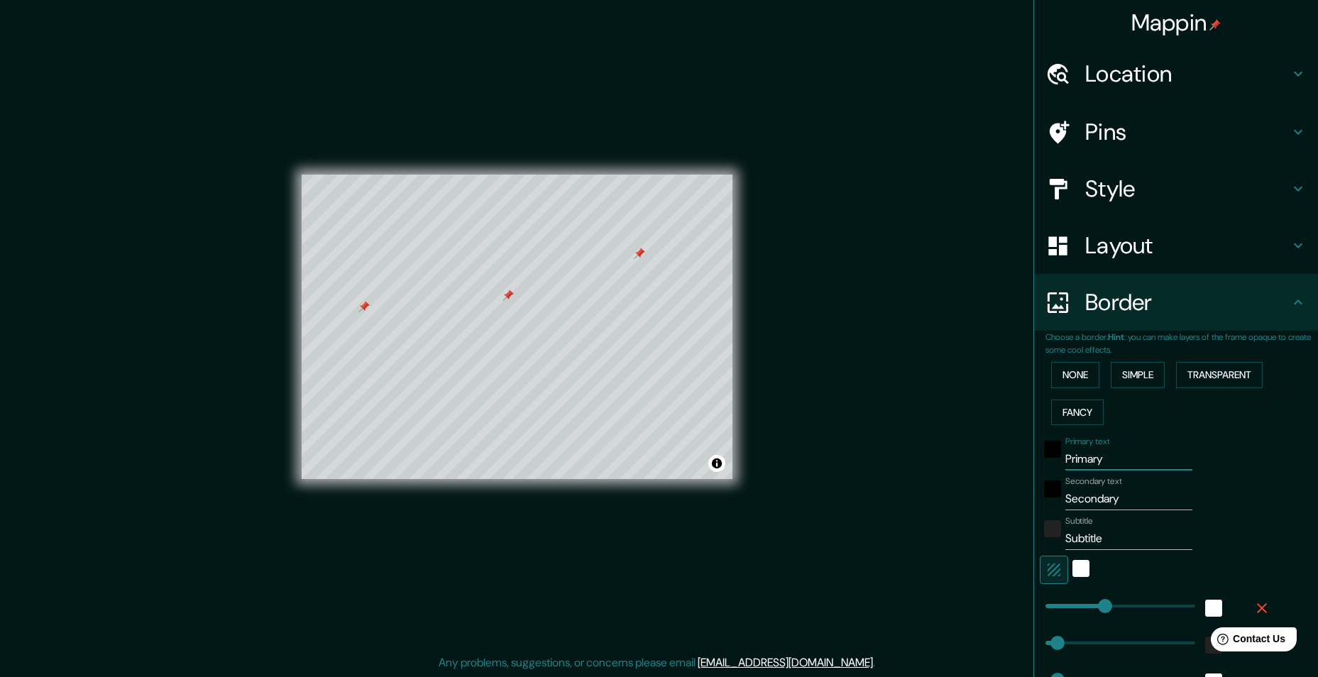
type input "49"
type input "24"
drag, startPoint x: 1073, startPoint y: 497, endPoint x: 965, endPoint y: 508, distance: 108.4
click at [965, 505] on div "Mappin Location Pins Style Layout Border Choose a border. Hint : you can make l…" at bounding box center [659, 338] width 1318 height 678
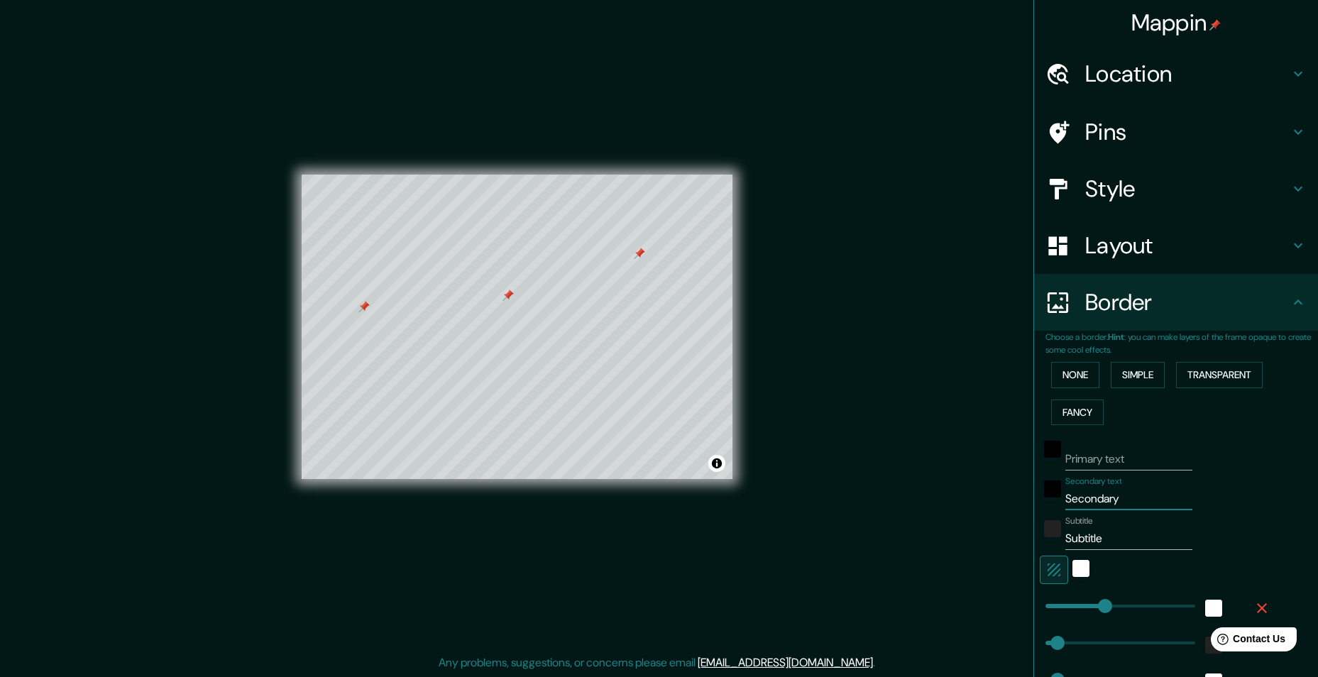
type input "243"
type input "49"
type input "24"
drag, startPoint x: 1118, startPoint y: 543, endPoint x: 943, endPoint y: 558, distance: 175.2
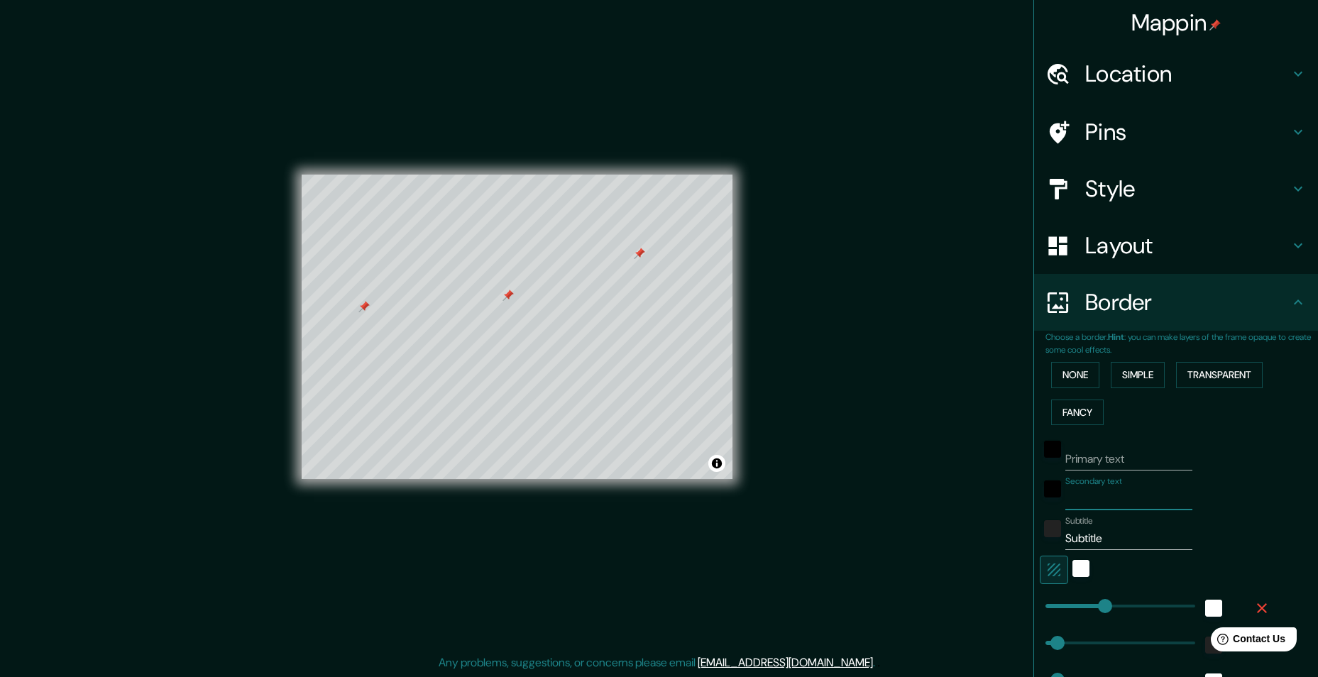
click at [945, 558] on div "Mappin Location Pins Style Layout Border Choose a border. Hint : you can make l…" at bounding box center [659, 338] width 1318 height 678
type input "243"
type input "49"
type input "24"
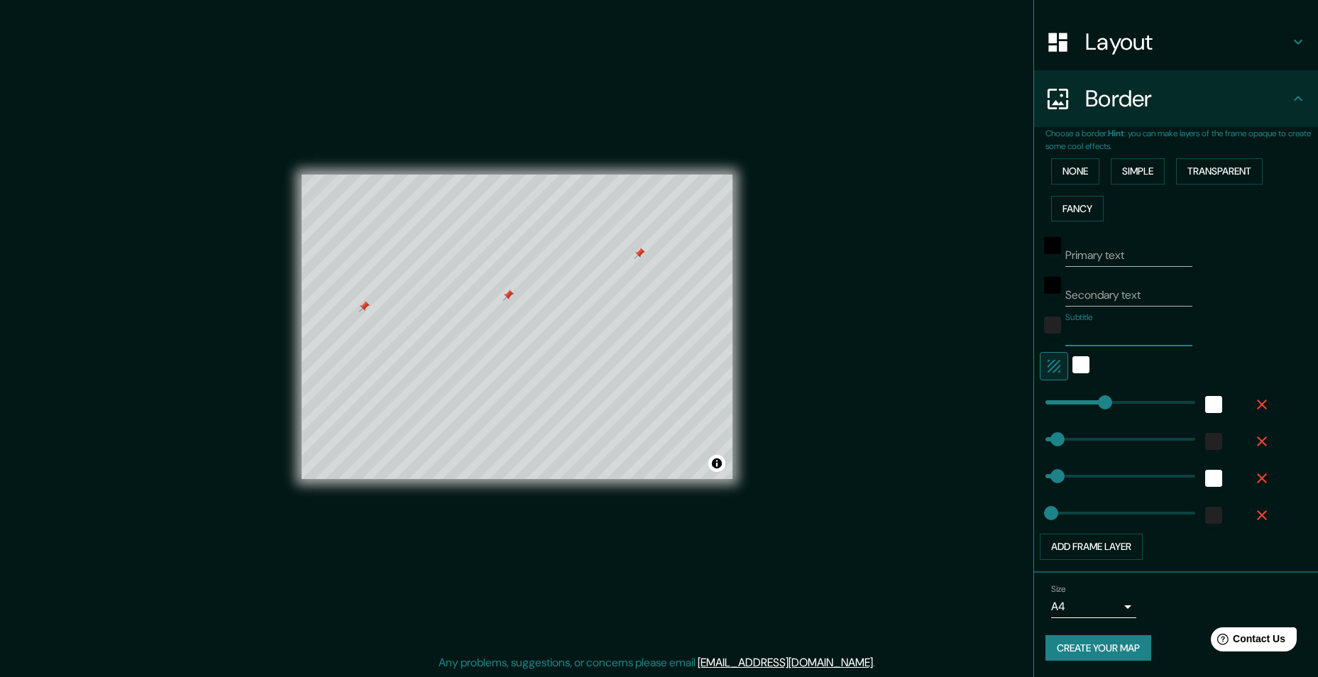
scroll to position [204, 0]
click at [1257, 405] on icon "button" at bounding box center [1262, 404] width 10 height 10
type input "49"
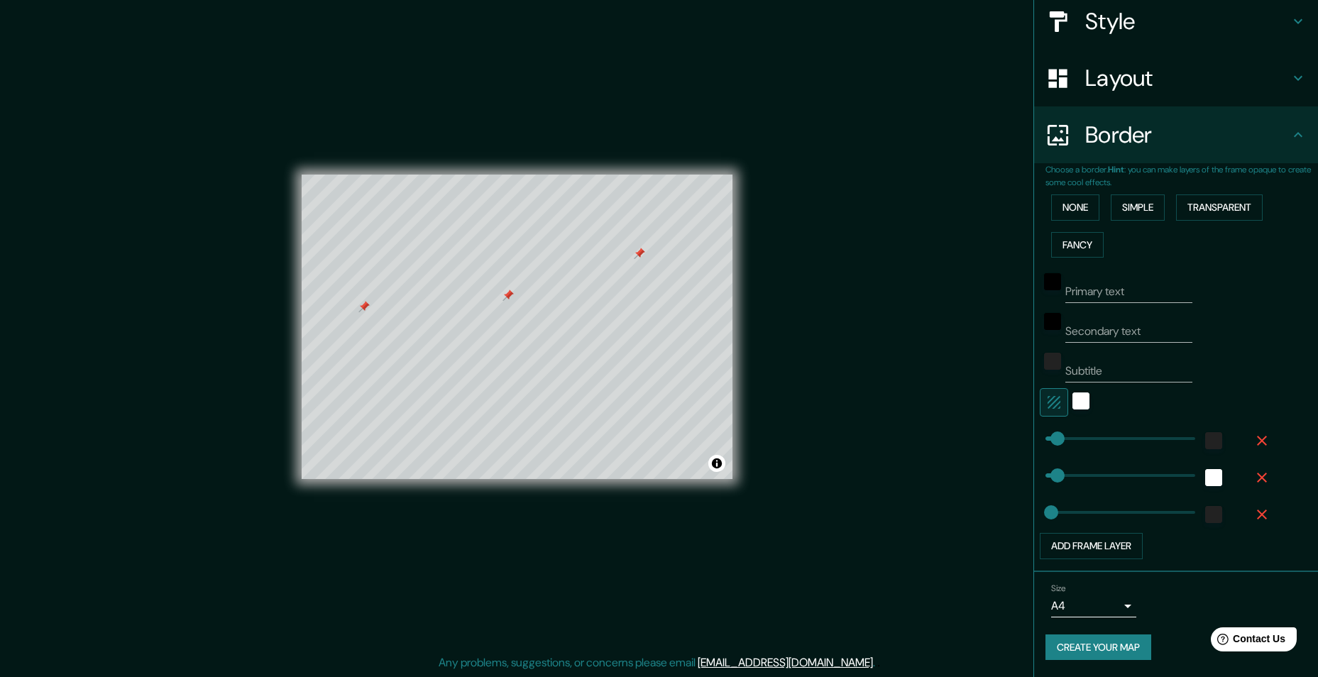
scroll to position [168, 0]
click at [1254, 441] on icon "button" at bounding box center [1262, 440] width 17 height 17
type input "49"
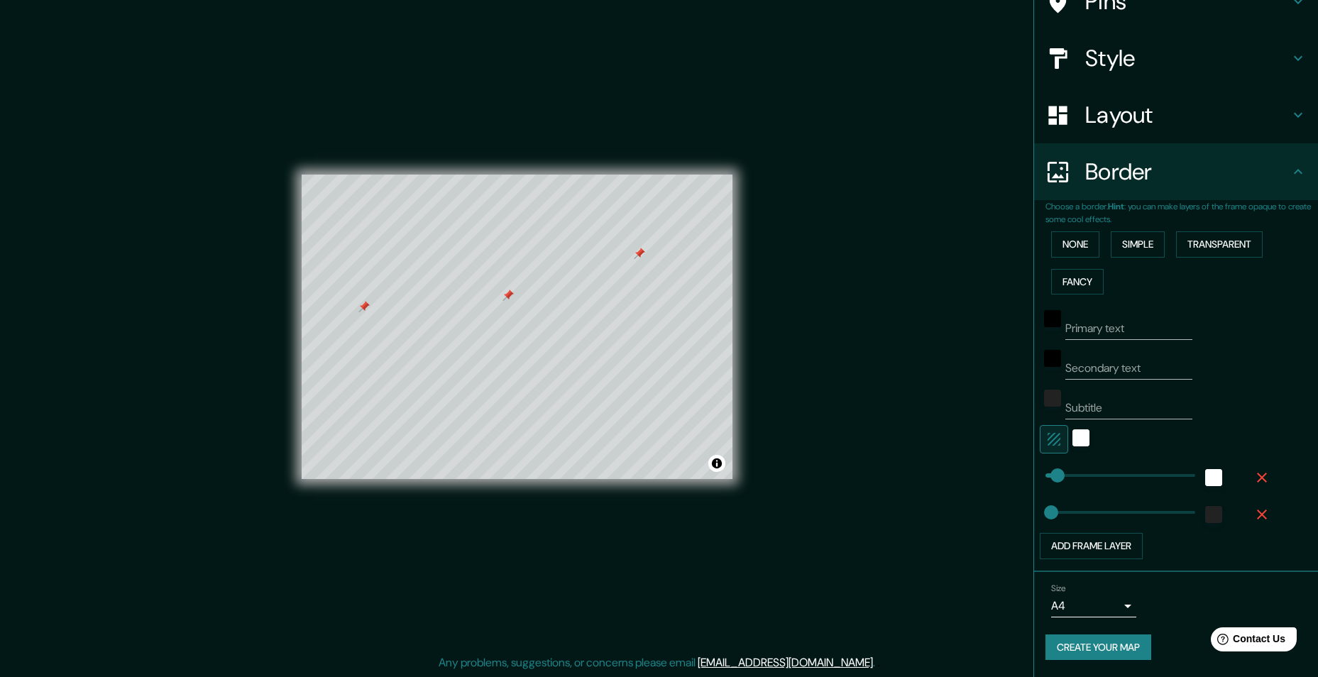
click at [1254, 474] on icon "button" at bounding box center [1262, 477] width 17 height 17
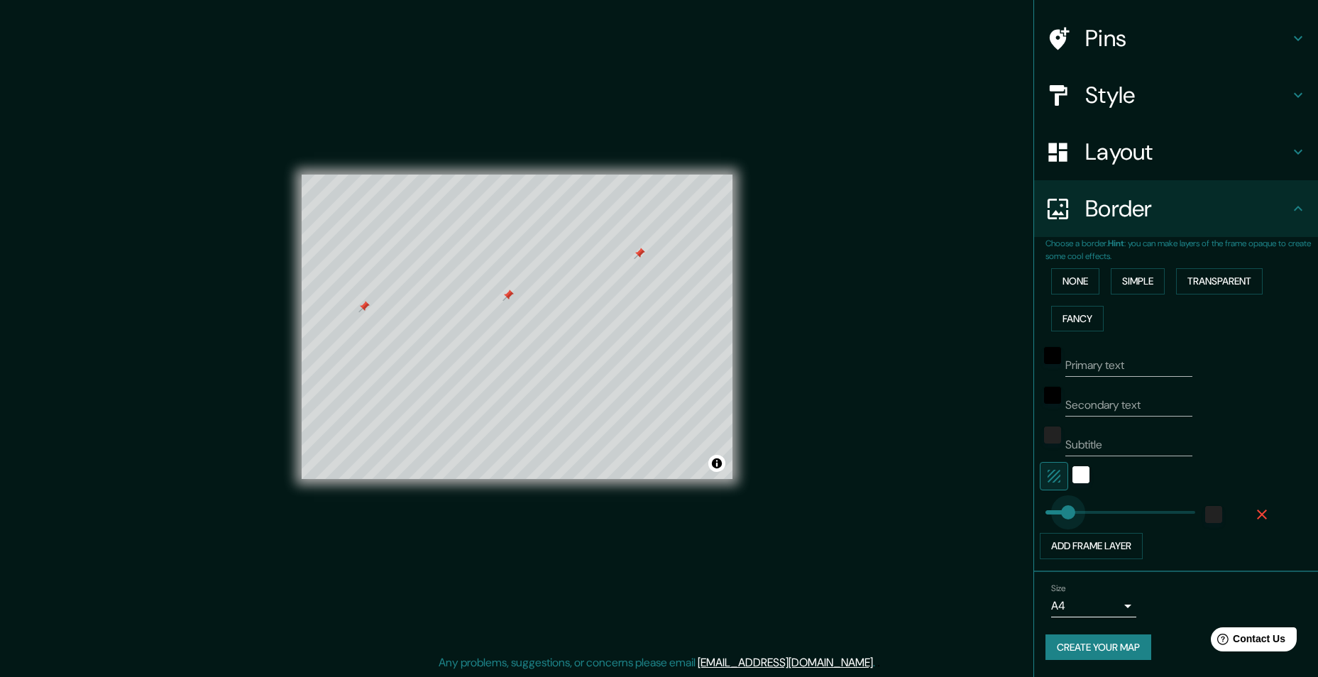
type input "98"
drag, startPoint x: 1043, startPoint y: 515, endPoint x: 1059, endPoint y: 519, distance: 16.0
type input "40"
drag, startPoint x: 1057, startPoint y: 517, endPoint x: 1045, endPoint y: 515, distance: 12.1
type input "32"
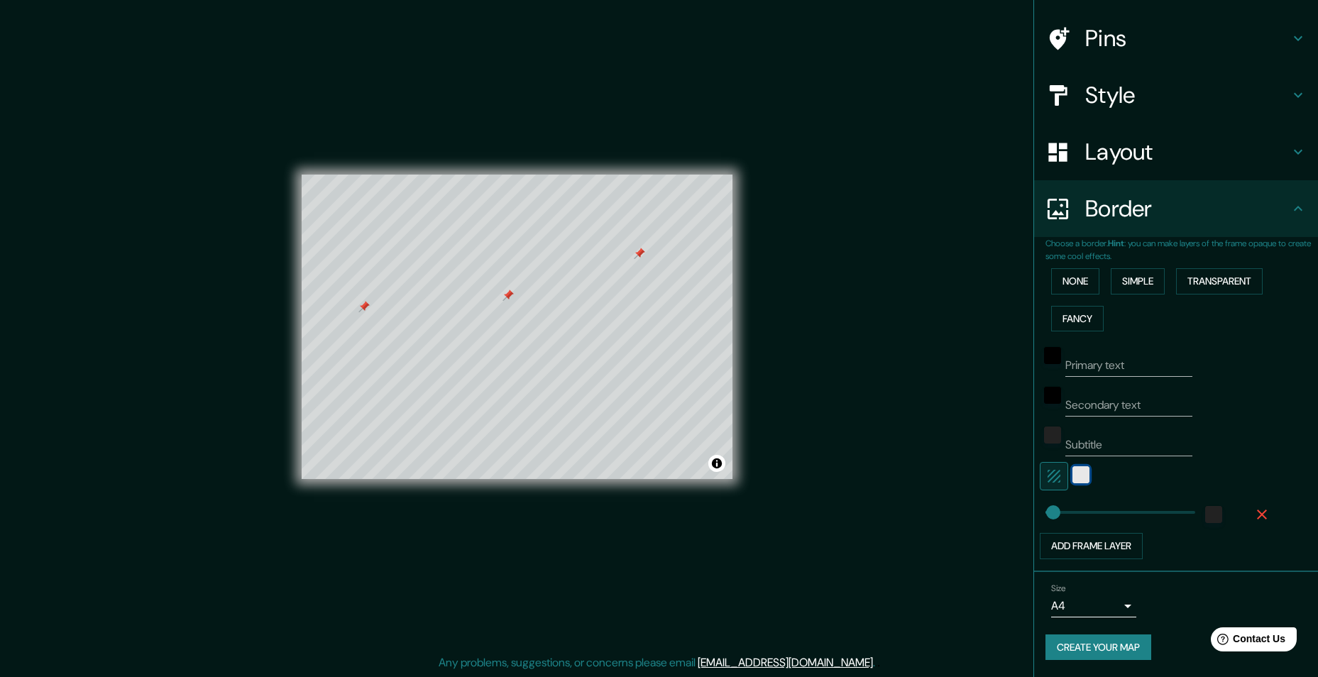
click at [1073, 478] on div "white" at bounding box center [1081, 474] width 17 height 17
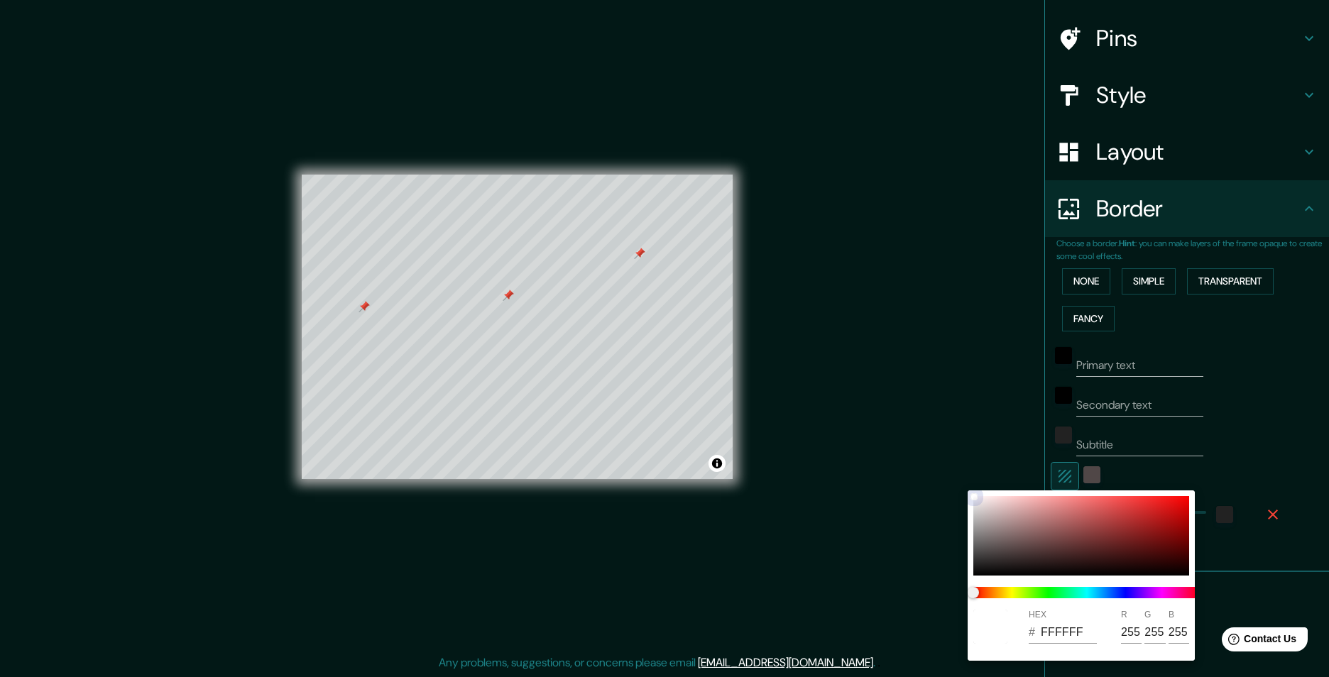
type input "454242"
type input "69"
type input "66"
type input "C1AFAF"
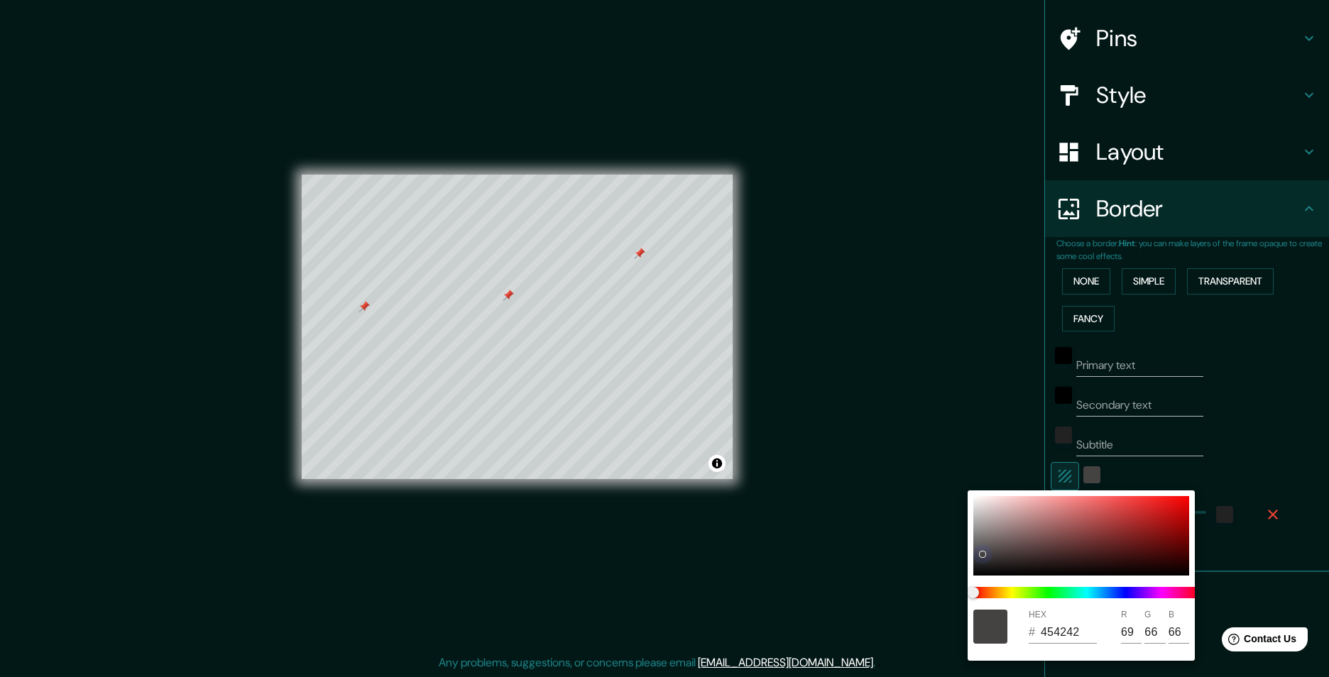
type input "193"
type input "175"
type input "CAB7B7"
type input "202"
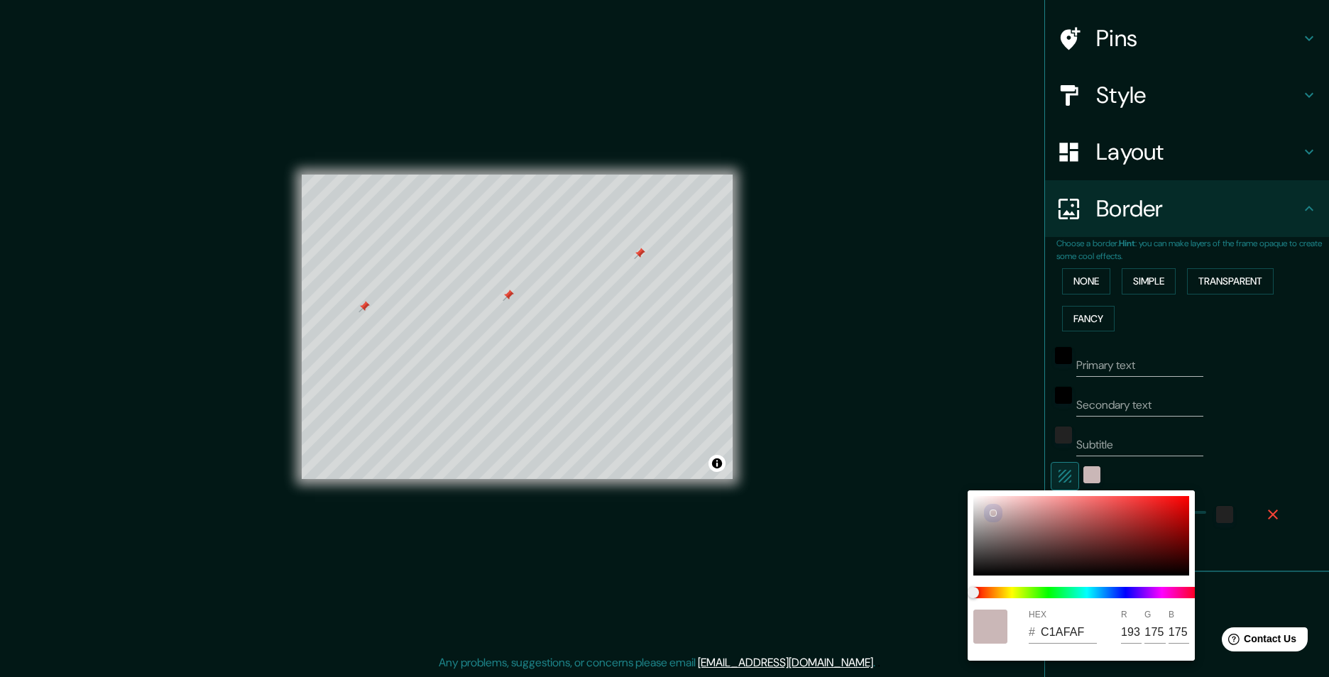
type input "183"
type input "E8DBDB"
type input "232"
type input "219"
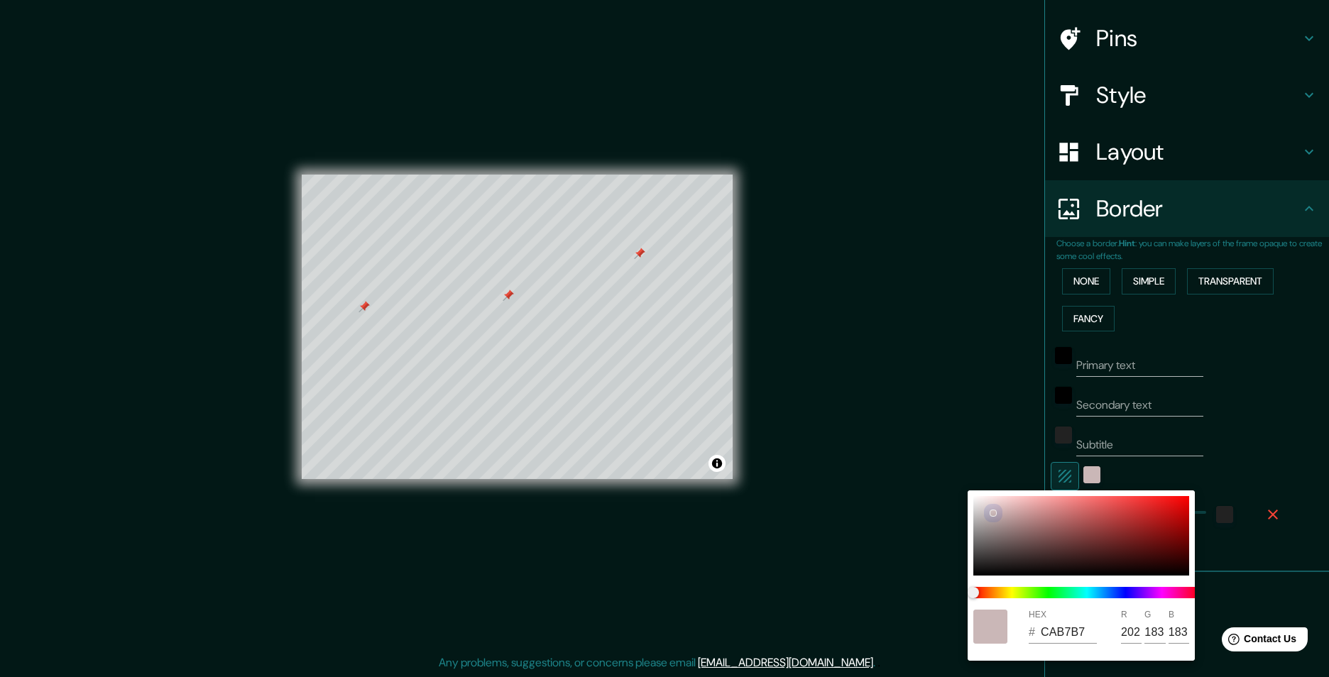
type input "219"
type input "F8EEEE"
type input "248"
type input "238"
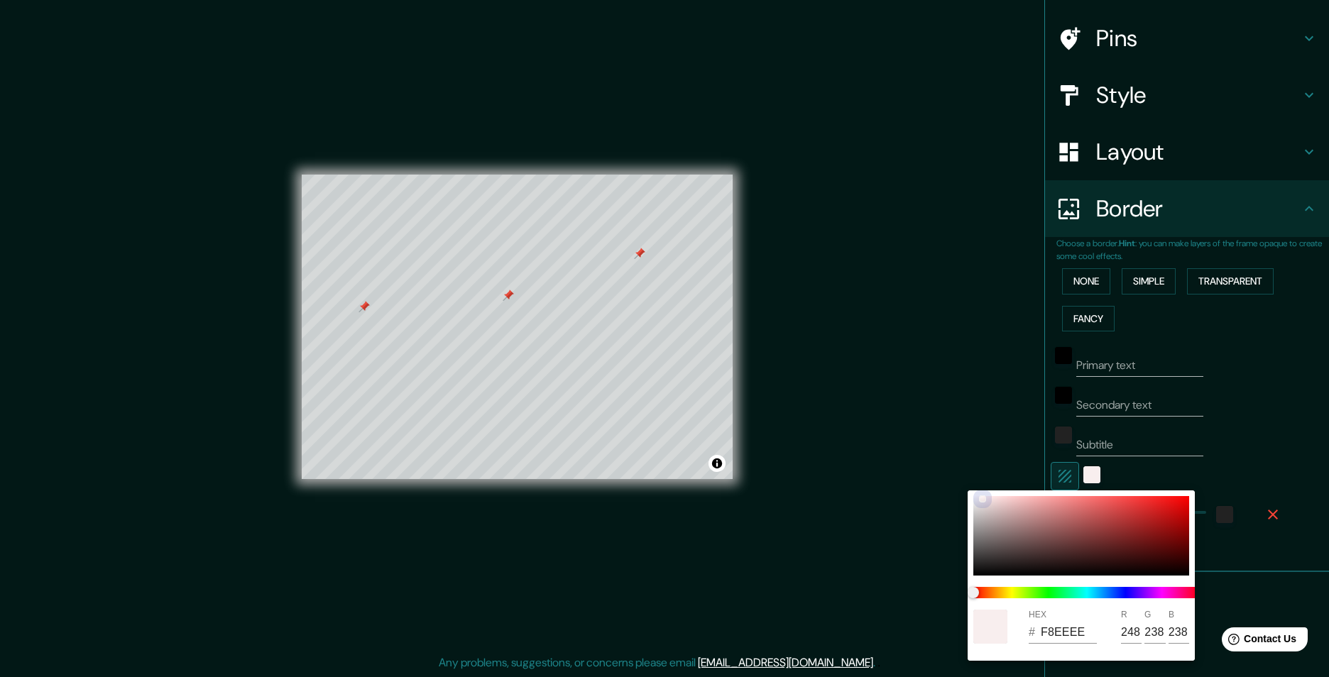
drag, startPoint x: 981, startPoint y: 554, endPoint x: 976, endPoint y: 494, distance: 59.8
click at [976, 494] on div "HEX # F8EEEE R 248 G 238 B 238" at bounding box center [1080, 575] width 227 height 170
click at [1216, 420] on div at bounding box center [664, 338] width 1329 height 677
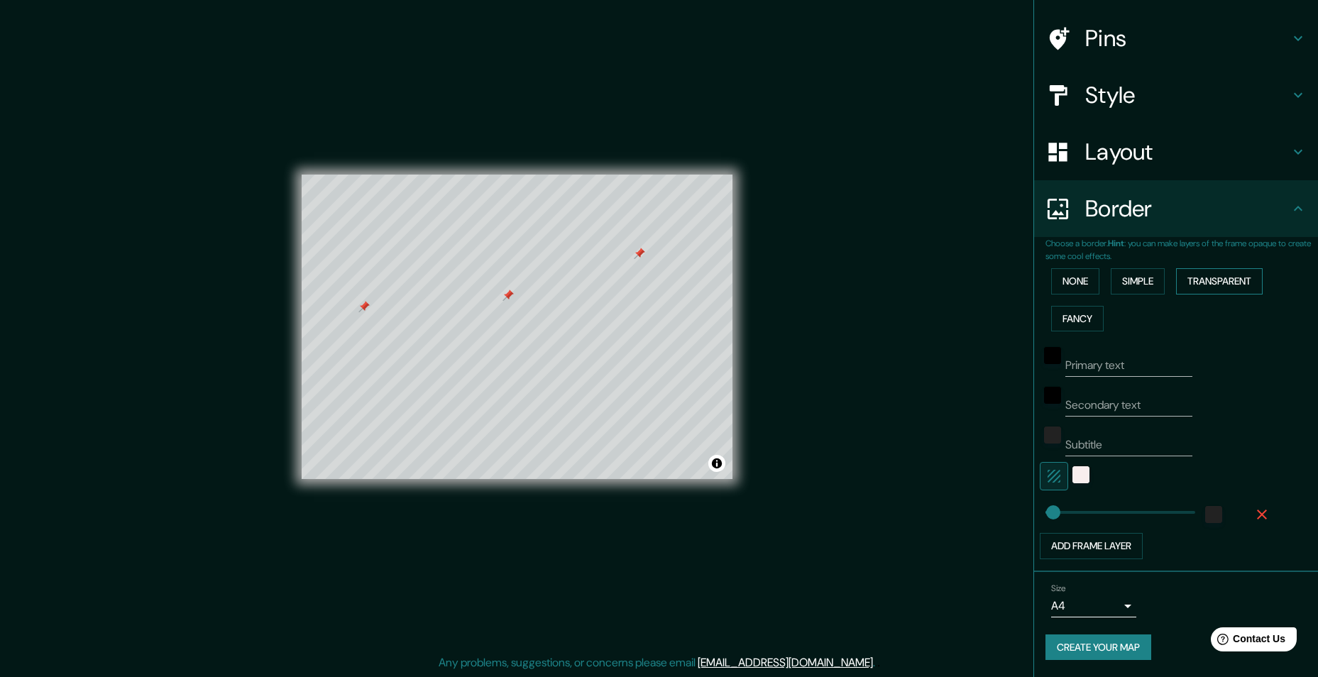
click at [1217, 284] on button "Transparent" at bounding box center [1219, 281] width 87 height 26
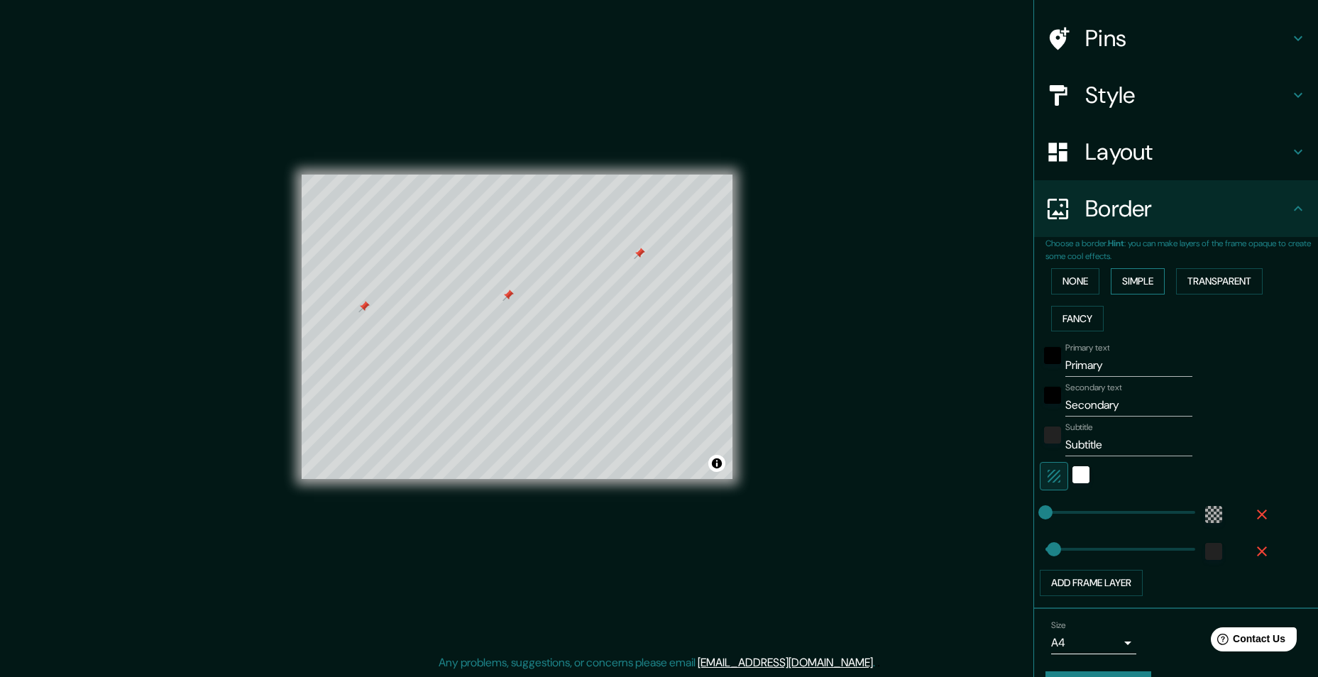
click at [1151, 283] on button "Simple" at bounding box center [1138, 281] width 54 height 26
click at [1063, 284] on button "None" at bounding box center [1075, 281] width 48 height 26
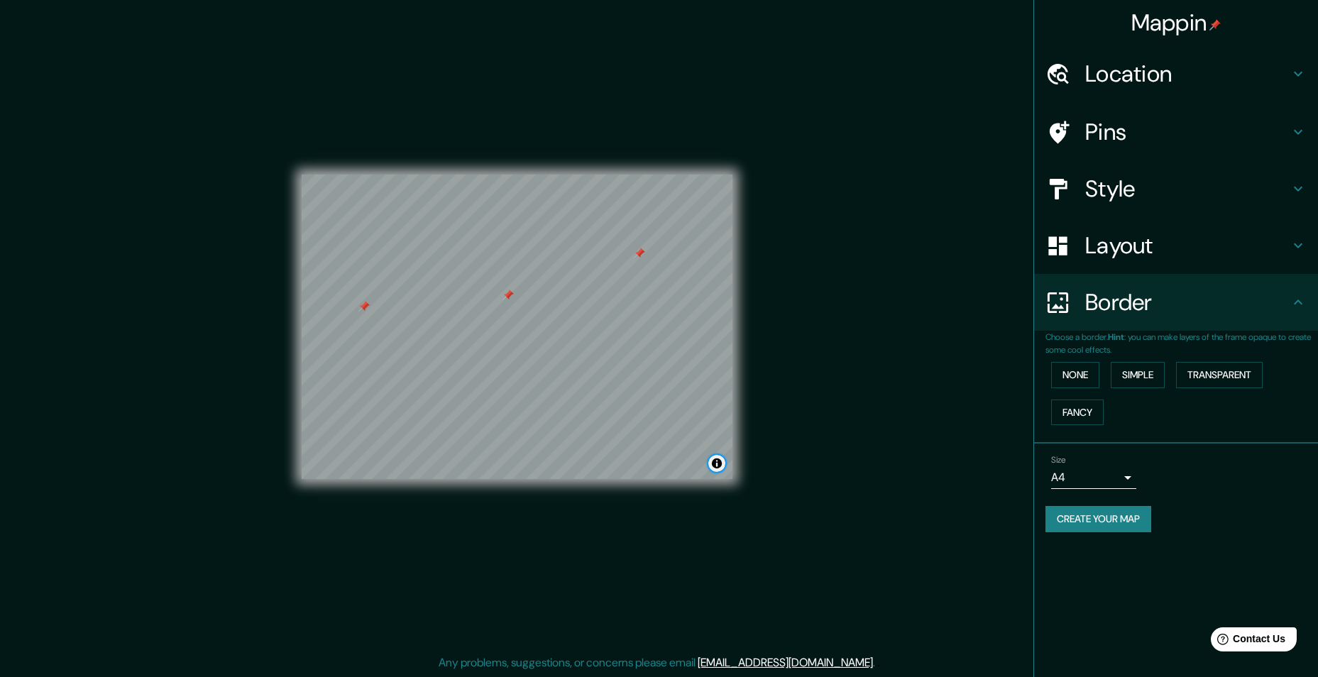
click at [720, 460] on button "Toggle attribution" at bounding box center [716, 463] width 17 height 17
click at [778, 527] on div "Mappin Location Pins Style Layout Border Choose a border. Hint : you can make l…" at bounding box center [659, 338] width 1318 height 678
click at [720, 462] on button "Toggle attribution" at bounding box center [716, 463] width 17 height 17
click at [1117, 523] on button "Create your map" at bounding box center [1099, 519] width 106 height 26
click at [1249, 515] on div "Create your map" at bounding box center [1176, 519] width 261 height 26
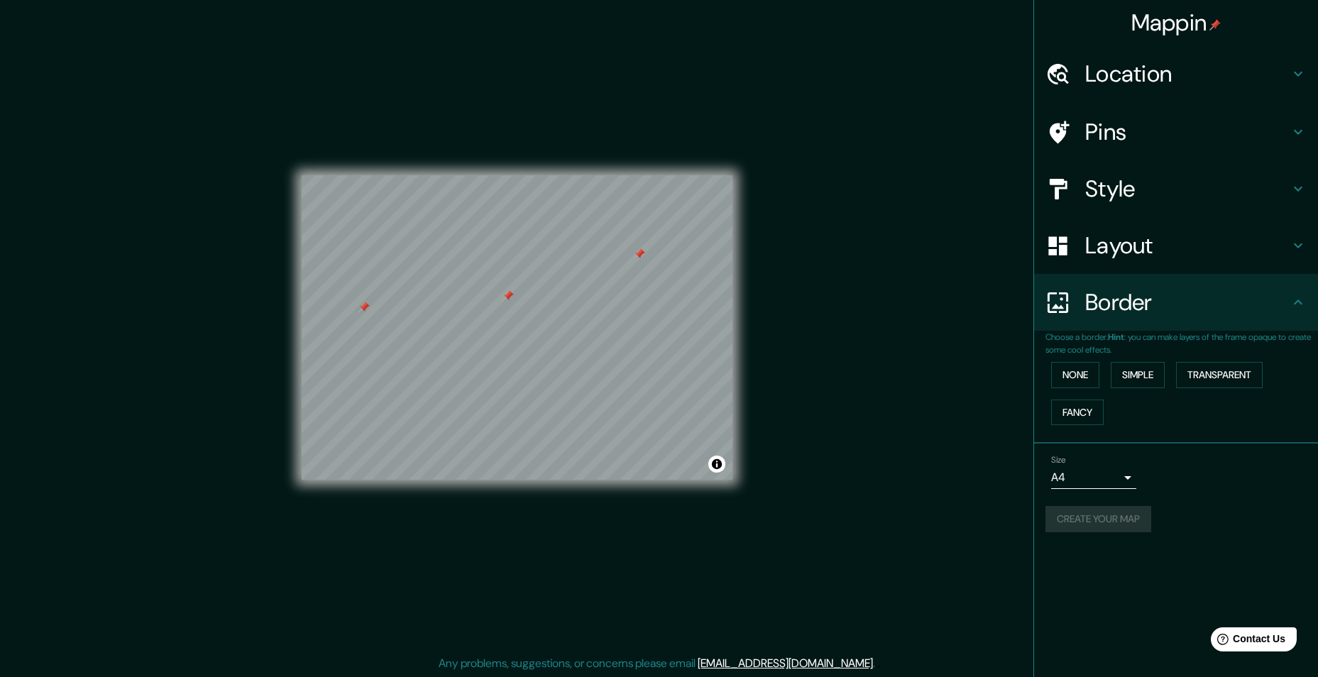
click at [1097, 503] on div "Size A4 single Create your map" at bounding box center [1176, 496] width 261 height 94
click at [1114, 520] on button "Create your map" at bounding box center [1099, 519] width 106 height 26
click at [1269, 66] on h4 "Location" at bounding box center [1187, 74] width 204 height 28
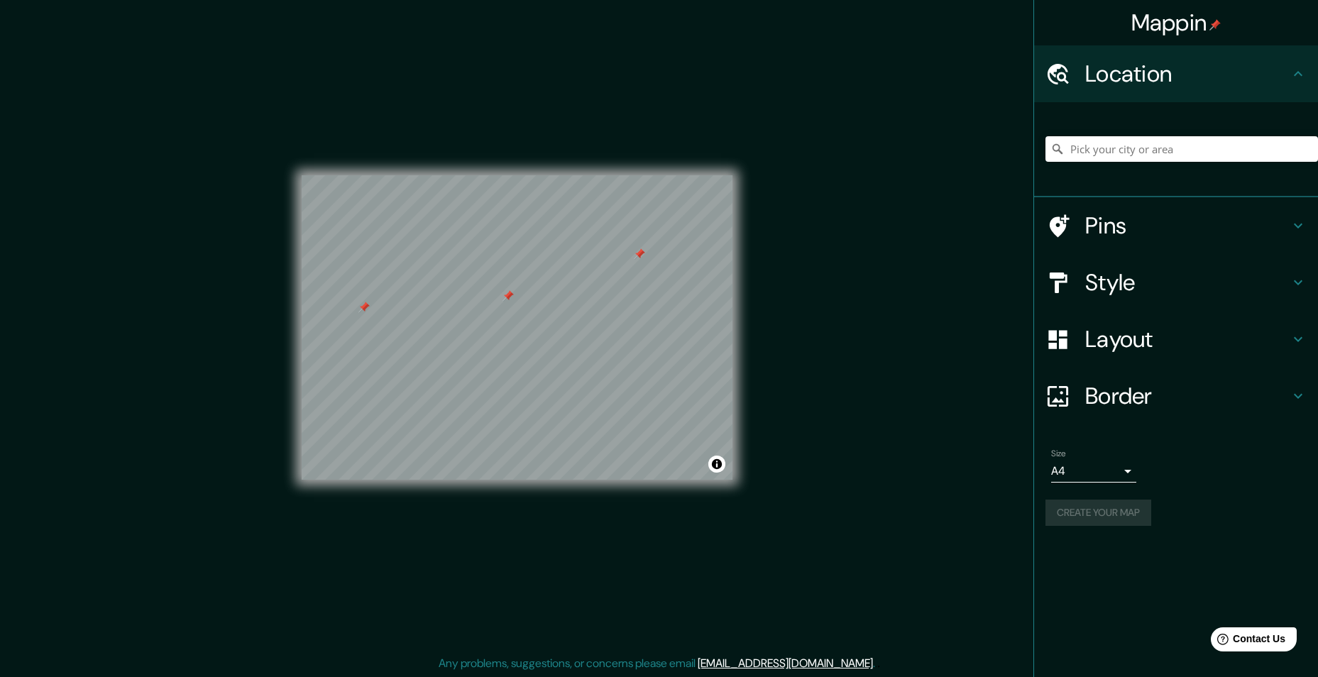
click at [1269, 66] on h4 "Location" at bounding box center [1187, 74] width 204 height 28
click at [1236, 216] on h4 "Pins" at bounding box center [1187, 226] width 204 height 28
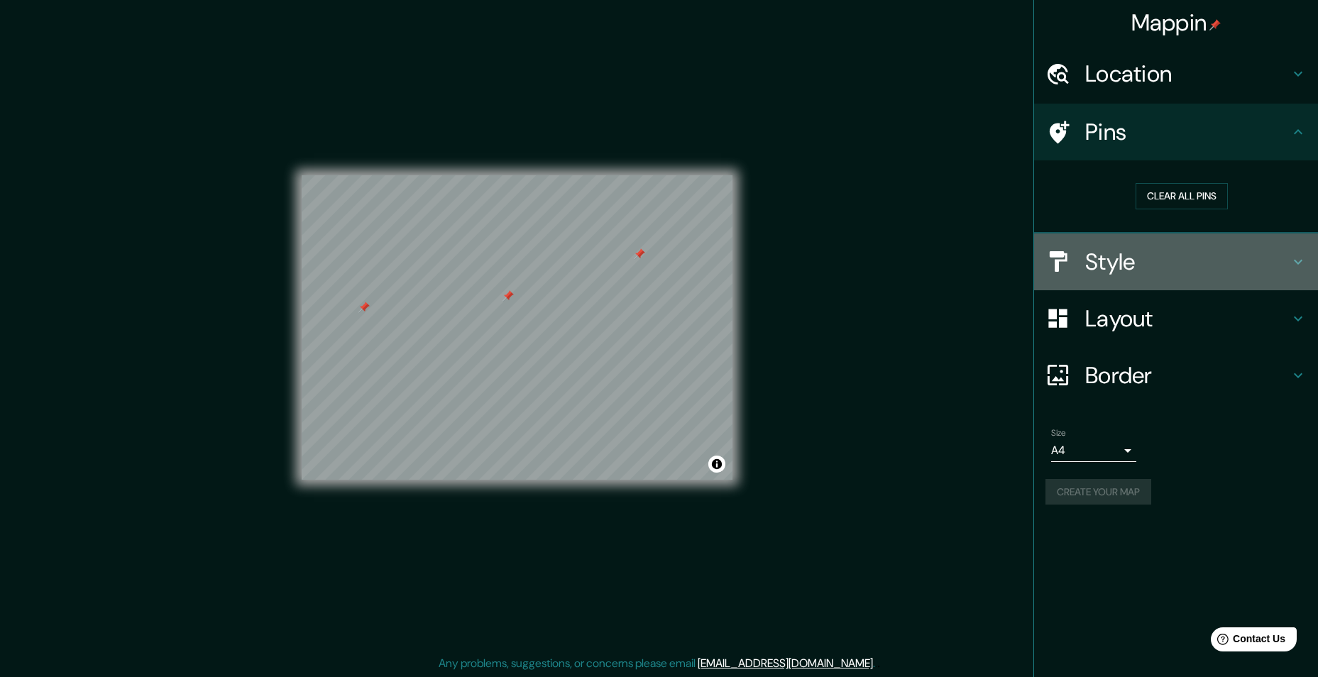
click at [1214, 261] on h4 "Style" at bounding box center [1187, 262] width 204 height 28
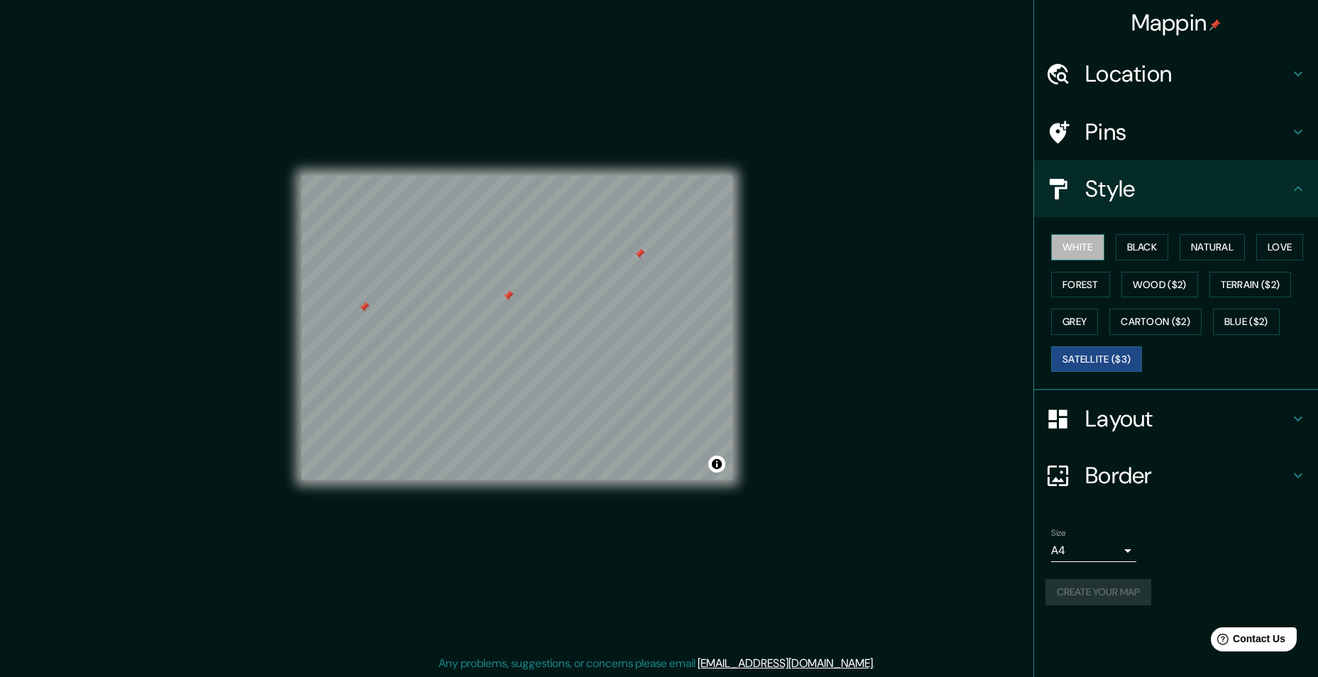
click at [1085, 248] on button "White" at bounding box center [1077, 247] width 53 height 26
click at [1124, 254] on button "Black" at bounding box center [1142, 247] width 53 height 26
click at [1237, 243] on button "Natural" at bounding box center [1212, 247] width 65 height 26
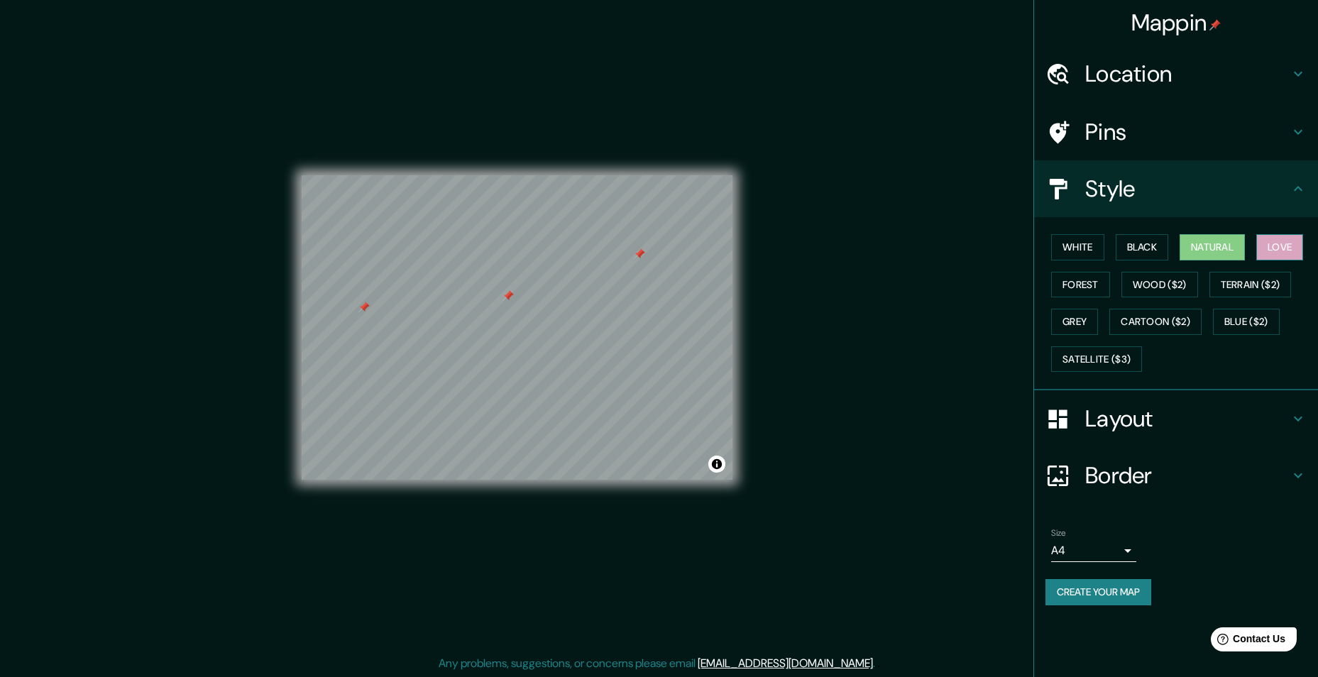
click at [1269, 246] on button "Love" at bounding box center [1279, 247] width 47 height 26
click at [1087, 281] on button "Forest" at bounding box center [1080, 285] width 59 height 26
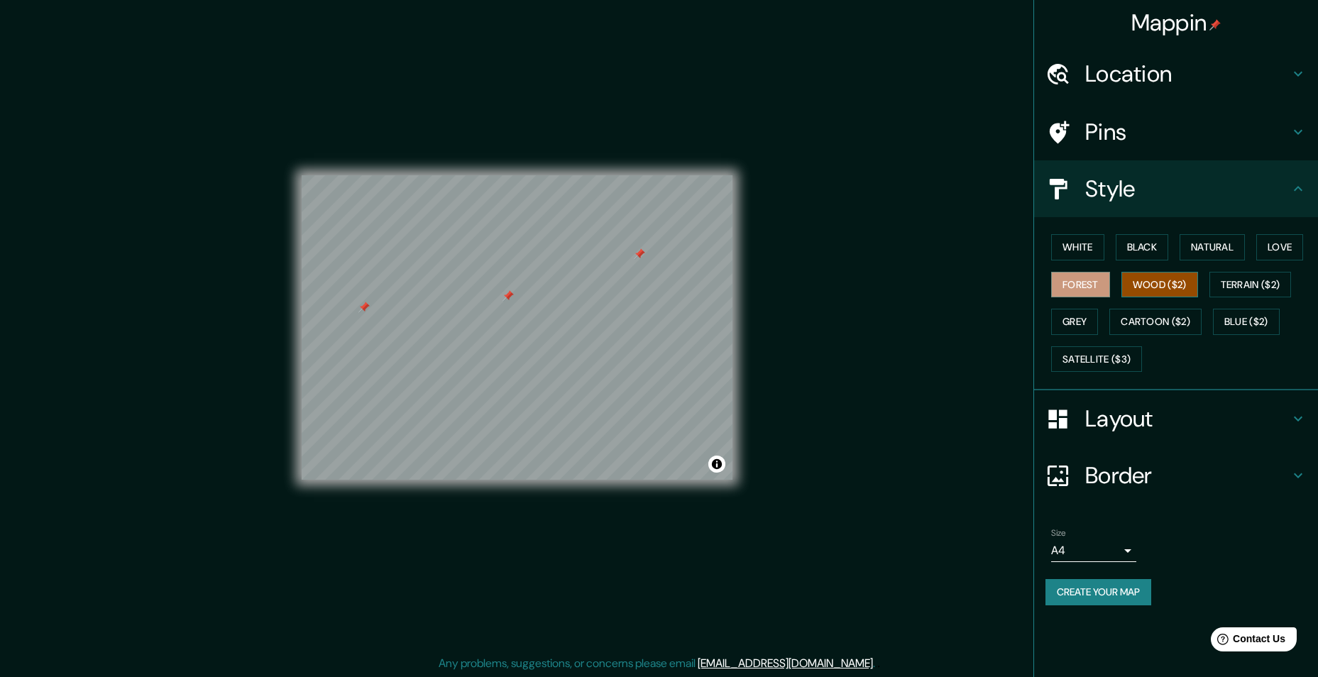
click at [1134, 282] on button "Wood ($2)" at bounding box center [1159, 285] width 77 height 26
click at [1247, 286] on button "Terrain ($2)" at bounding box center [1251, 285] width 82 height 26
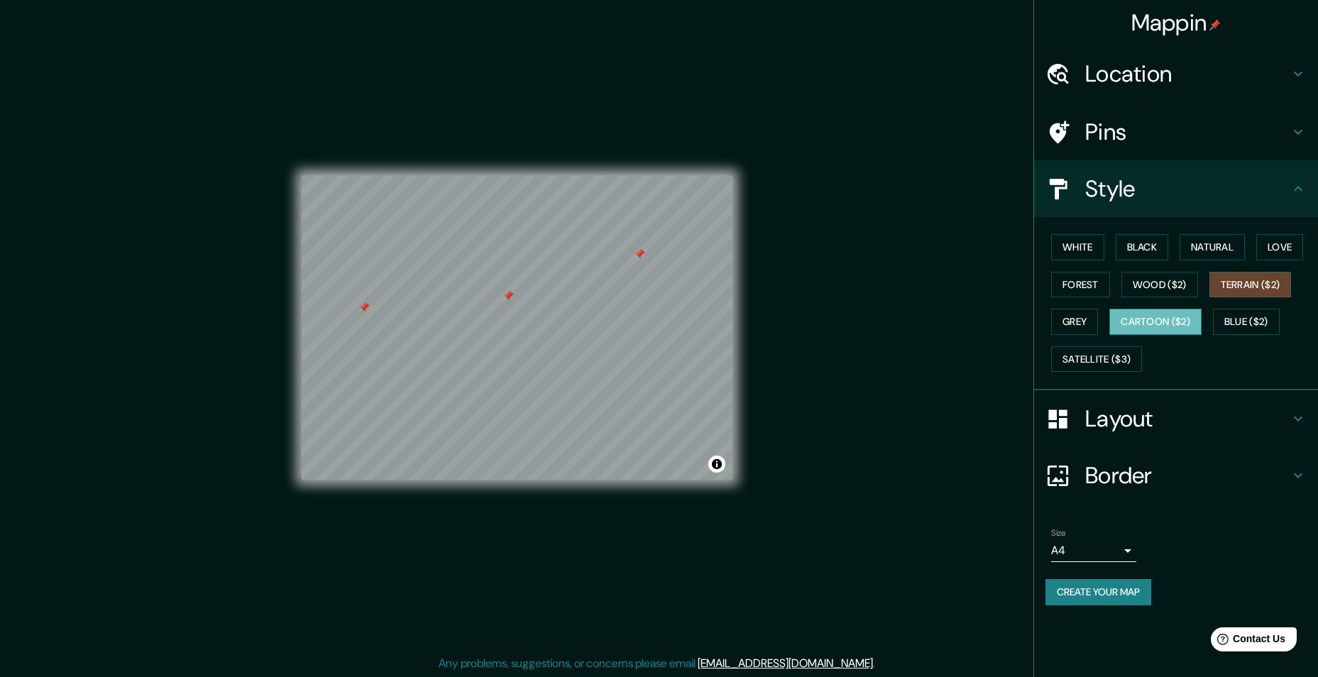
click at [1165, 325] on button "Cartoon ($2)" at bounding box center [1155, 322] width 92 height 26
click at [1232, 327] on button "Blue ($2)" at bounding box center [1246, 322] width 67 height 26
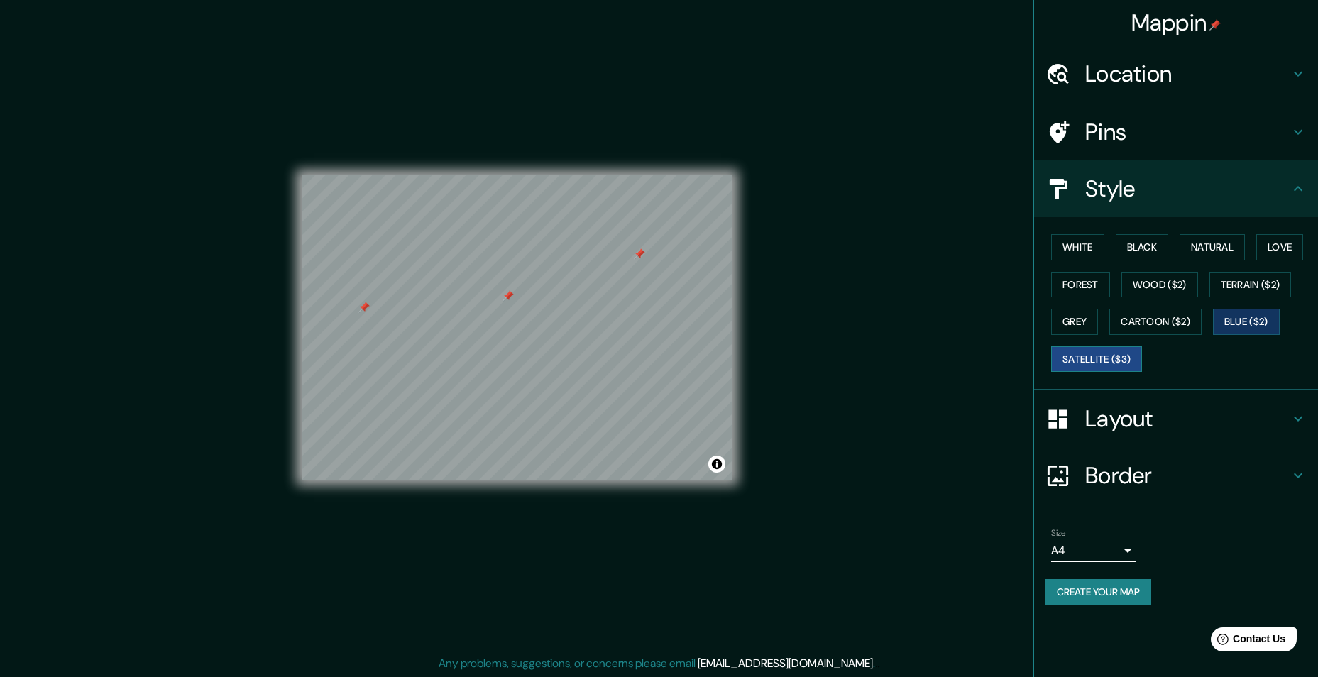
click at [1101, 364] on button "Satellite ($3)" at bounding box center [1096, 359] width 91 height 26
click at [1079, 321] on button "Grey" at bounding box center [1074, 322] width 47 height 26
click at [1140, 293] on button "Wood ($2)" at bounding box center [1159, 285] width 77 height 26
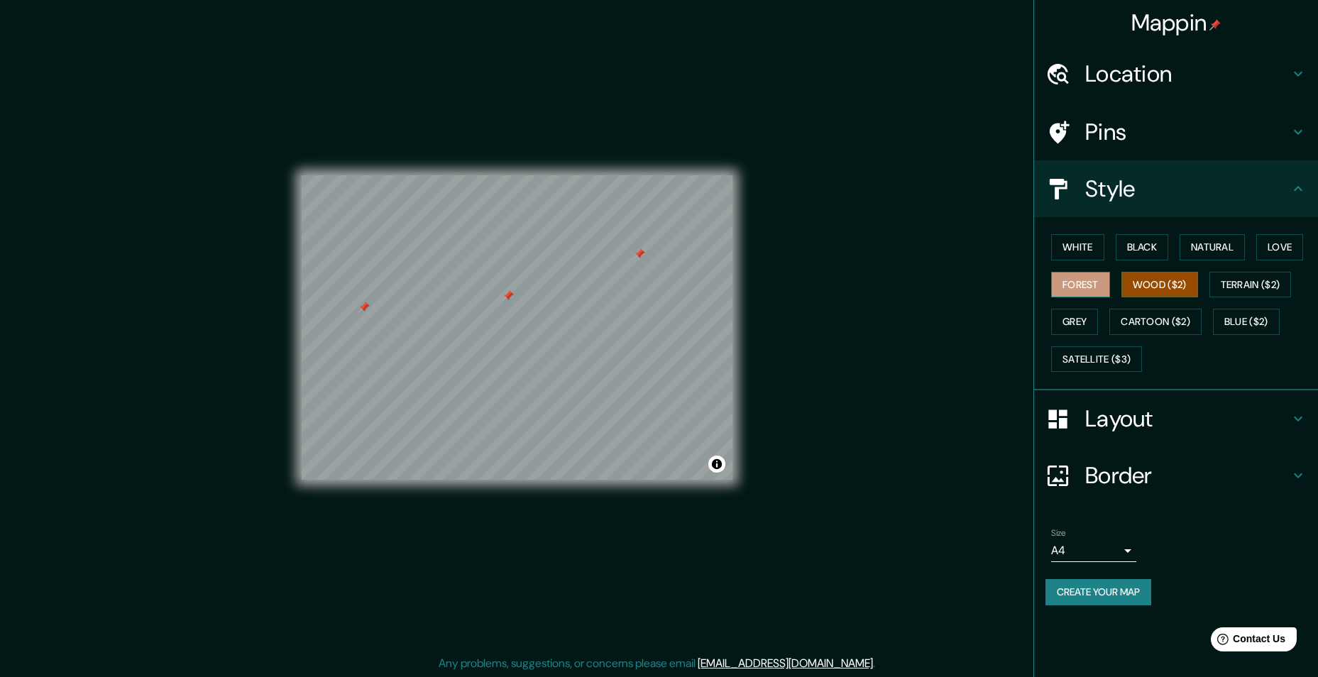
click at [1086, 287] on button "Forest" at bounding box center [1080, 285] width 59 height 26
click at [1254, 280] on button "Terrain ($2)" at bounding box center [1251, 285] width 82 height 26
click at [1295, 246] on button "Love" at bounding box center [1279, 247] width 47 height 26
click at [1187, 283] on button "Wood ($2)" at bounding box center [1159, 285] width 77 height 26
click at [1129, 413] on h4 "Layout" at bounding box center [1187, 419] width 204 height 28
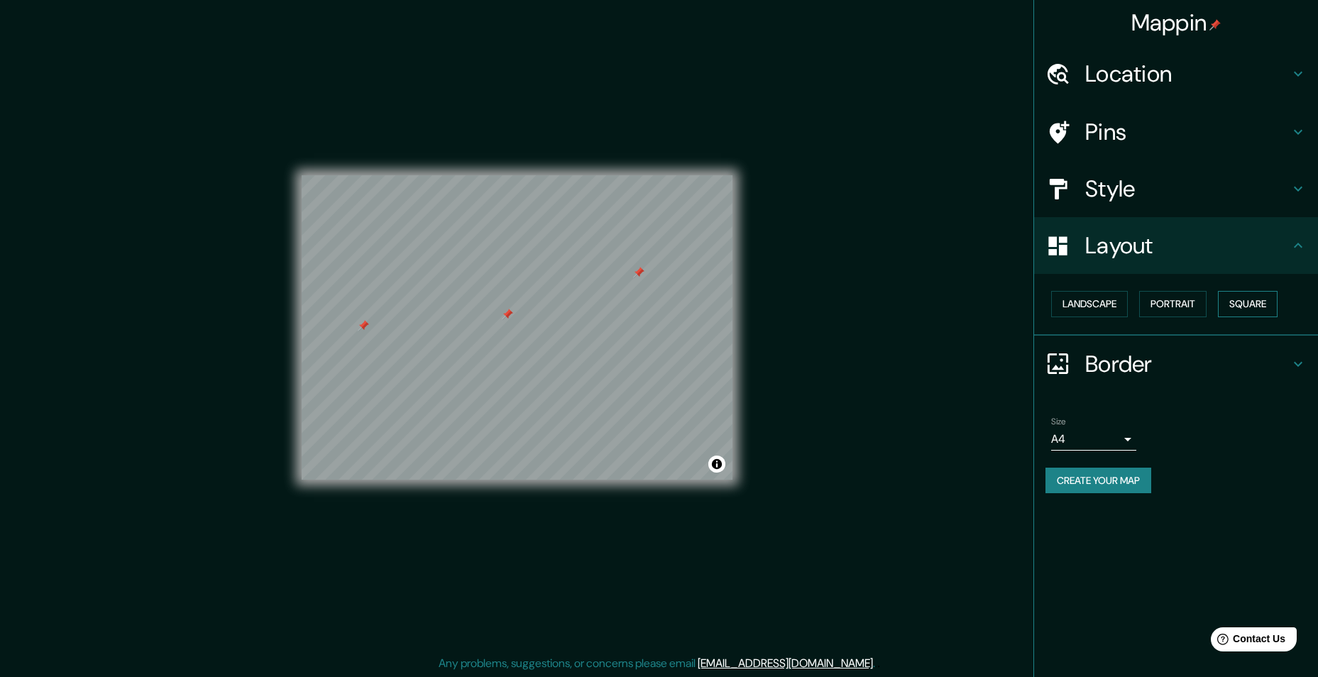
click at [1252, 305] on button "Square" at bounding box center [1248, 304] width 60 height 26
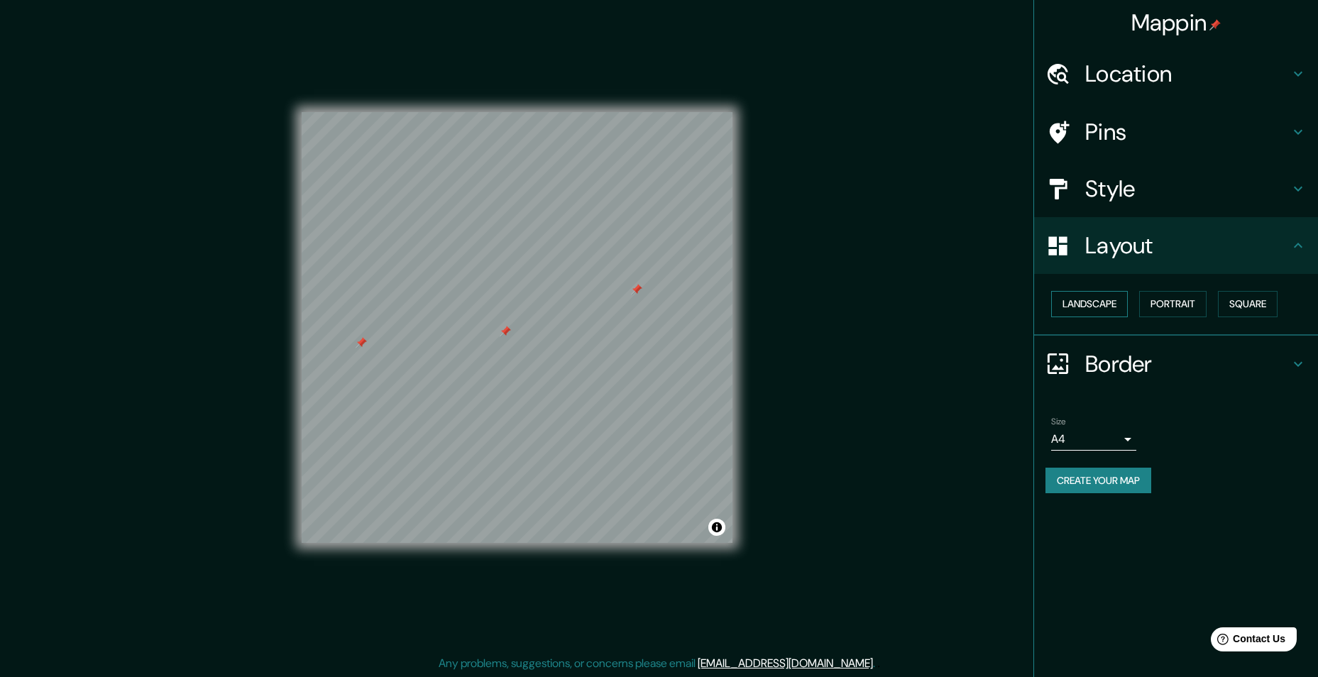
click at [1076, 309] on button "Landscape" at bounding box center [1089, 304] width 77 height 26
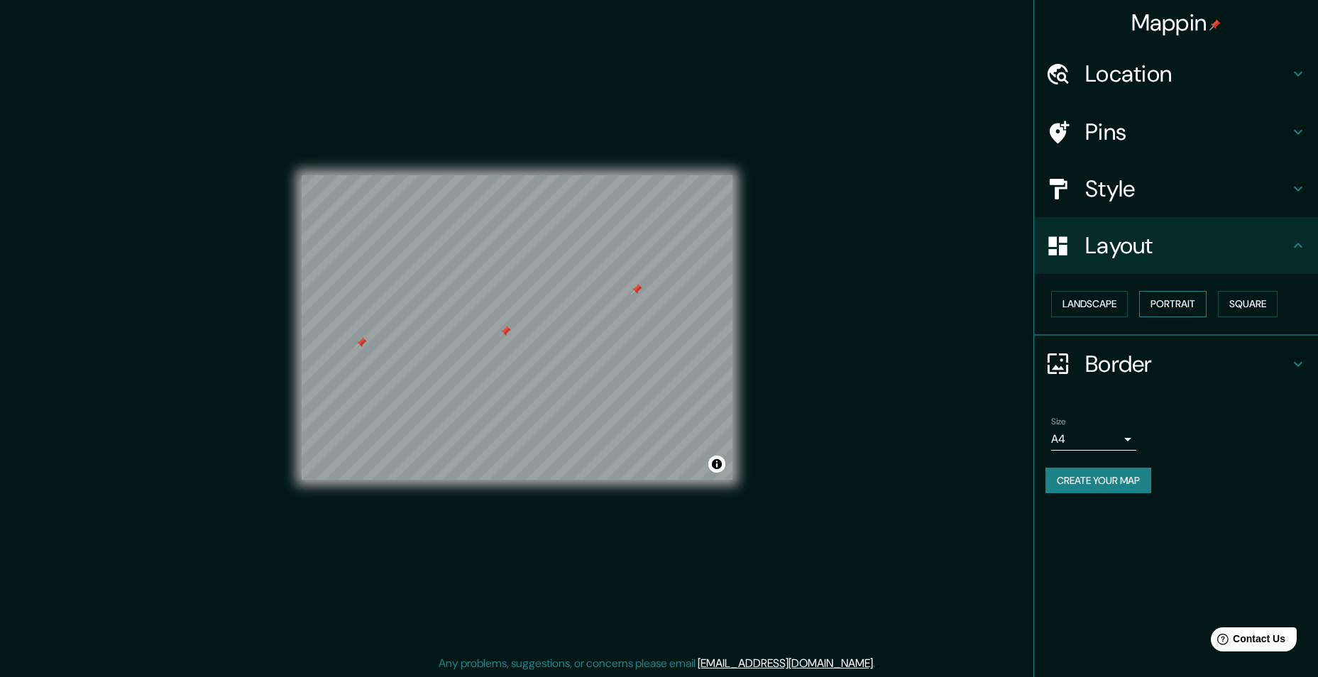
click at [1167, 305] on button "Portrait" at bounding box center [1172, 304] width 67 height 26
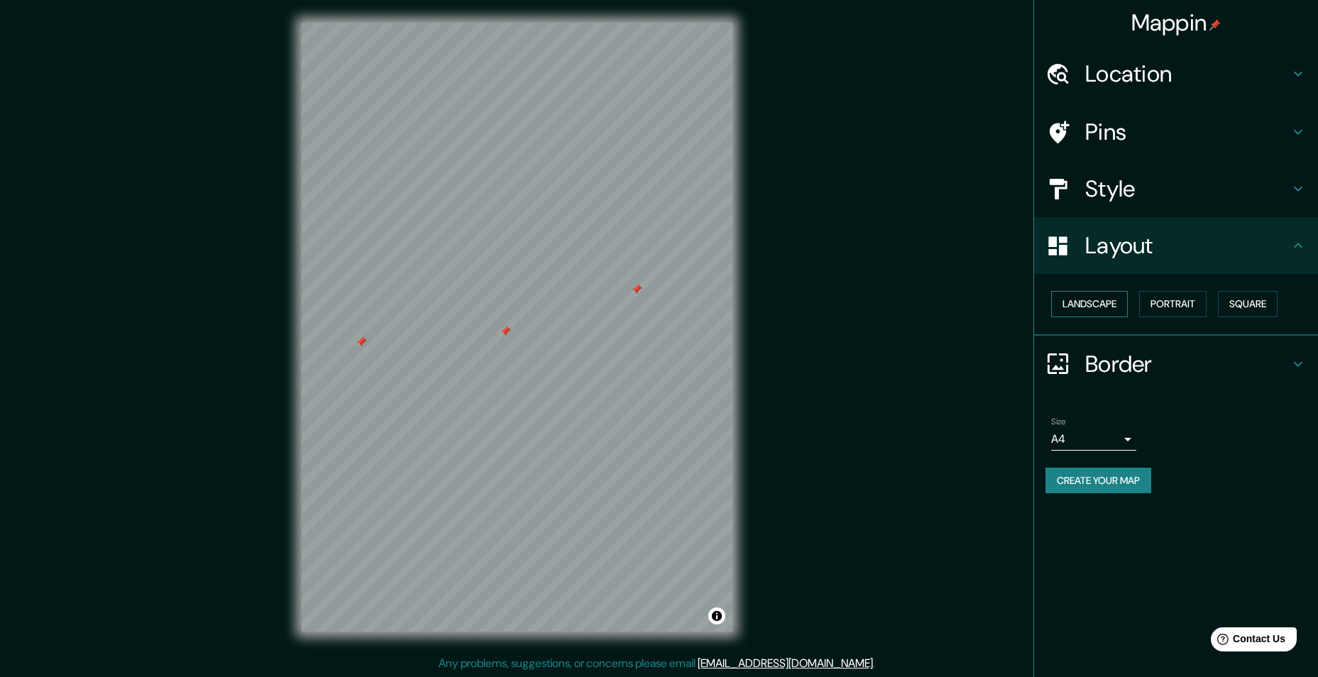
click at [1107, 312] on button "Landscape" at bounding box center [1089, 304] width 77 height 26
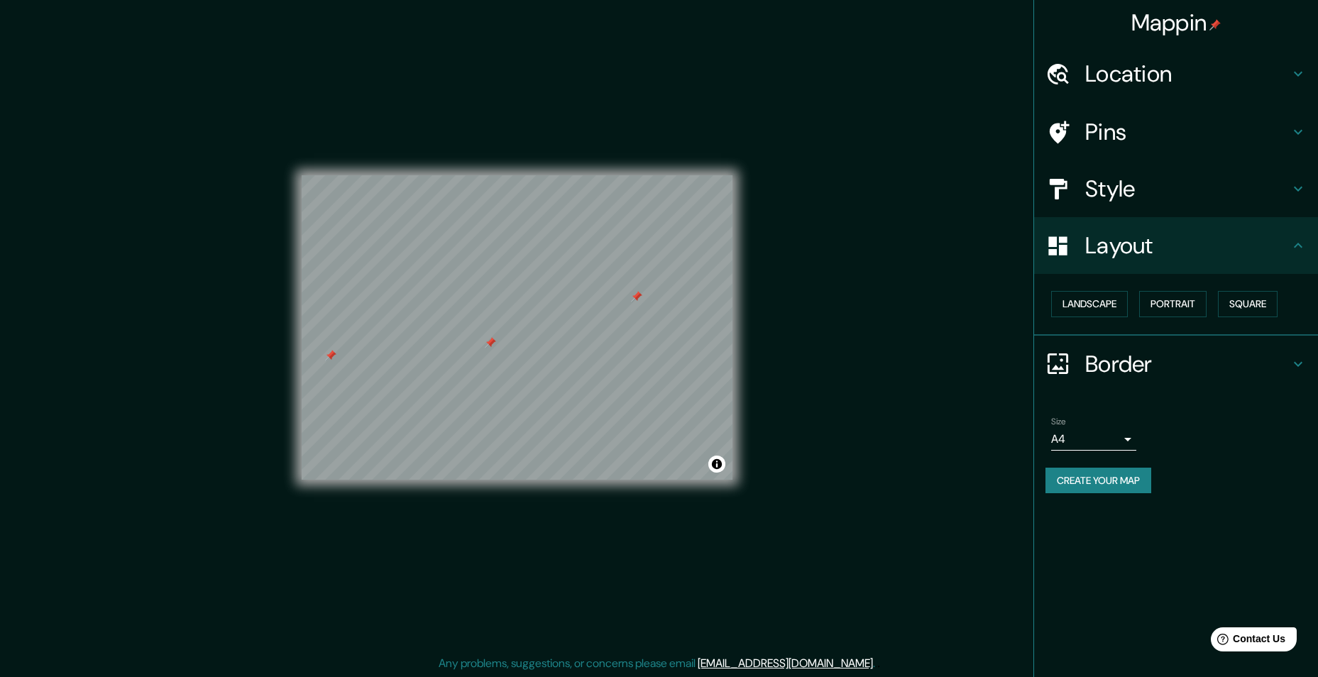
click at [1190, 198] on h4 "Style" at bounding box center [1187, 189] width 204 height 28
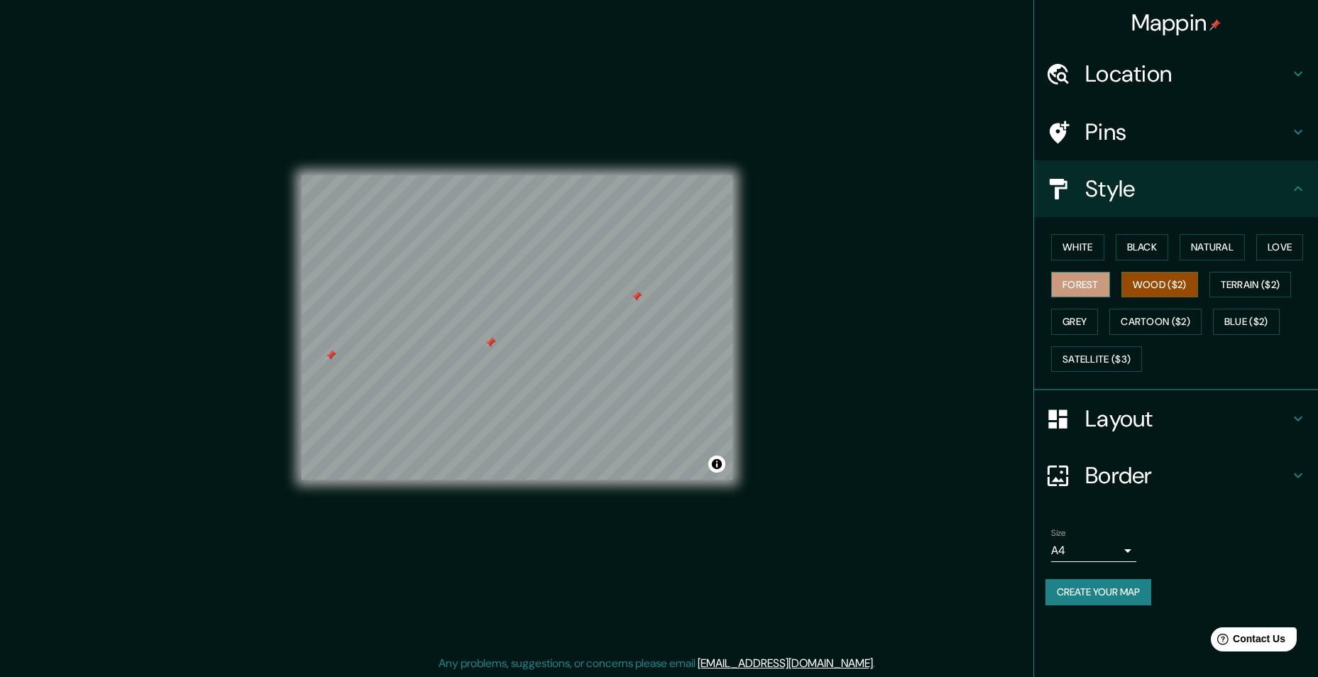
click at [1085, 287] on button "Forest" at bounding box center [1080, 285] width 59 height 26
drag, startPoint x: 1169, startPoint y: 290, endPoint x: 1178, endPoint y: 290, distance: 8.5
click at [1168, 290] on button "Wood ($2)" at bounding box center [1159, 285] width 77 height 26
click at [1244, 283] on button "Terrain ($2)" at bounding box center [1251, 285] width 82 height 26
click at [1275, 238] on button "Love" at bounding box center [1279, 247] width 47 height 26
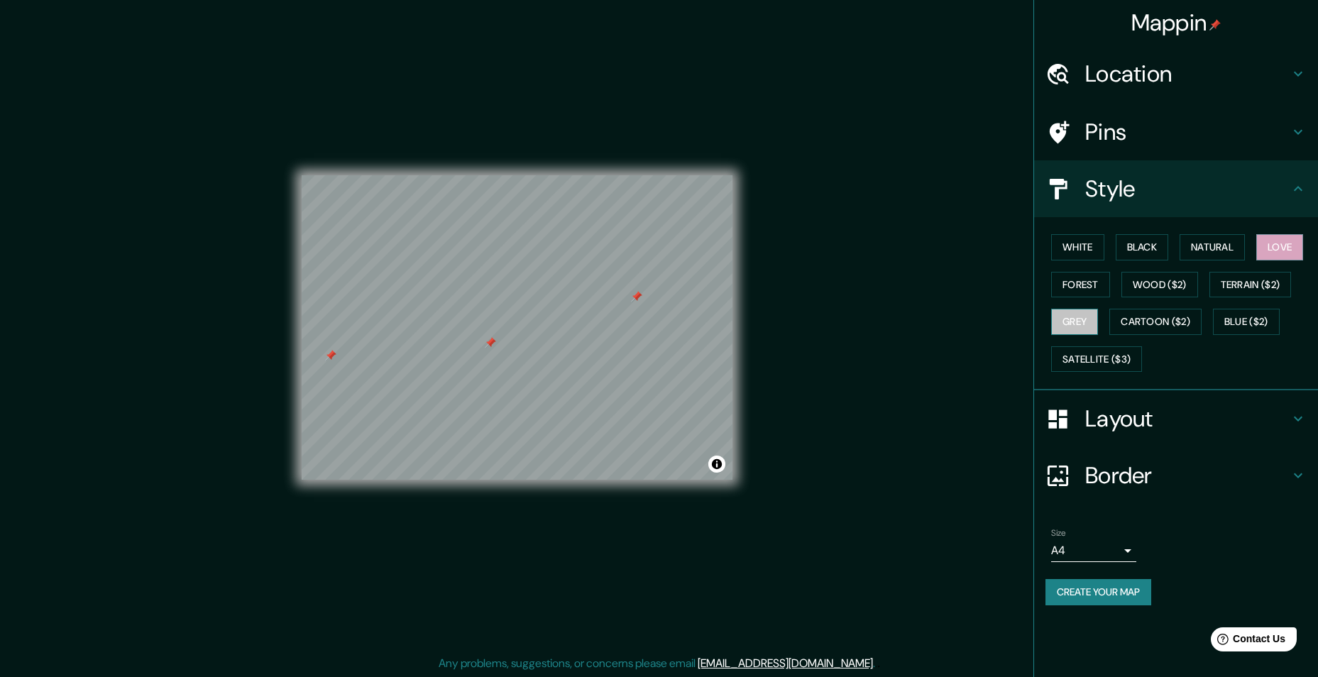
click at [1080, 320] on button "Grey" at bounding box center [1074, 322] width 47 height 26
click at [1243, 285] on button "Terrain ($2)" at bounding box center [1251, 285] width 82 height 26
click at [1254, 319] on button "Blue ($2)" at bounding box center [1246, 322] width 67 height 26
click at [1175, 325] on button "Cartoon ($2)" at bounding box center [1155, 322] width 92 height 26
click at [682, 519] on div "© Mapbox © OpenStreetMap Improve this map" at bounding box center [517, 328] width 431 height 610
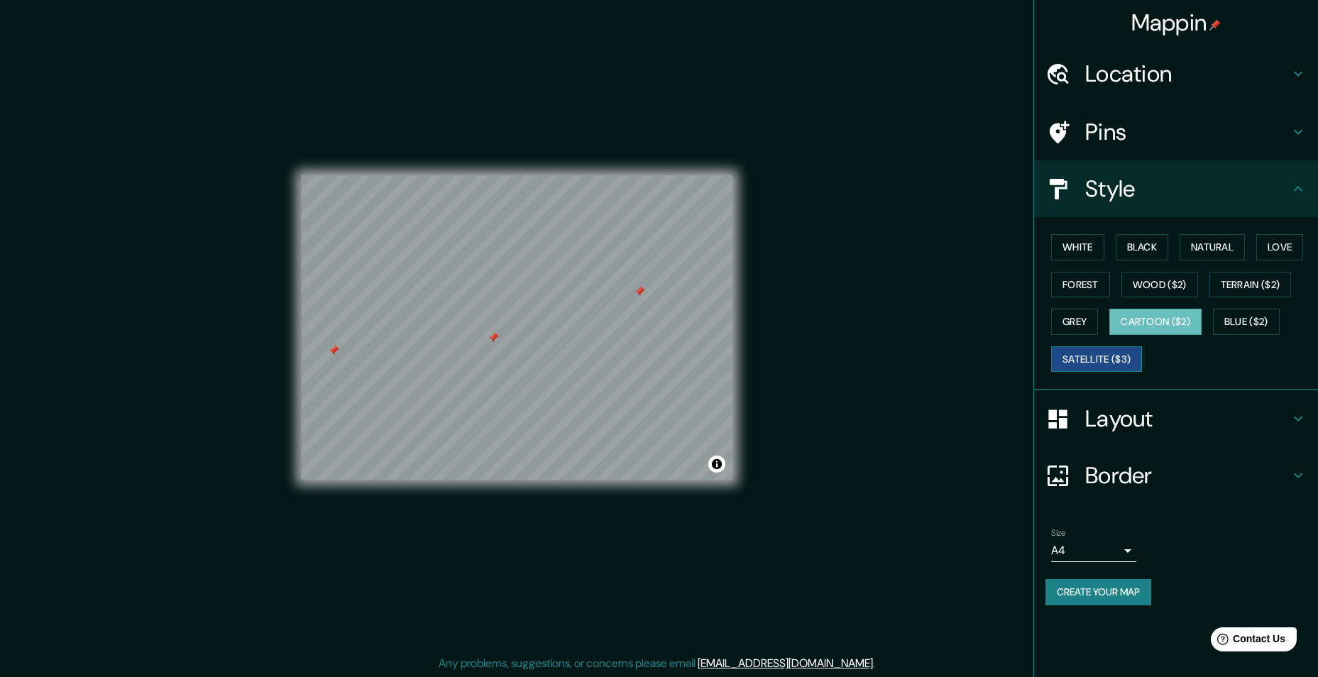
click at [1079, 356] on button "Satellite ($3)" at bounding box center [1096, 359] width 91 height 26
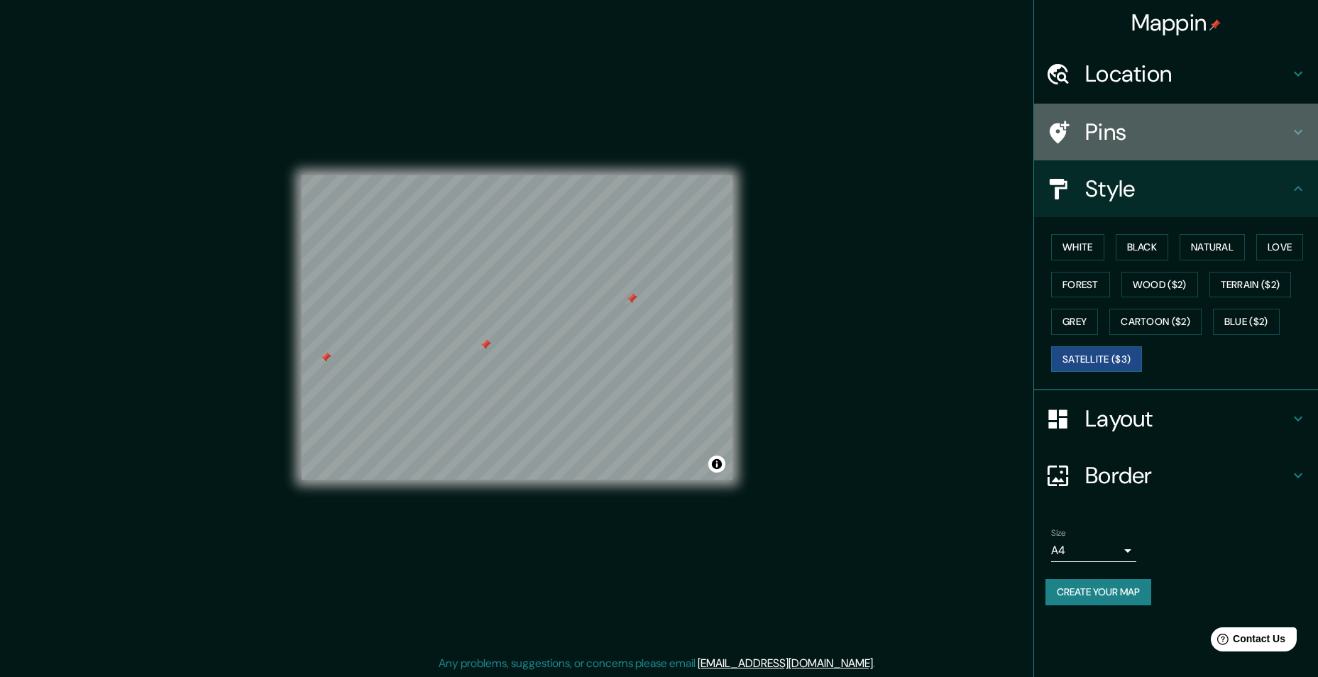
click at [1143, 134] on h4 "Pins" at bounding box center [1187, 132] width 204 height 28
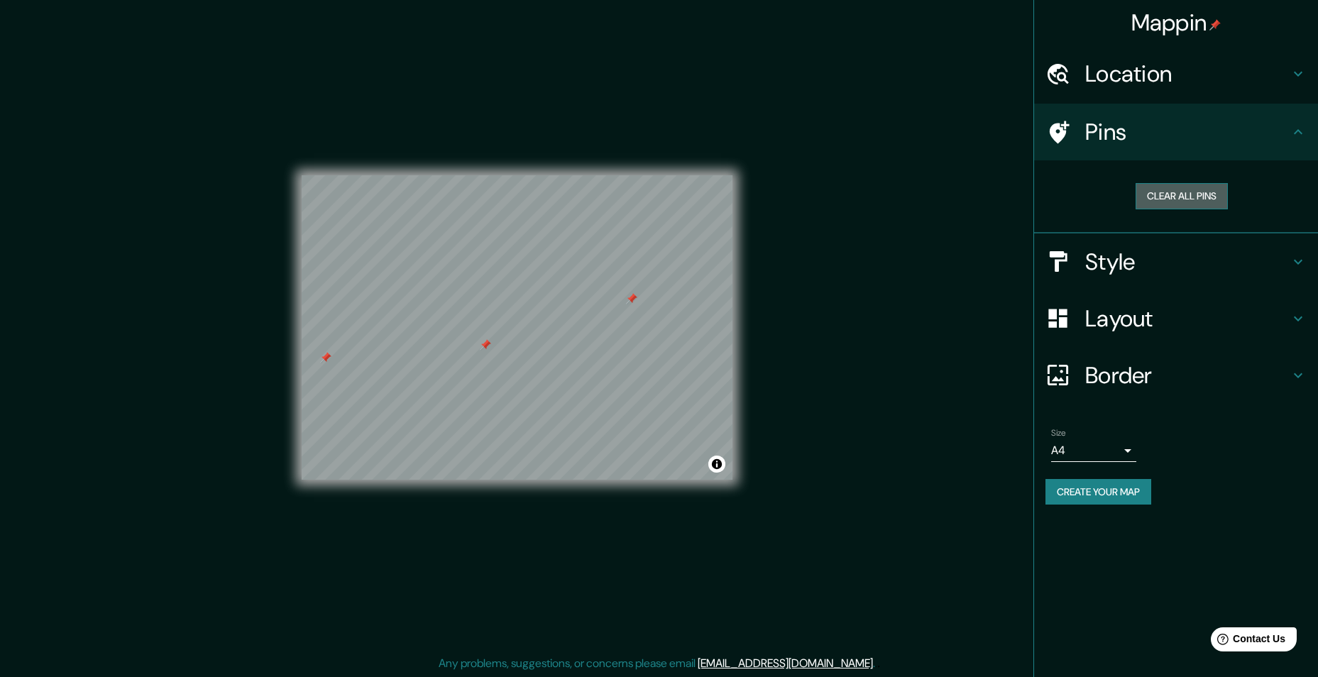
click at [1196, 200] on button "Clear all pins" at bounding box center [1182, 196] width 92 height 26
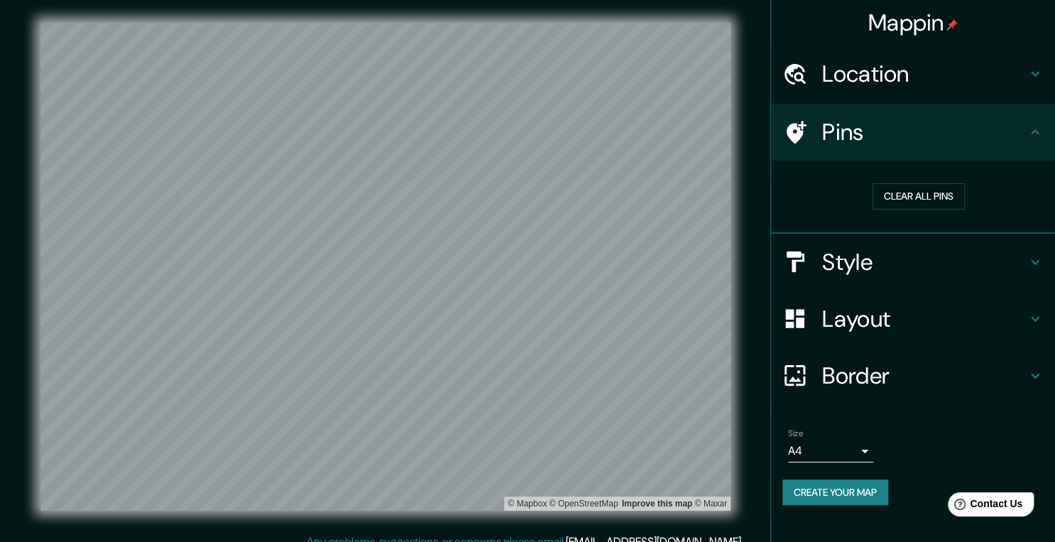
click at [977, 257] on h4 "Style" at bounding box center [924, 262] width 204 height 28
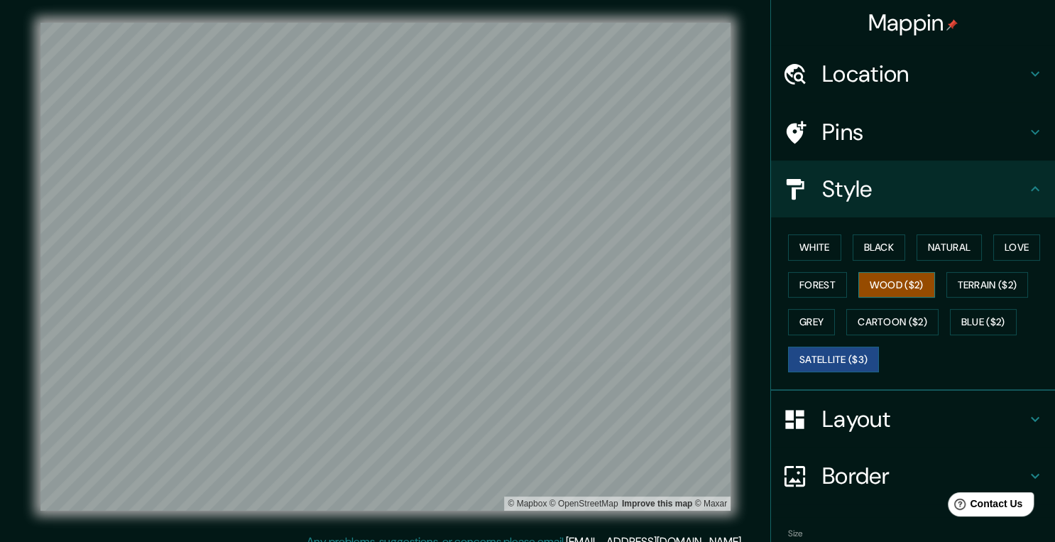
click at [907, 290] on button "Wood ($2)" at bounding box center [896, 285] width 77 height 26
click at [959, 287] on button "Terrain ($2)" at bounding box center [987, 285] width 82 height 26
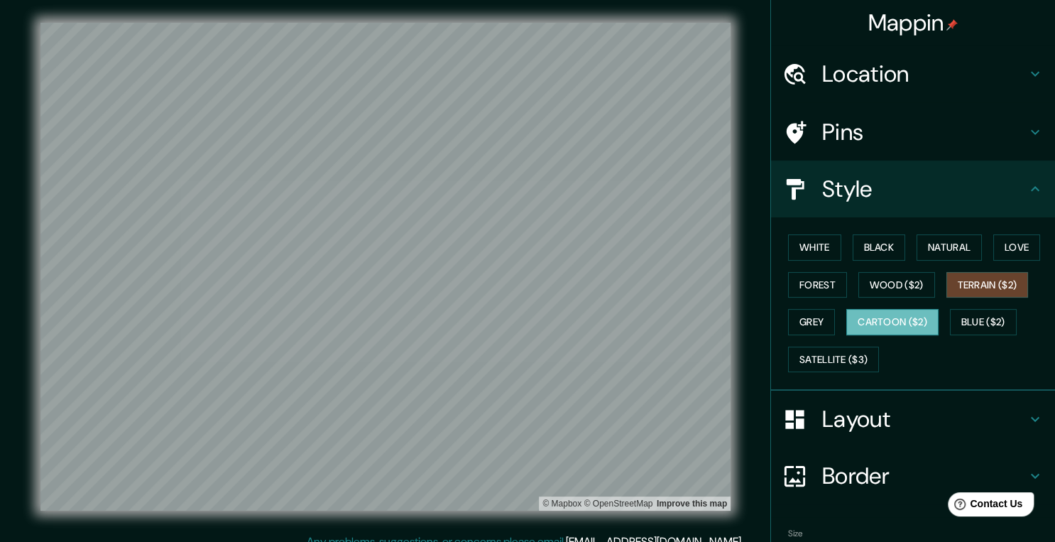
click at [900, 317] on button "Cartoon ($2)" at bounding box center [892, 322] width 92 height 26
click at [852, 358] on button "Satellite ($3)" at bounding box center [833, 359] width 91 height 26
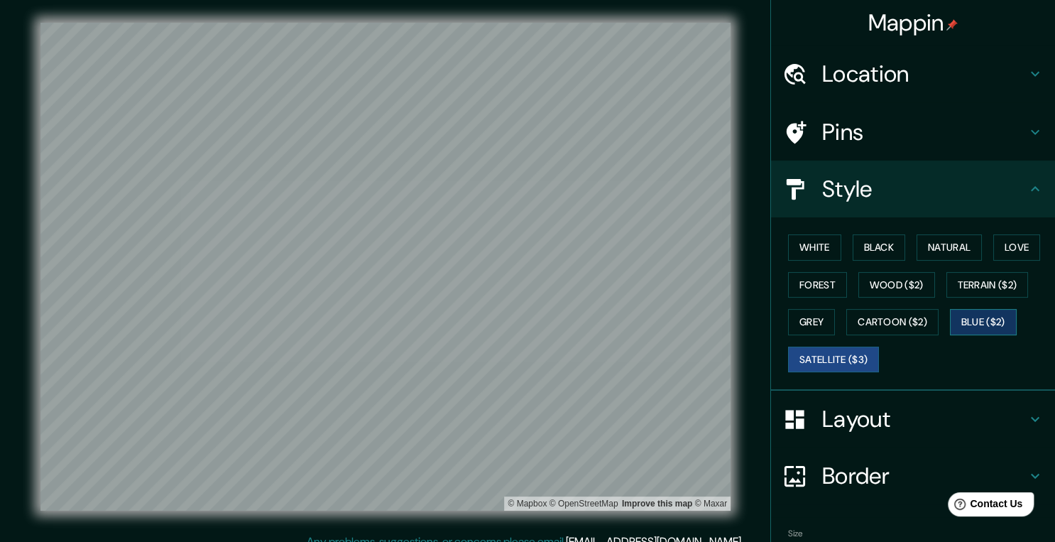
click at [971, 321] on button "Blue ($2)" at bounding box center [983, 322] width 67 height 26
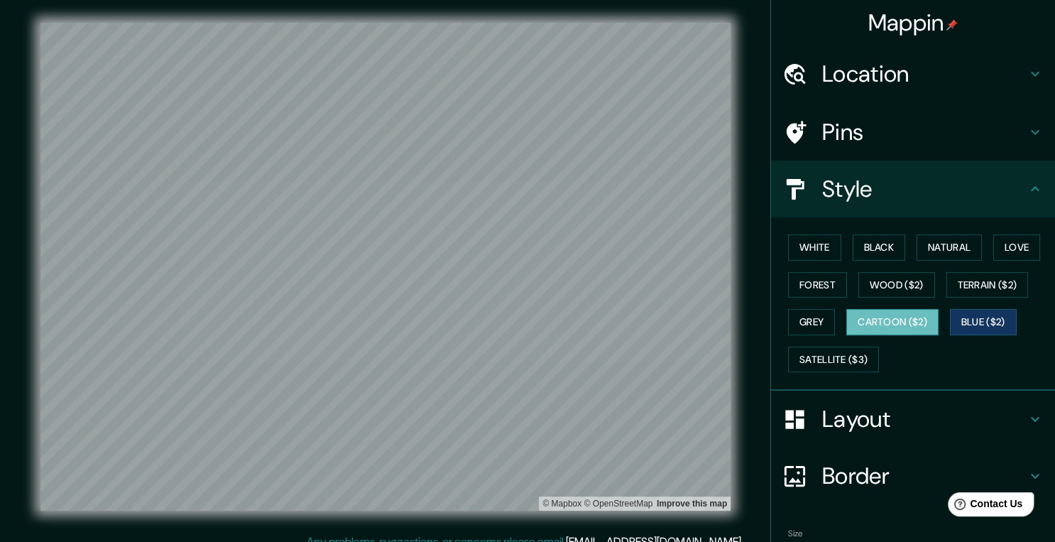
click at [906, 322] on button "Cartoon ($2)" at bounding box center [892, 322] width 92 height 26
click at [797, 319] on button "Grey" at bounding box center [811, 322] width 47 height 26
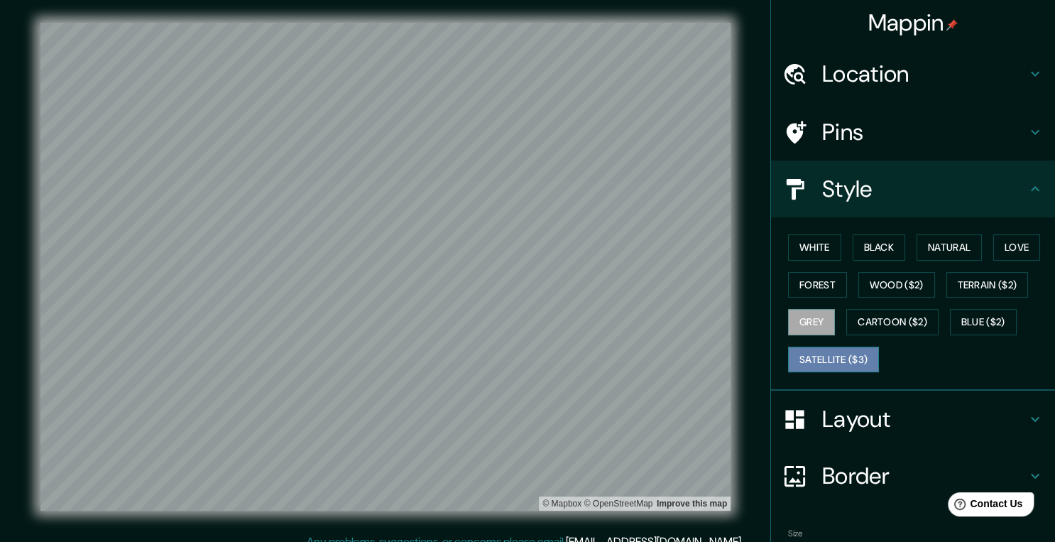
click at [821, 361] on button "Satellite ($3)" at bounding box center [833, 359] width 91 height 26
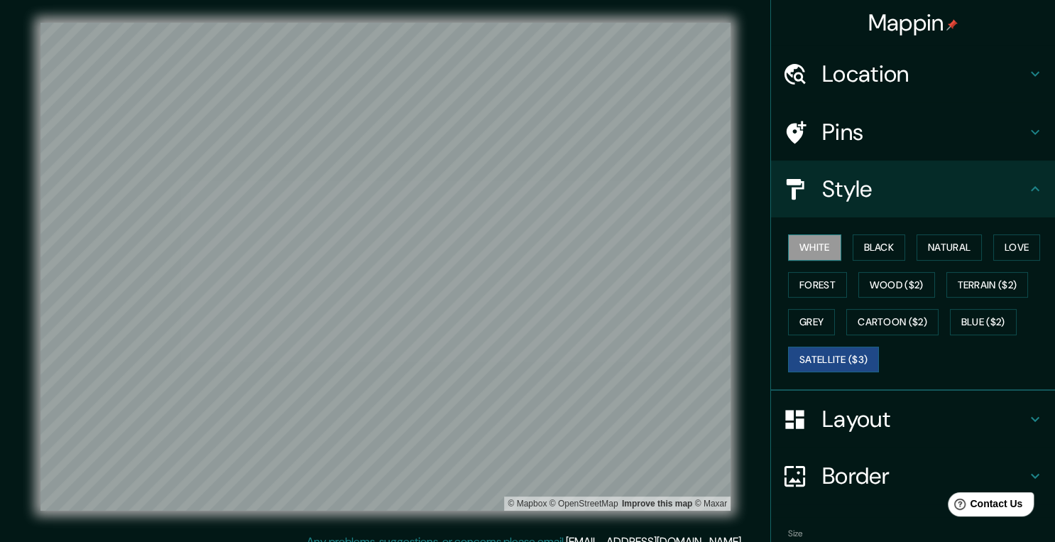
click at [814, 258] on button "White" at bounding box center [814, 247] width 53 height 26
click at [846, 358] on button "Satellite ($3)" at bounding box center [833, 359] width 91 height 26
